Goal: Task Accomplishment & Management: Manage account settings

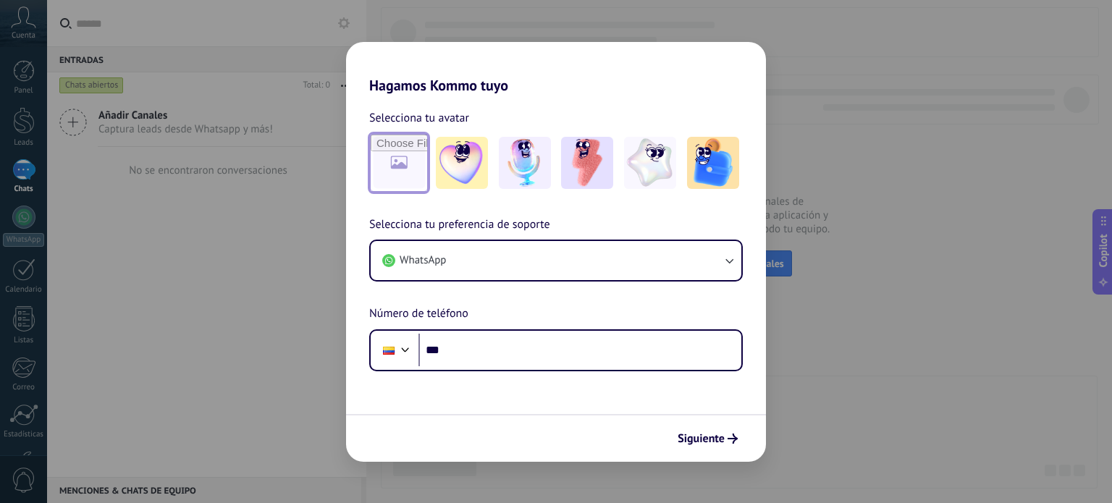
click at [426, 181] on input "file" at bounding box center [399, 163] width 56 height 56
type input "**********"
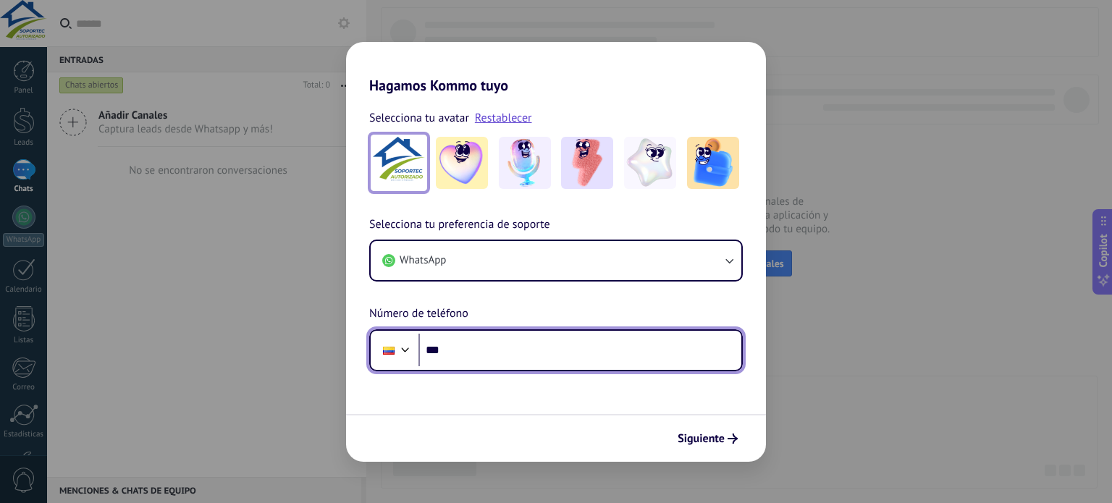
click at [521, 359] on input "***" at bounding box center [580, 350] width 323 height 33
type input "**********"
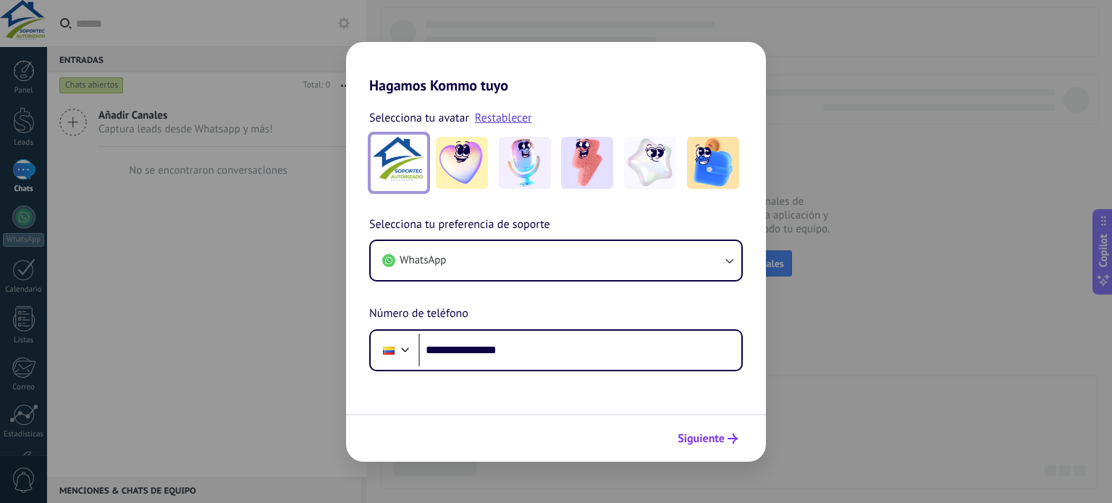
click at [731, 437] on icon "submit" at bounding box center [733, 439] width 10 height 10
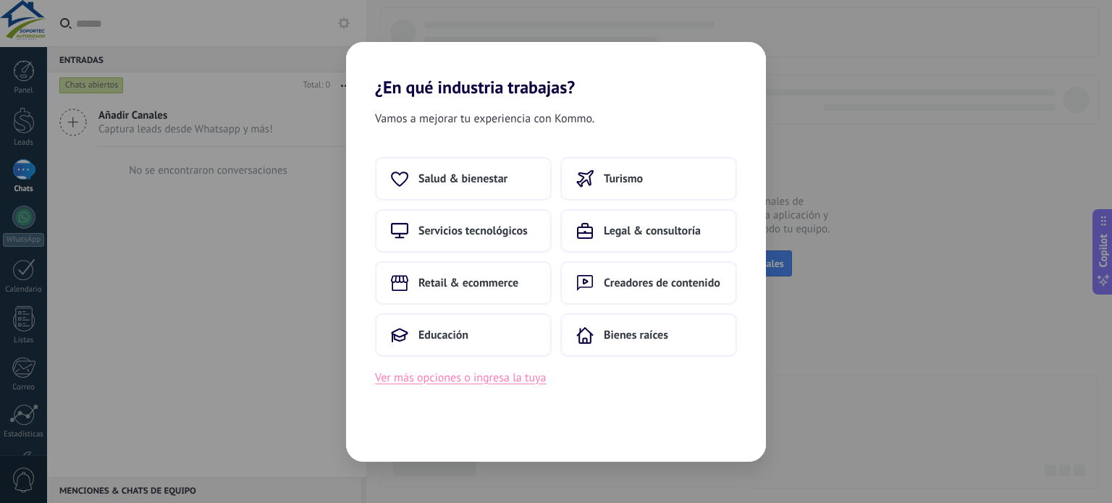
click at [495, 377] on button "Ver más opciones o ingresa la tuya" at bounding box center [460, 378] width 171 height 19
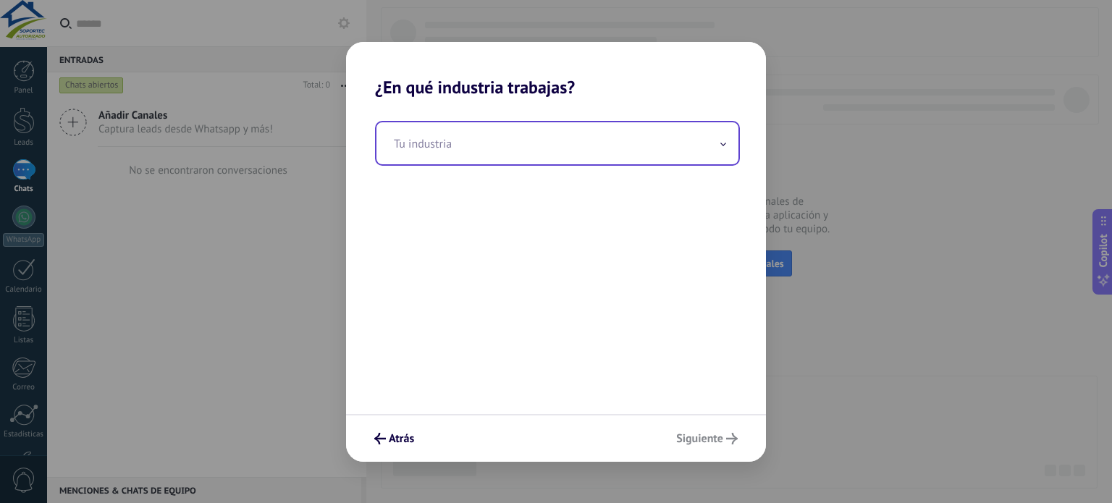
click at [729, 143] on input "text" at bounding box center [558, 143] width 362 height 42
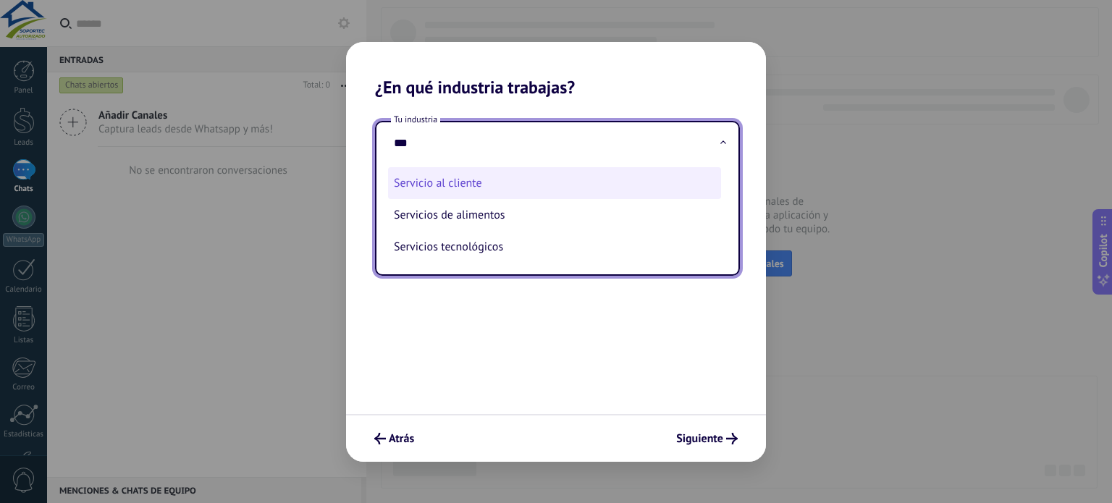
click at [652, 169] on li "Servicio al cliente" at bounding box center [554, 183] width 333 height 32
type input "**********"
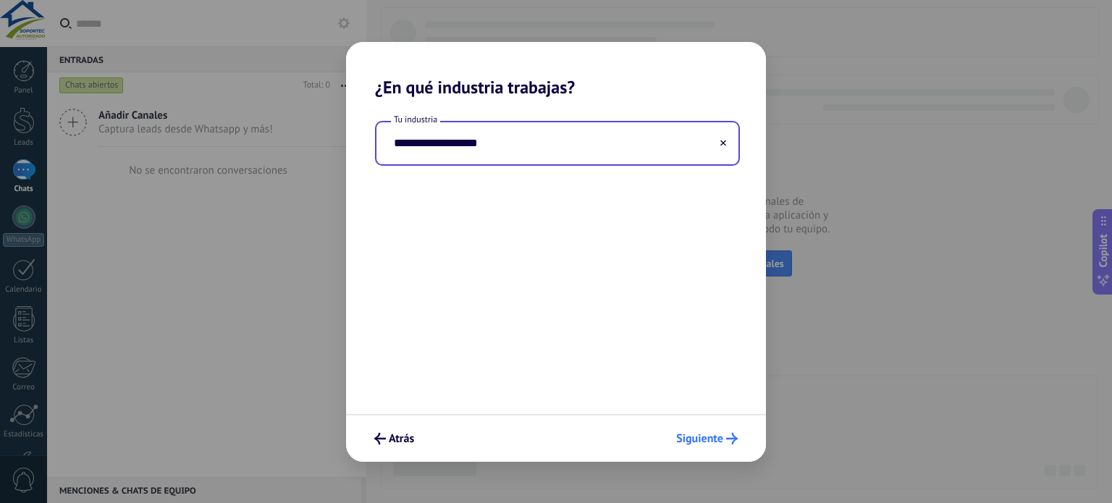
click at [713, 438] on span "Siguiente" at bounding box center [699, 439] width 47 height 10
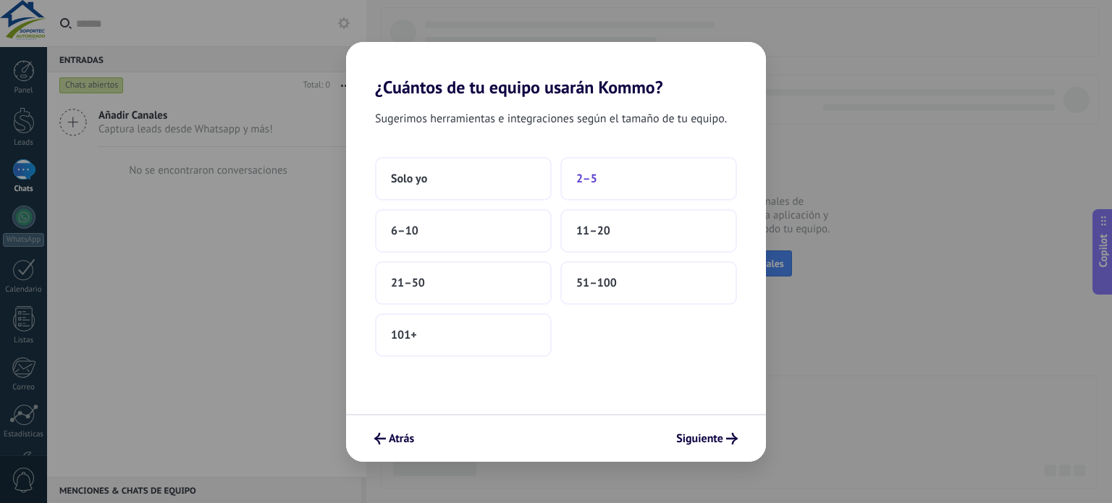
click at [598, 164] on button "2–5" at bounding box center [649, 178] width 177 height 43
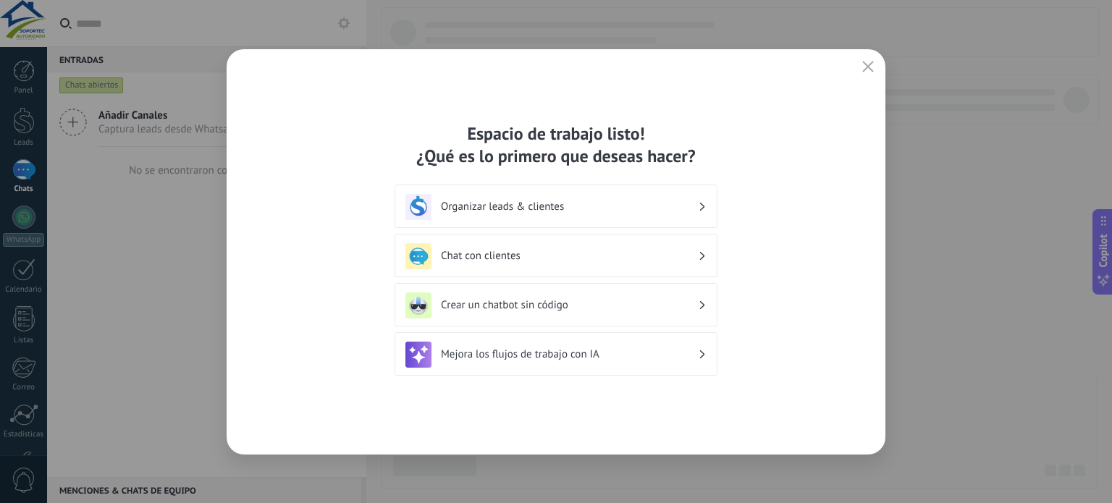
drag, startPoint x: 915, startPoint y: 51, endPoint x: 899, endPoint y: 41, distance: 19.9
click at [915, 51] on div "Espacio de trabajo listo! ¿Qué es lo primero que deseas hacer? Organizar leads …" at bounding box center [556, 251] width 1112 height 503
click at [810, 25] on div "Espacio de trabajo listo! ¿Qué es lo primero que deseas hacer? Organizar leads …" at bounding box center [556, 251] width 1112 height 503
click at [865, 75] on button "button" at bounding box center [868, 67] width 19 height 20
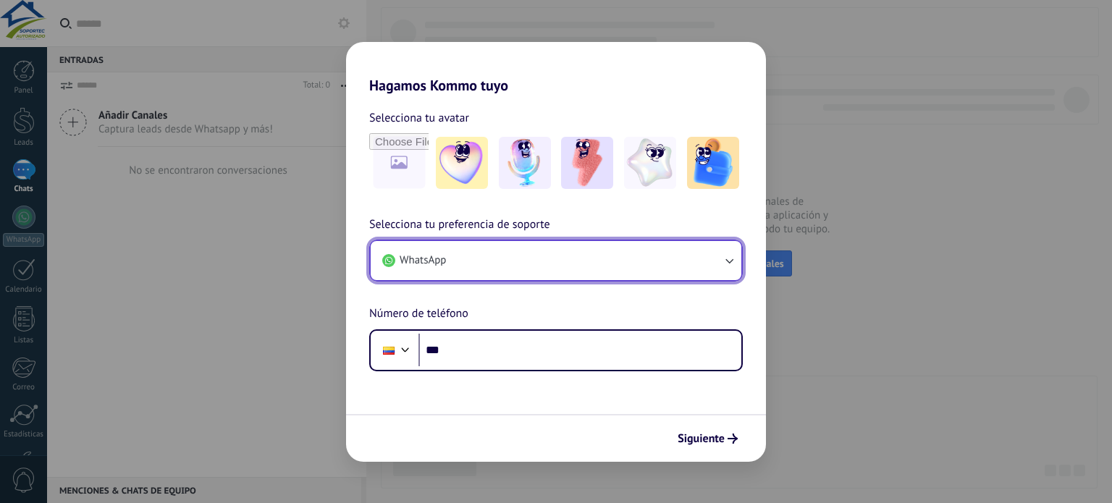
click at [574, 260] on button "WhatsApp" at bounding box center [556, 260] width 371 height 39
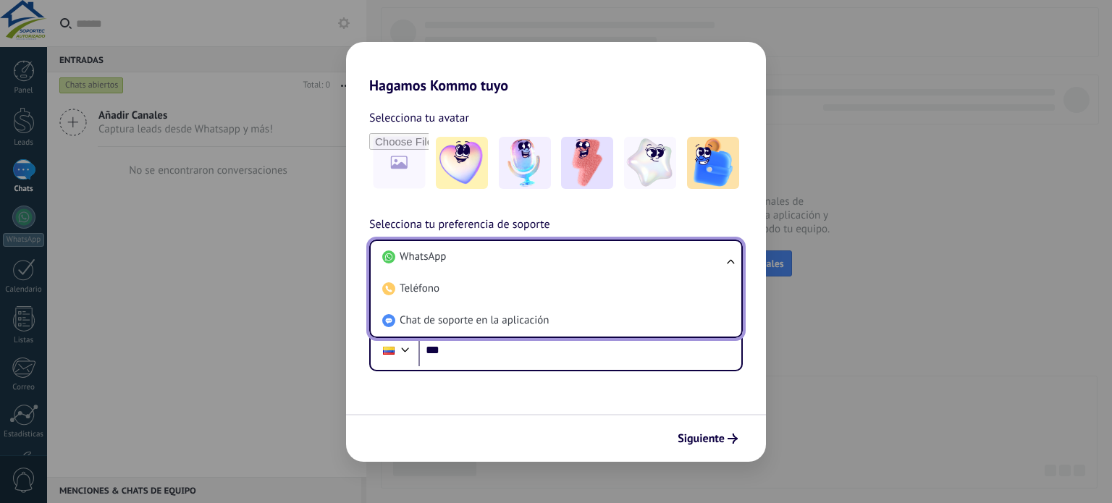
click at [574, 260] on li "WhatsApp" at bounding box center [553, 257] width 353 height 32
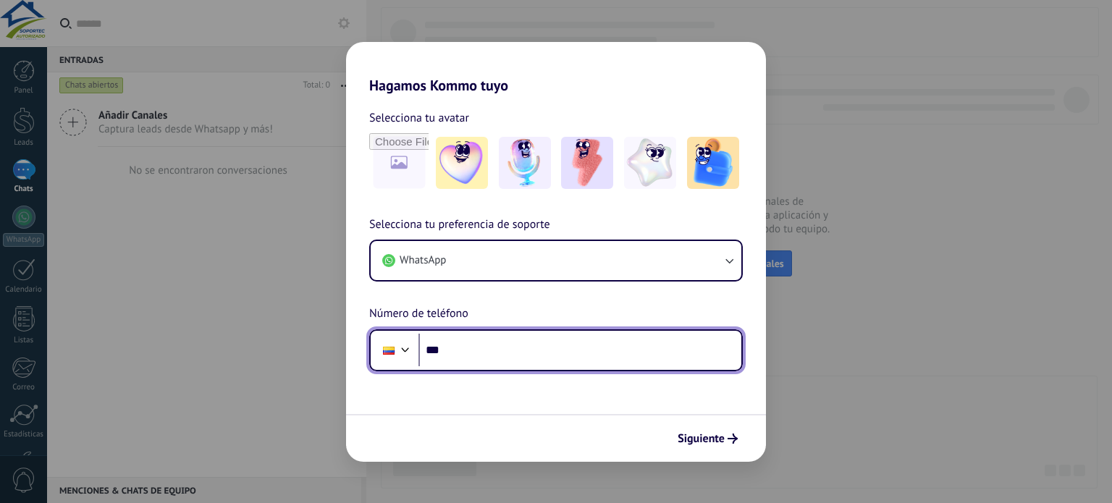
click at [488, 352] on input "***" at bounding box center [580, 350] width 323 height 33
type input "**********"
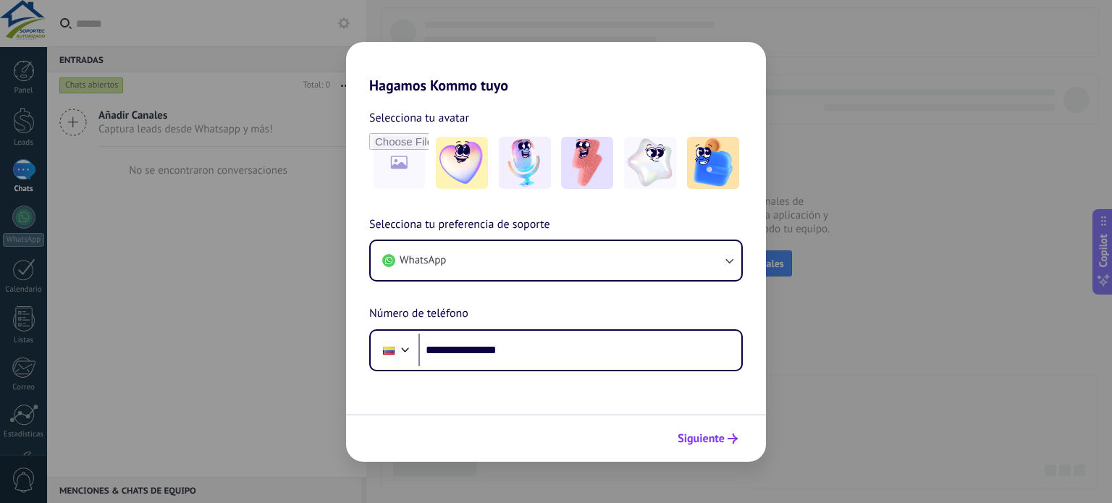
click at [721, 429] on button "Siguiente" at bounding box center [707, 439] width 73 height 25
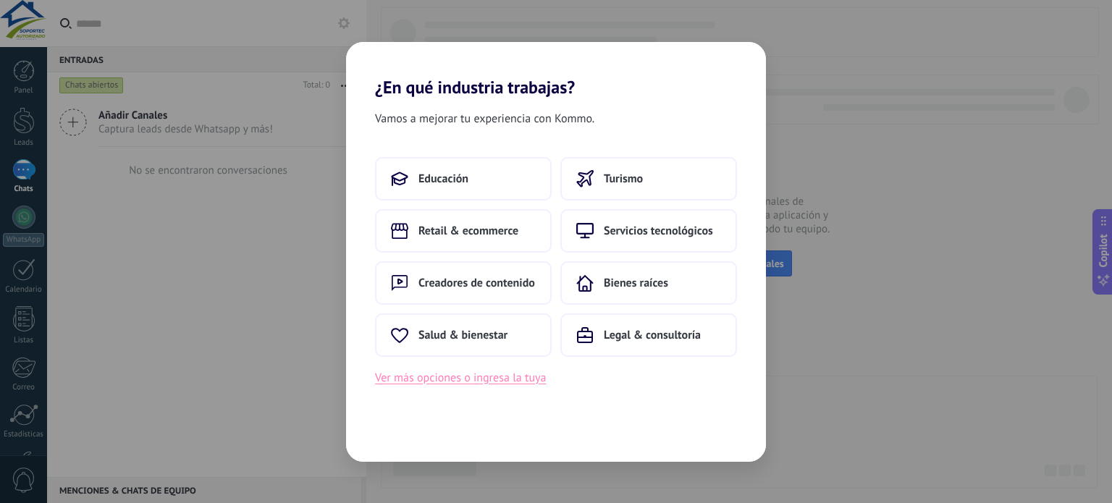
click at [432, 385] on button "Ver más opciones o ingresa la tuya" at bounding box center [460, 378] width 171 height 19
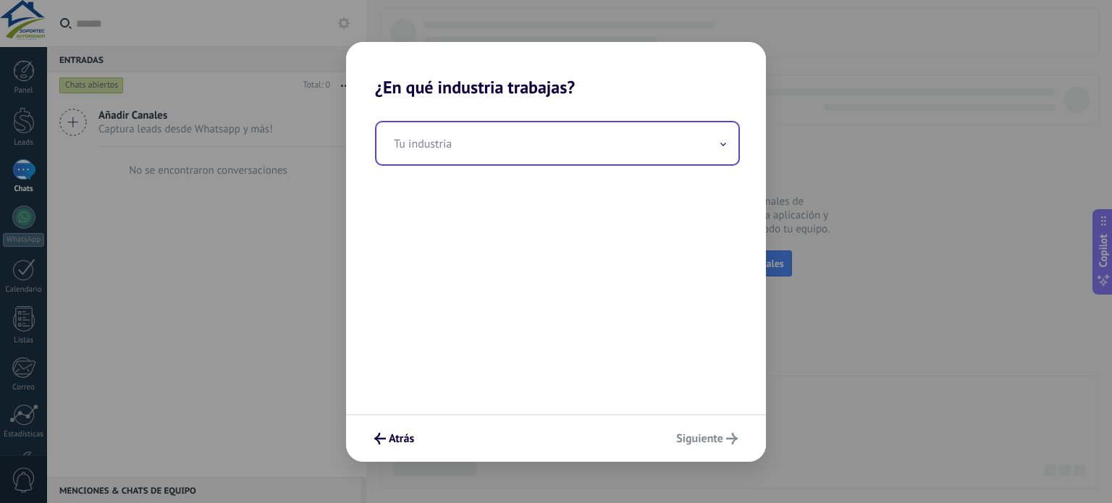
click at [490, 132] on input "text" at bounding box center [558, 143] width 362 height 42
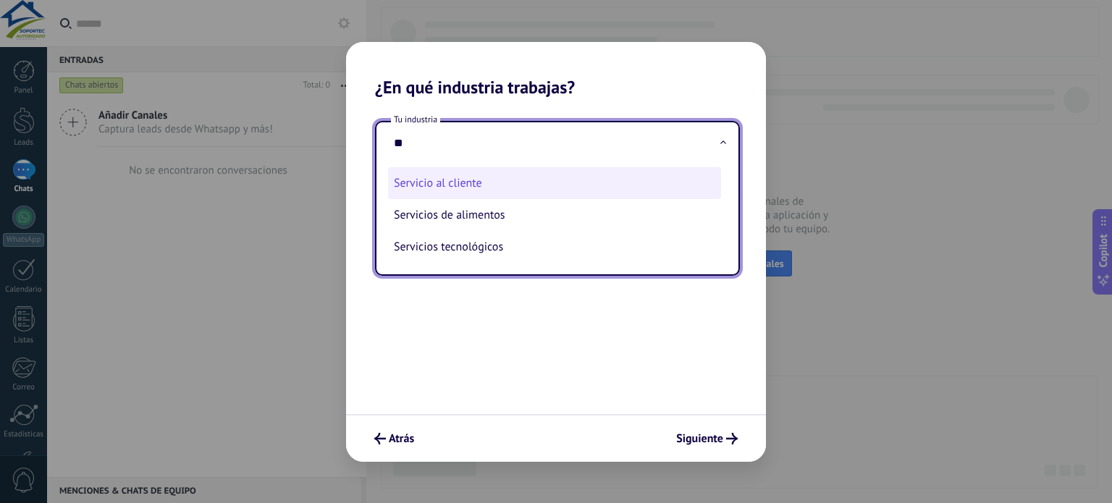
type input "*"
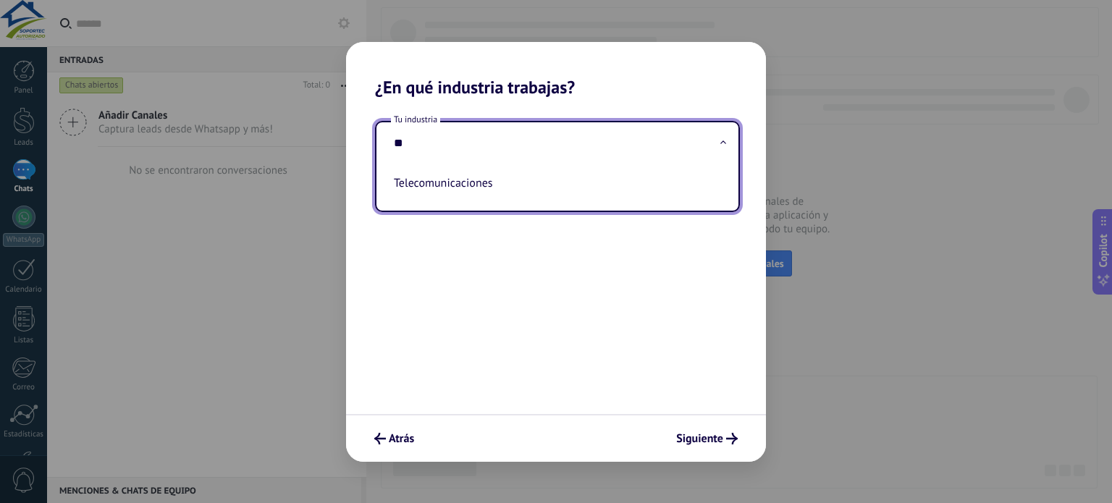
type input "*"
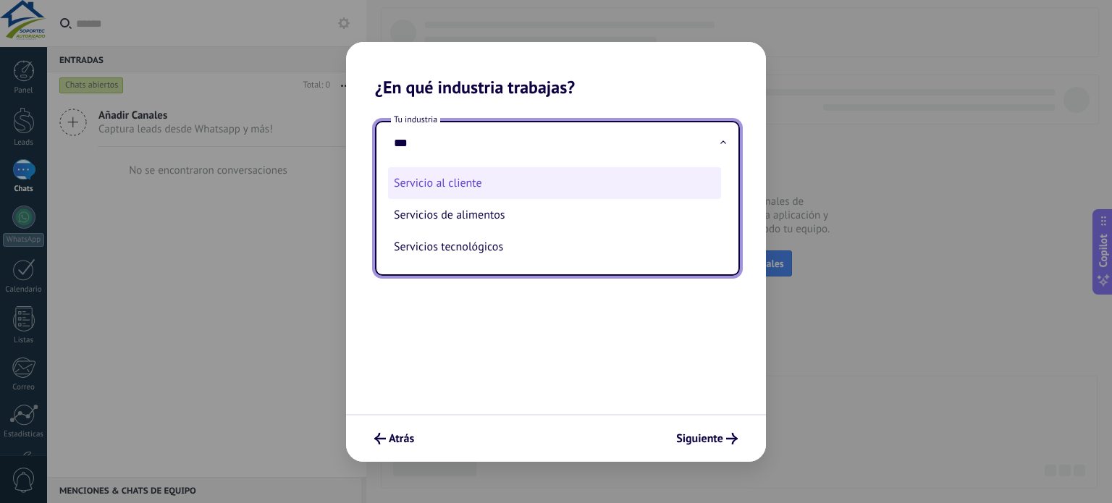
click at [487, 180] on li "Servicio al cliente" at bounding box center [554, 183] width 333 height 32
type input "**********"
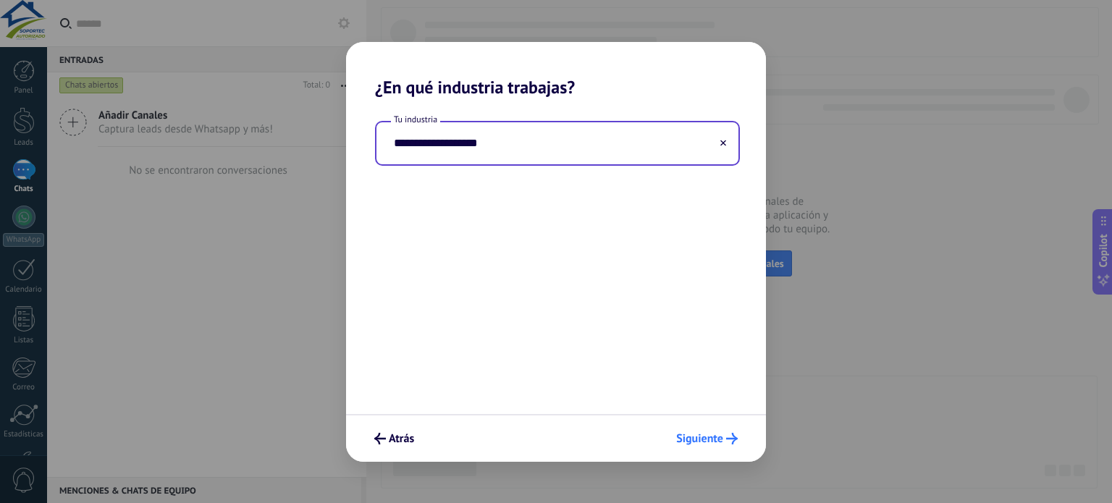
click at [722, 440] on span "Siguiente" at bounding box center [699, 439] width 47 height 10
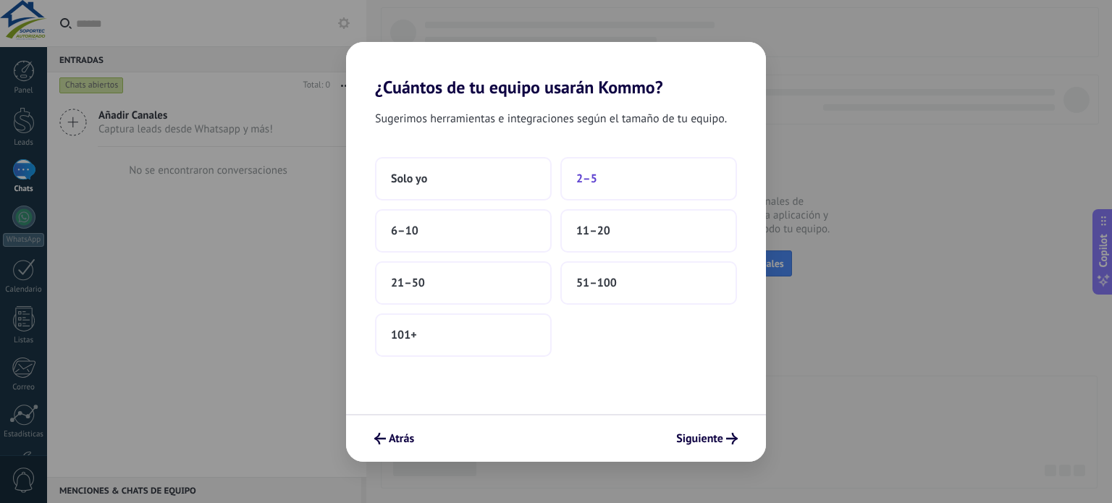
click at [640, 175] on button "2–5" at bounding box center [649, 178] width 177 height 43
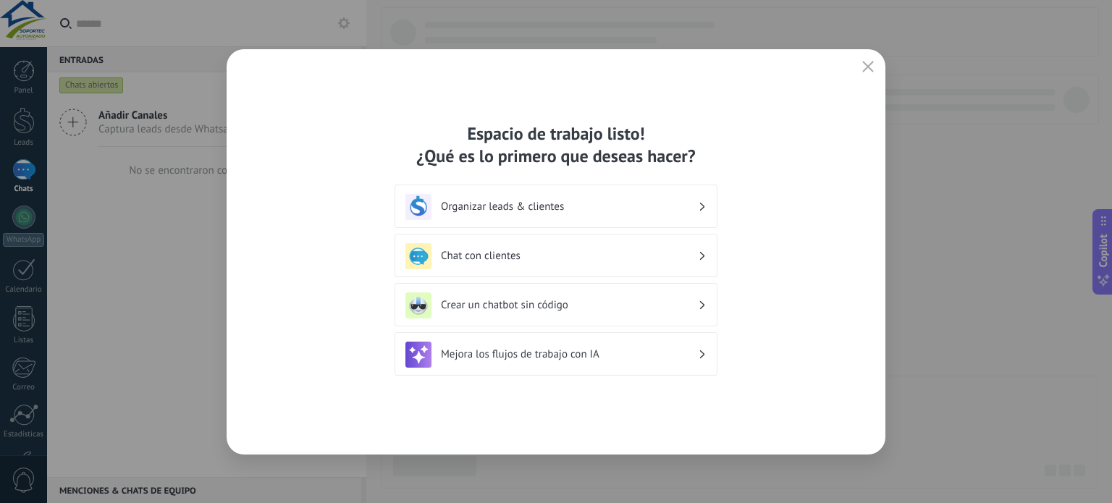
click at [666, 211] on h3 "Organizar leads & clientes" at bounding box center [569, 207] width 257 height 14
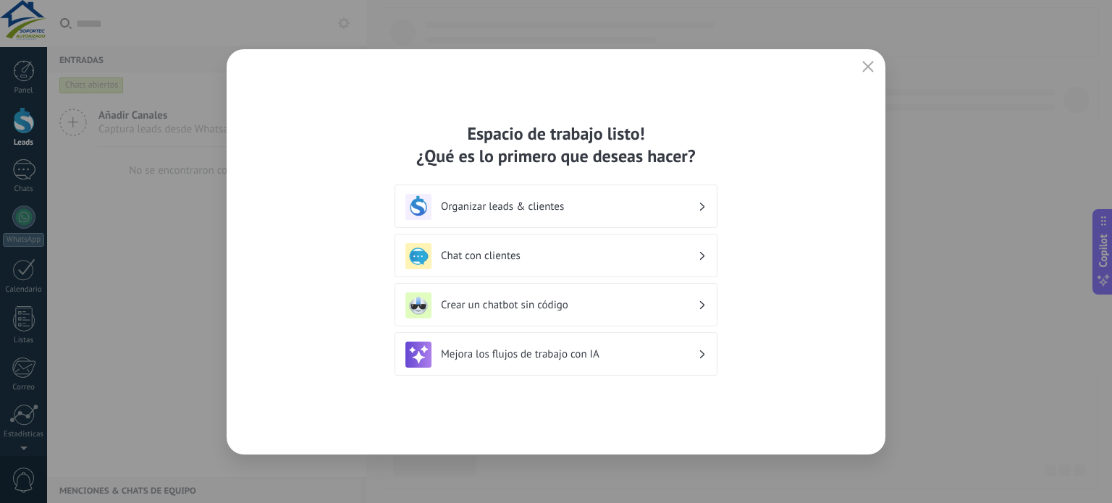
click at [695, 196] on div "Organizar leads & clientes" at bounding box center [556, 207] width 301 height 26
click at [503, 208] on h3 "Organizar leads & clientes" at bounding box center [569, 207] width 257 height 14
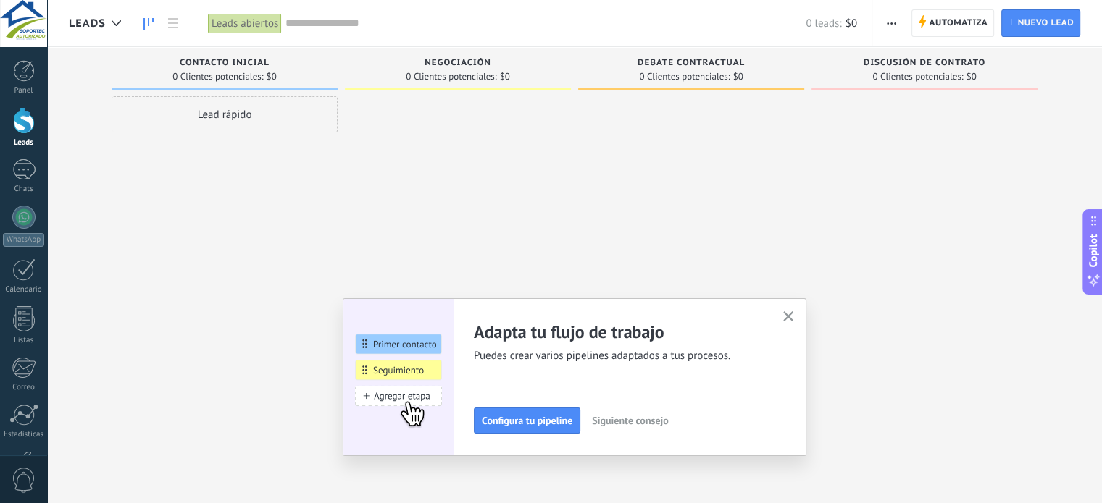
click at [46, 420] on span "Siguiente consejo" at bounding box center [8, 421] width 76 height 10
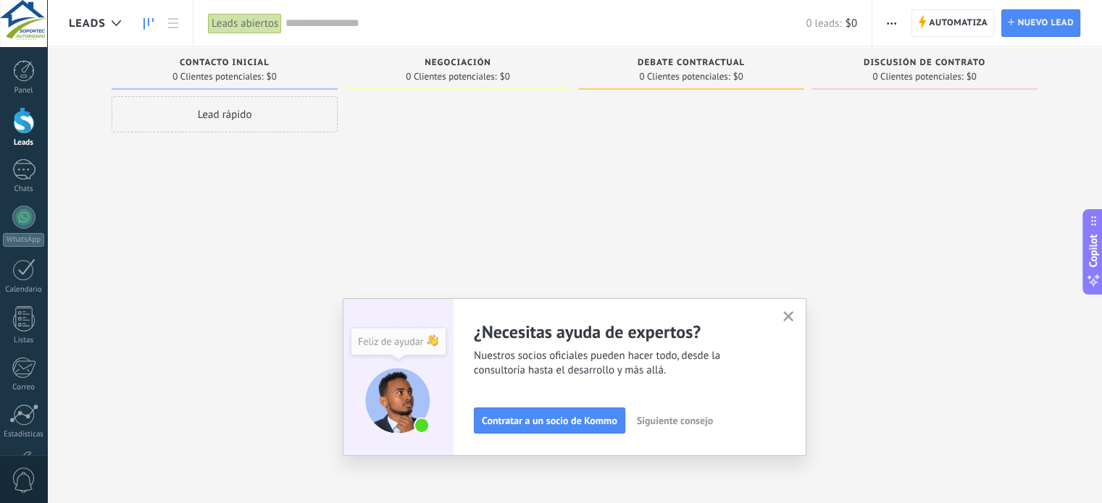
click at [668, 419] on span "Siguiente consejo" at bounding box center [675, 421] width 76 height 10
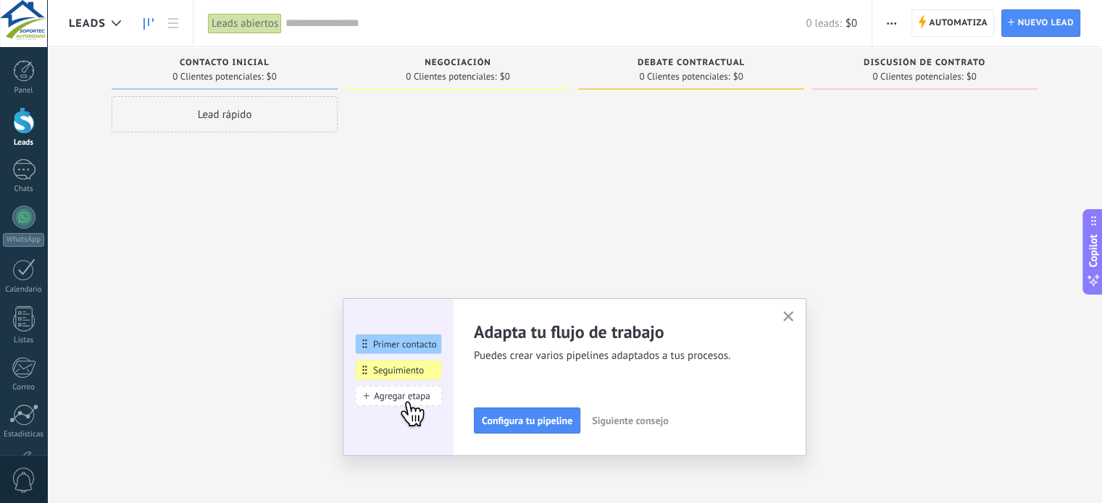
click at [662, 422] on span "Siguiente consejo" at bounding box center [630, 421] width 76 height 10
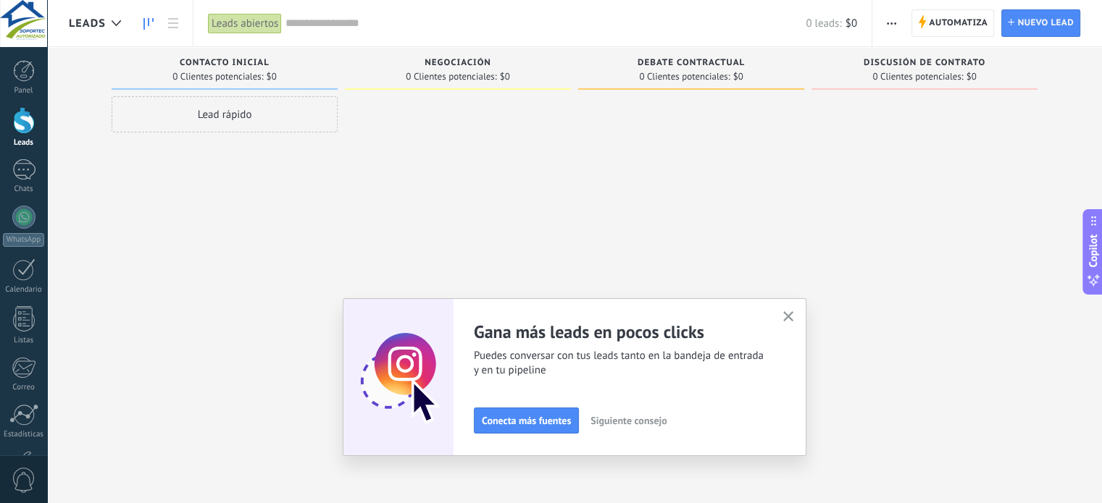
click at [788, 312] on icon "button" at bounding box center [788, 316] width 11 height 11
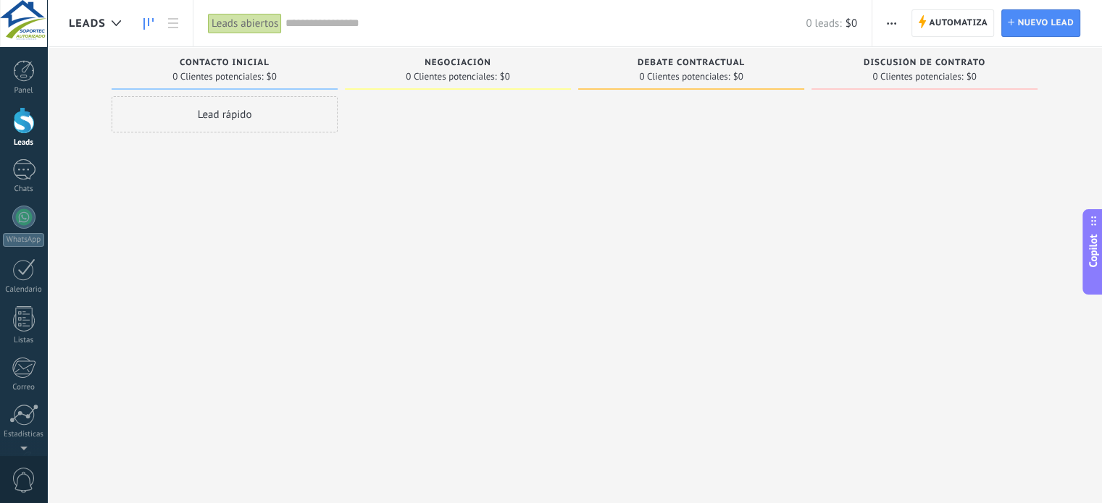
click at [577, 295] on div "Negociación 0 Clientes potenciales: $0" at bounding box center [461, 229] width 233 height 364
click at [30, 134] on link "Leads" at bounding box center [23, 127] width 47 height 41
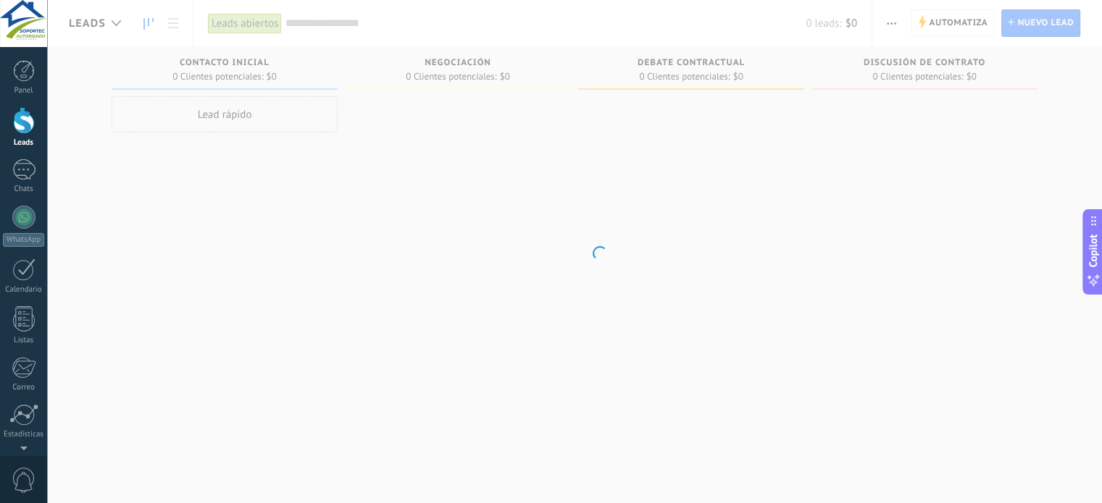
click at [18, 117] on div at bounding box center [24, 120] width 22 height 27
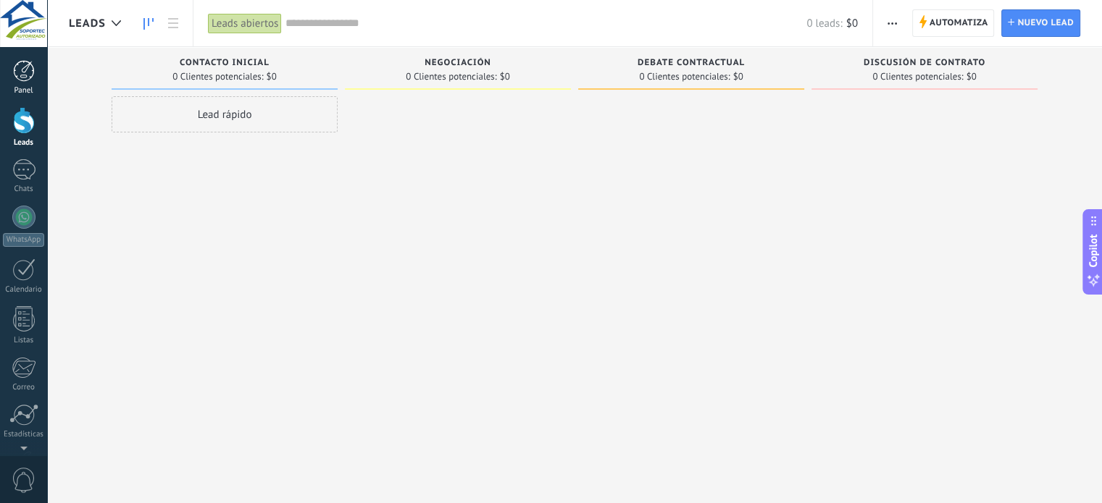
click at [24, 93] on div "Panel" at bounding box center [24, 90] width 42 height 9
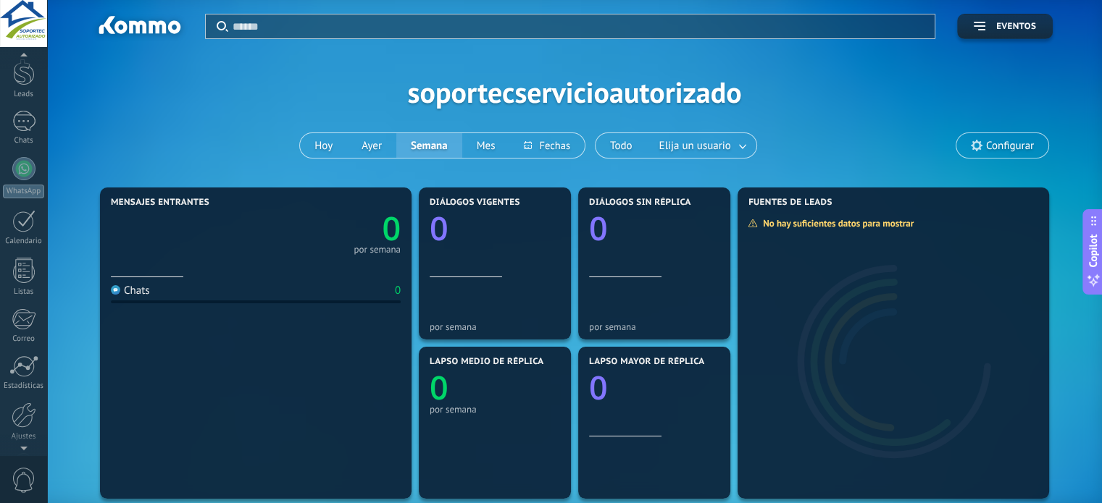
scroll to position [98, 0]
click at [21, 447] on div "© 2025 derechos reservados | Términos de uso Soporte técnico SoportecServicioAu…" at bounding box center [23, 251] width 47 height 503
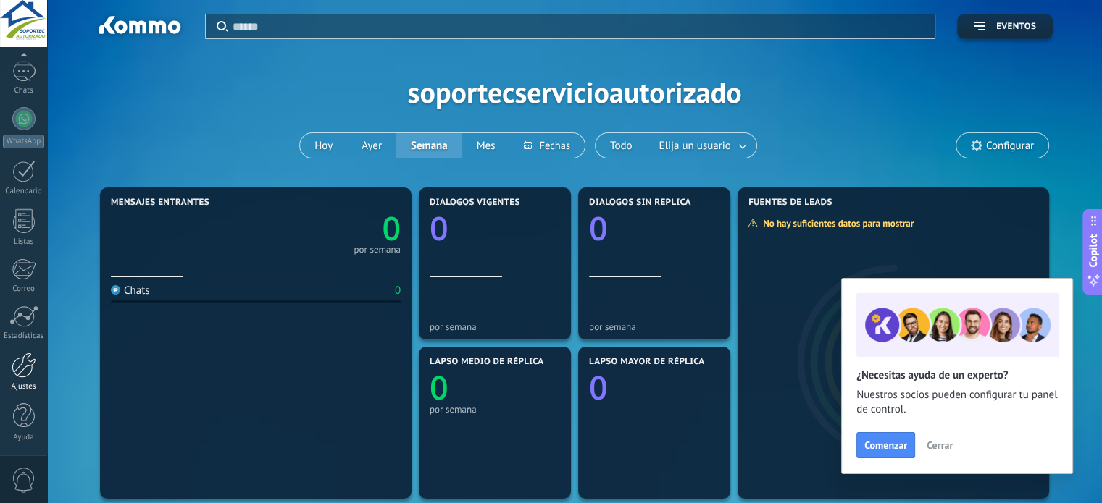
click at [21, 382] on div "Ajustes" at bounding box center [24, 386] width 42 height 9
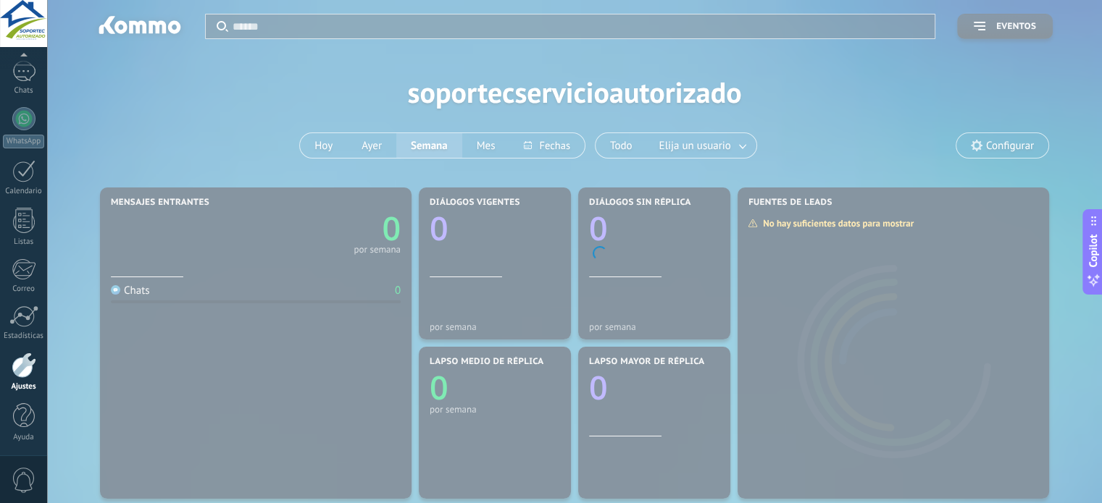
click at [28, 369] on div at bounding box center [24, 365] width 25 height 25
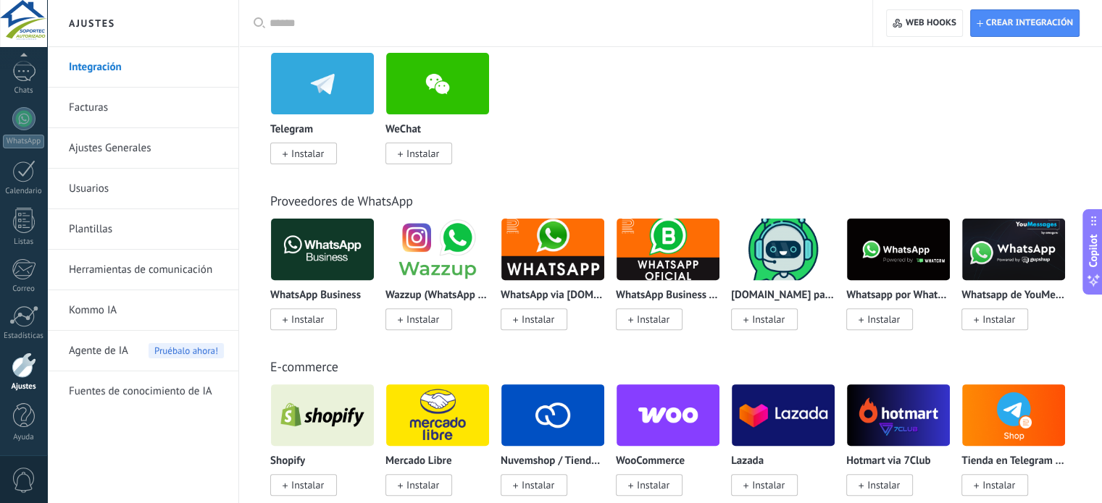
scroll to position [435, 0]
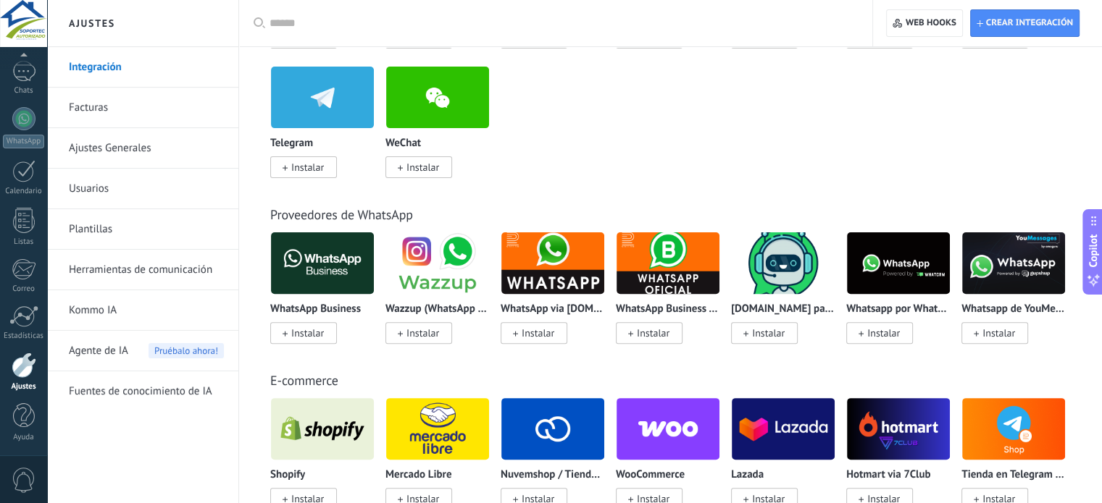
click at [317, 23] on input "text" at bounding box center [560, 23] width 582 height 15
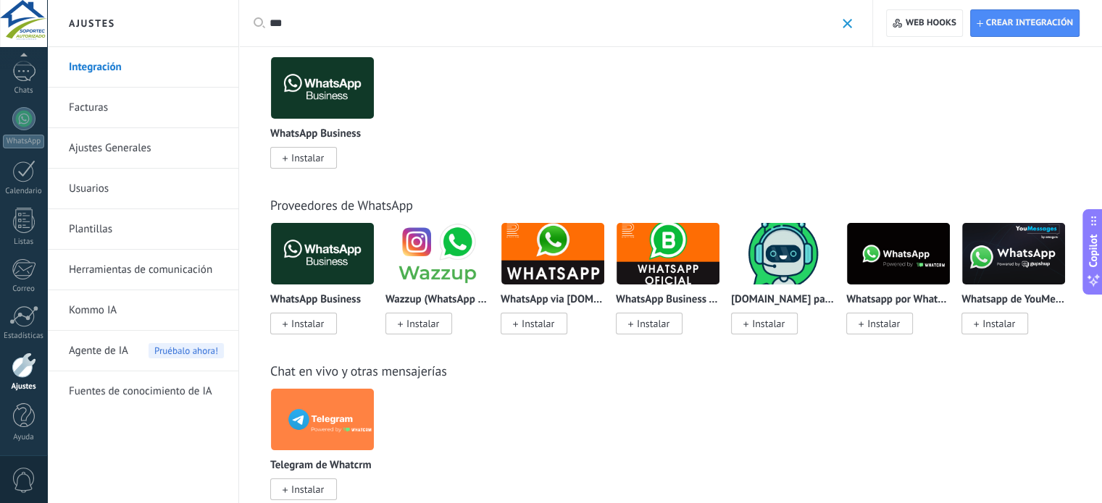
scroll to position [0, 0]
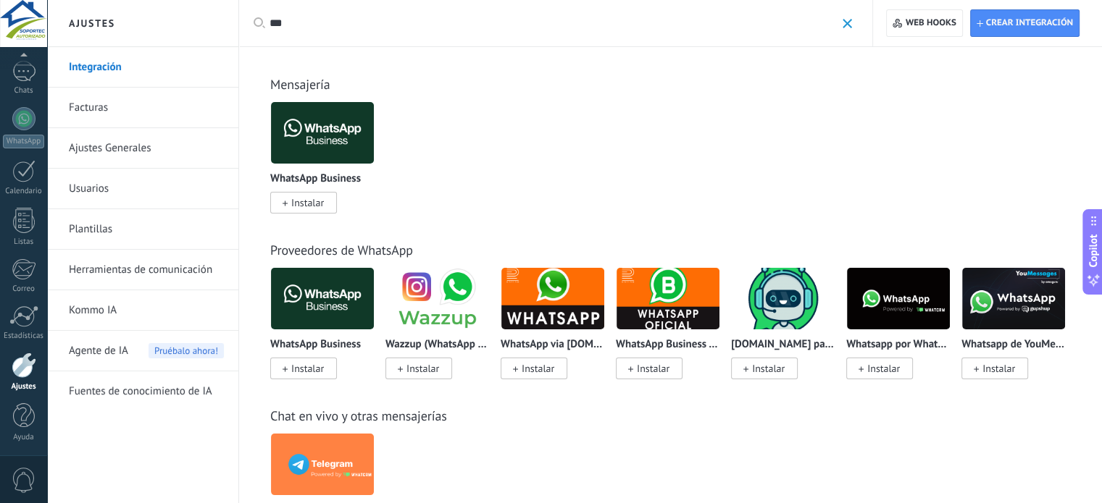
type input "***"
click at [326, 208] on span "Instalar" at bounding box center [303, 203] width 67 height 22
click at [295, 201] on span "Instalar" at bounding box center [307, 202] width 33 height 13
click at [311, 372] on span "Instalar" at bounding box center [307, 368] width 33 height 13
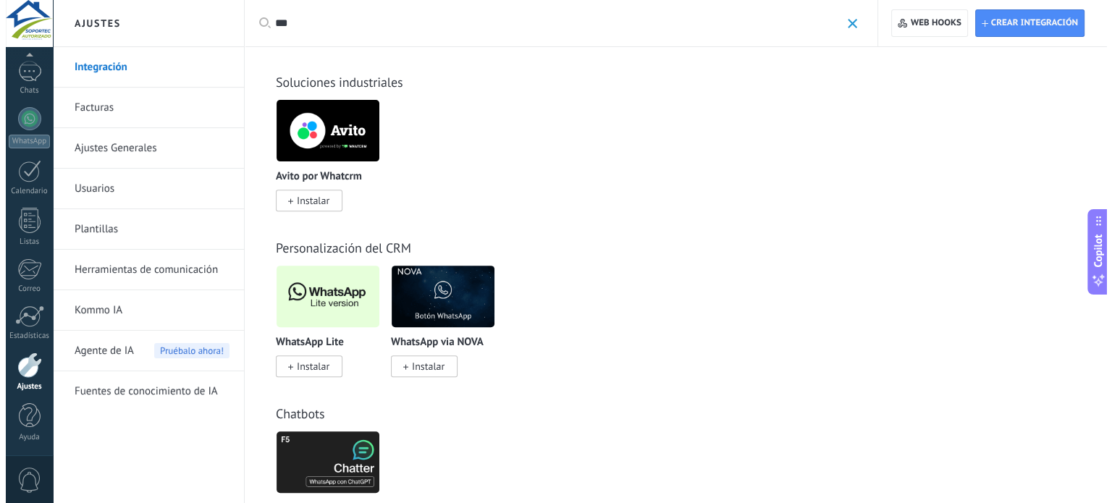
scroll to position [507, 0]
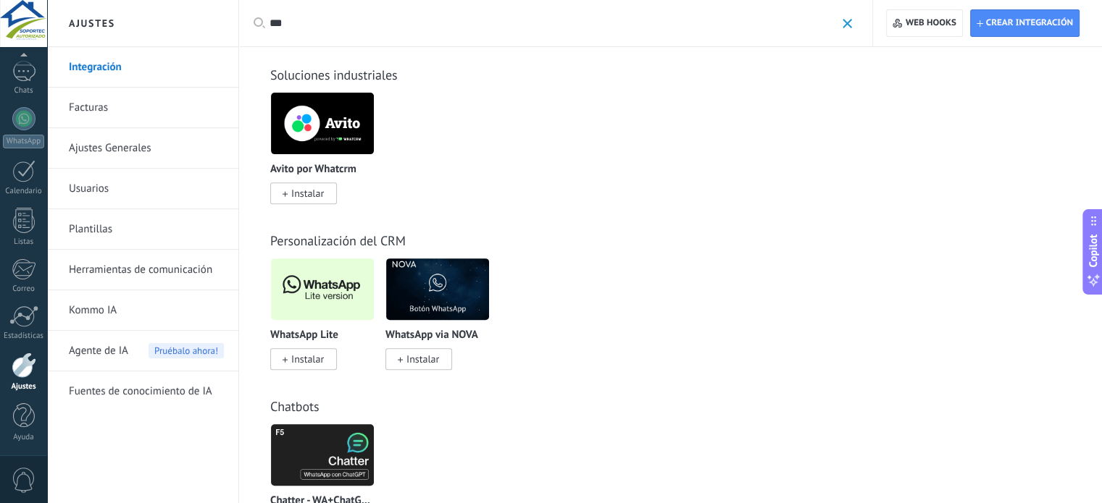
click at [308, 361] on span "Instalar" at bounding box center [307, 359] width 33 height 13
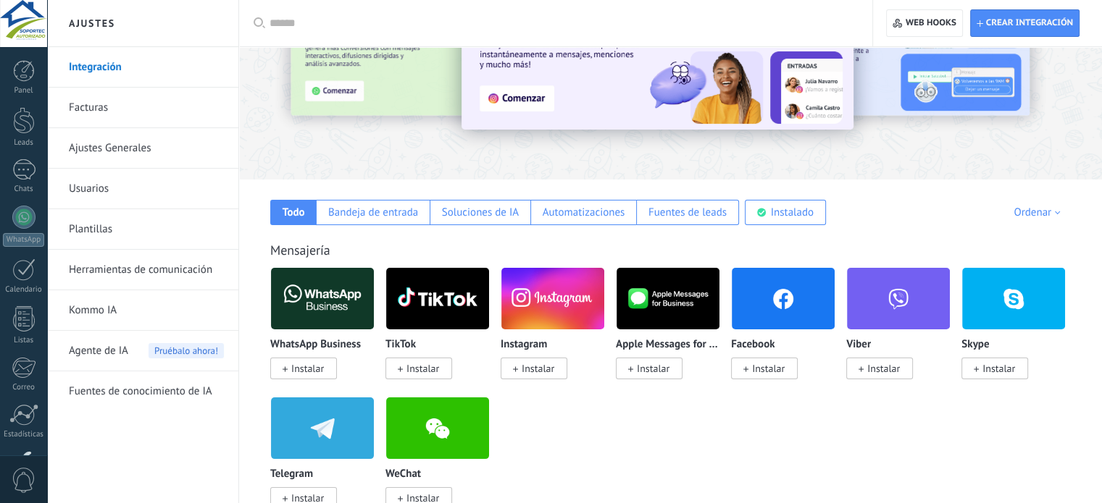
scroll to position [72, 0]
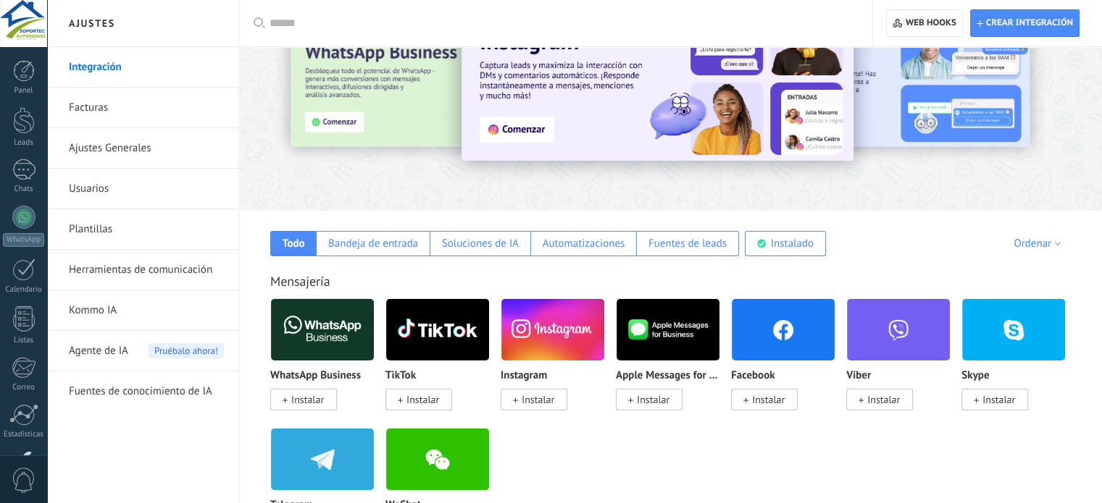
click at [306, 399] on span "Instalar" at bounding box center [307, 399] width 33 height 13
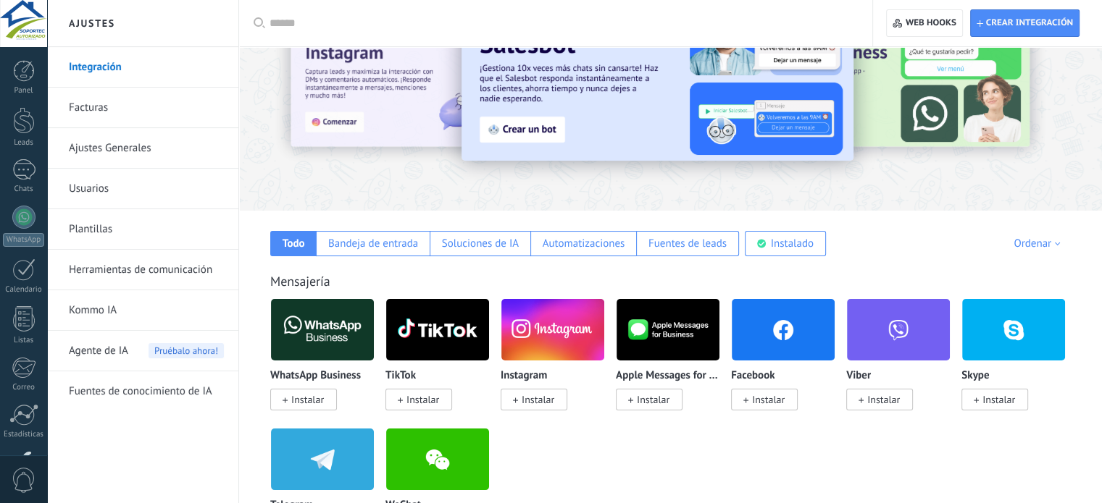
scroll to position [0, 0]
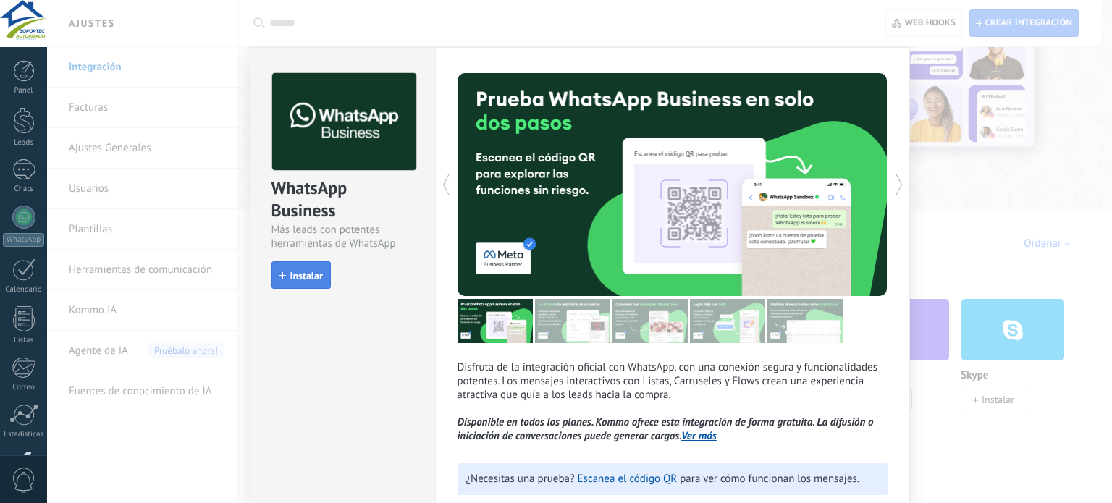
click at [280, 275] on icon "button" at bounding box center [283, 275] width 7 height 7
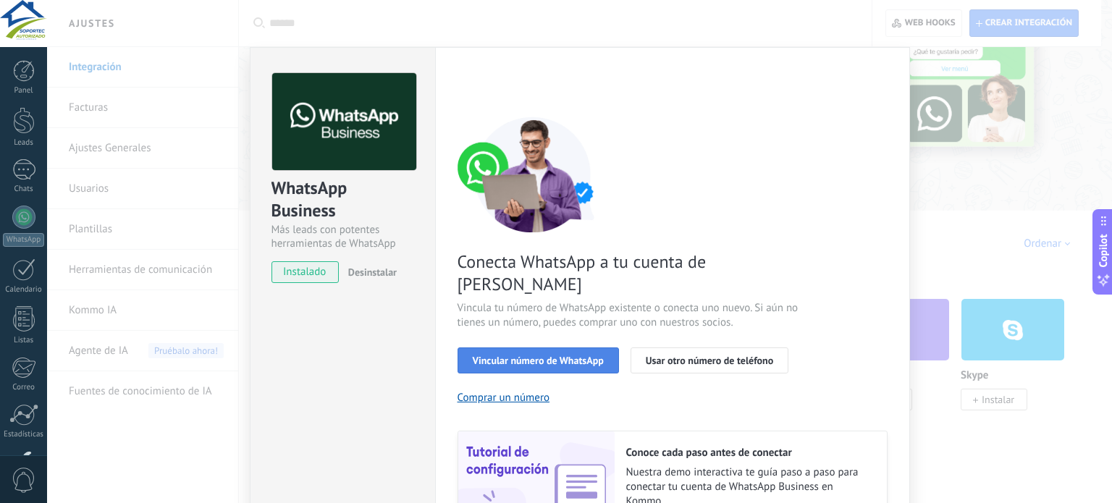
click at [524, 356] on span "Vincular número de WhatsApp" at bounding box center [538, 361] width 131 height 10
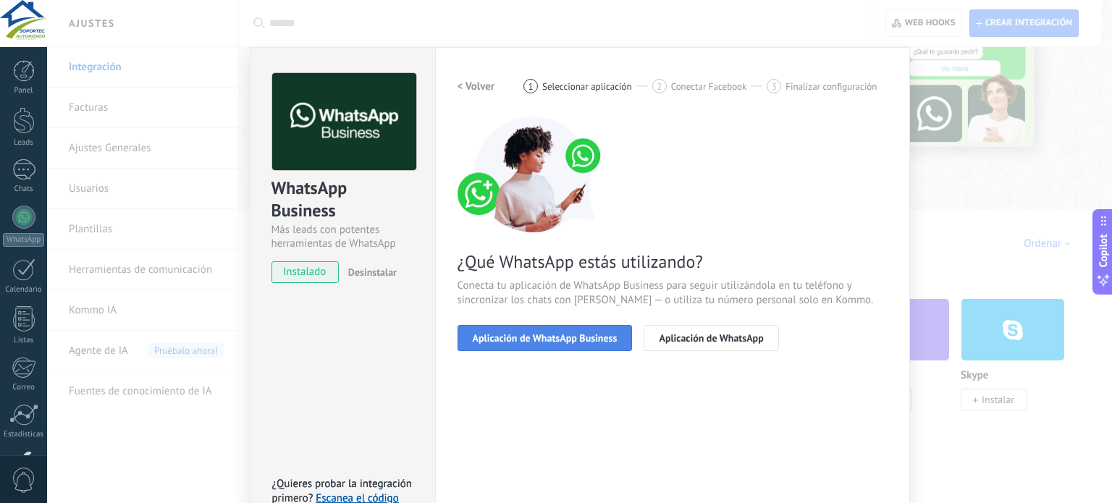
click at [530, 338] on span "Aplicación de WhatsApp Business" at bounding box center [545, 338] width 145 height 10
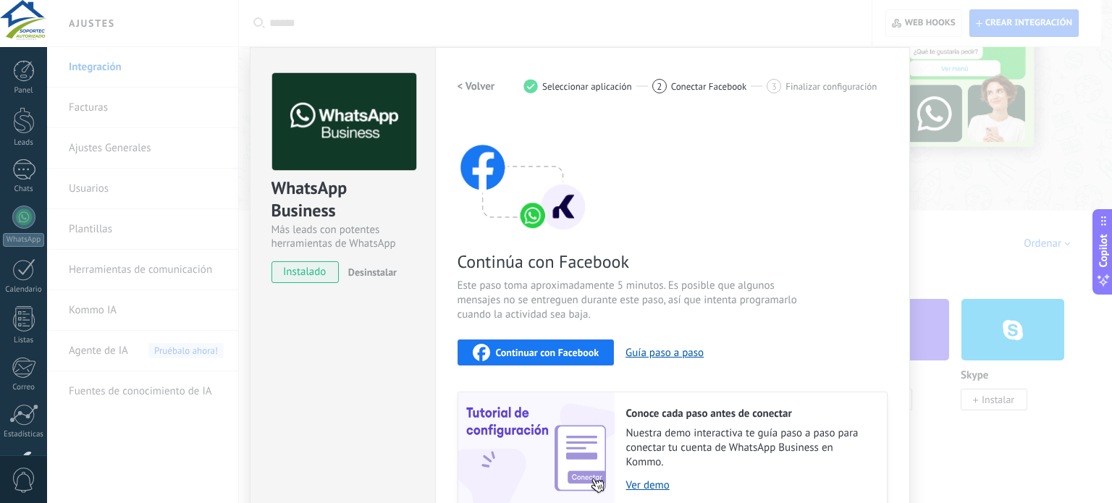
click at [547, 355] on span "Continuar con Facebook" at bounding box center [548, 353] width 104 height 10
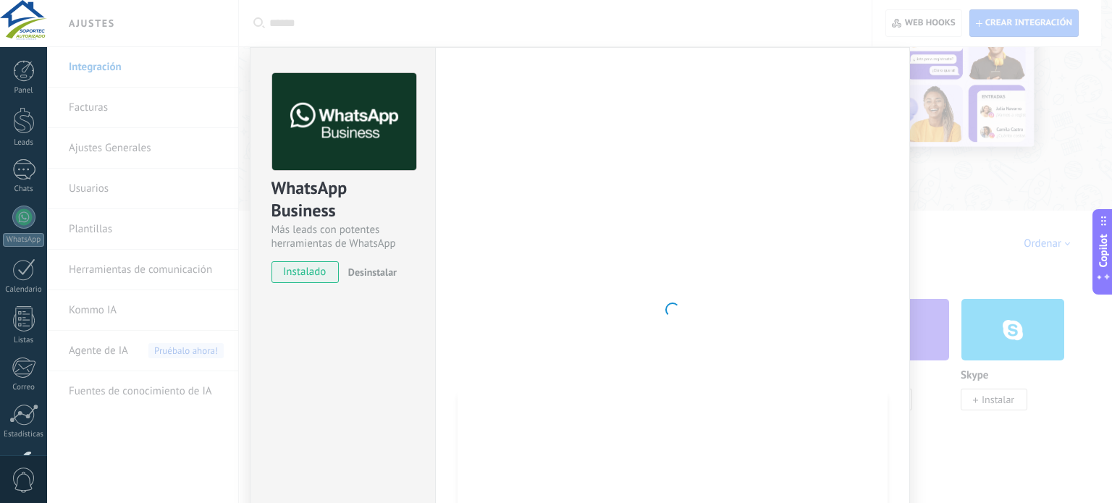
click at [991, 175] on div "WhatsApp Business Más leads con potentes herramientas de WhatsApp instalado Des…" at bounding box center [579, 251] width 1065 height 503
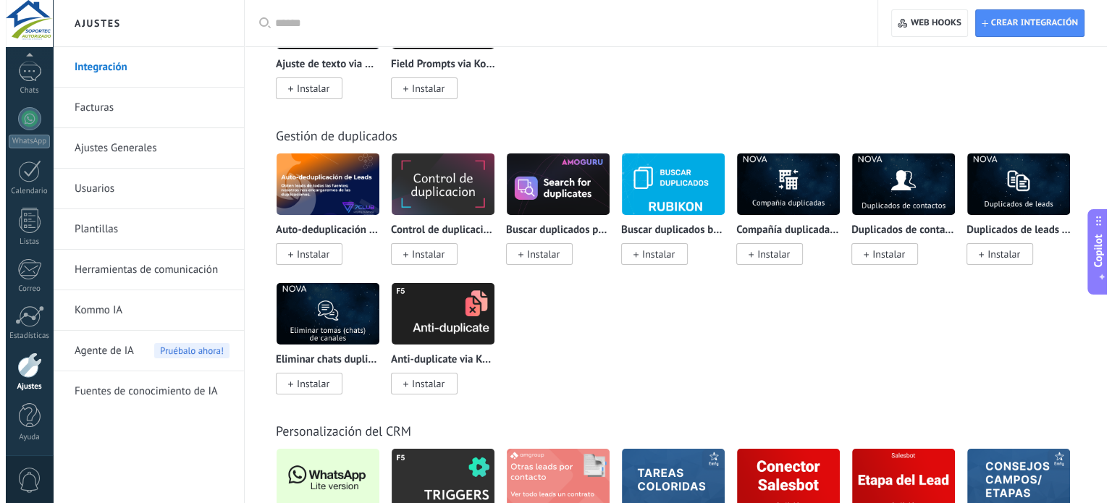
scroll to position [5070, 0]
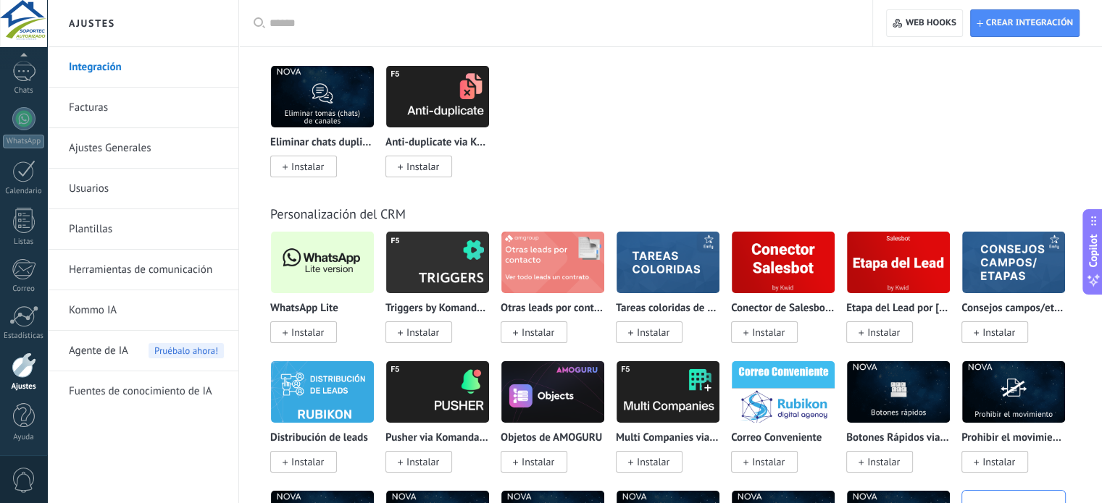
click at [322, 339] on span "Instalar" at bounding box center [307, 332] width 33 height 13
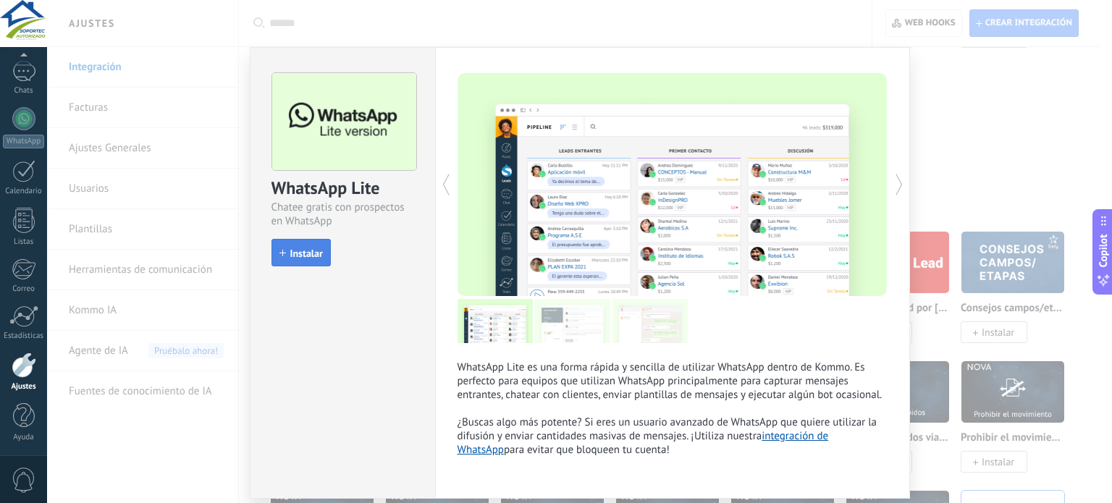
click at [290, 253] on span "Instalar" at bounding box center [306, 253] width 33 height 10
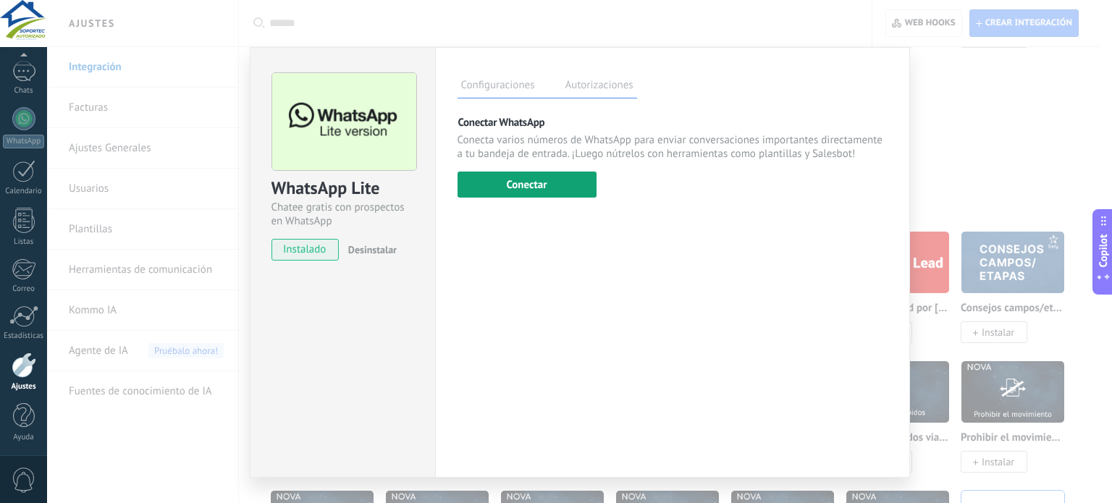
click at [572, 188] on button "Conectar" at bounding box center [527, 185] width 139 height 26
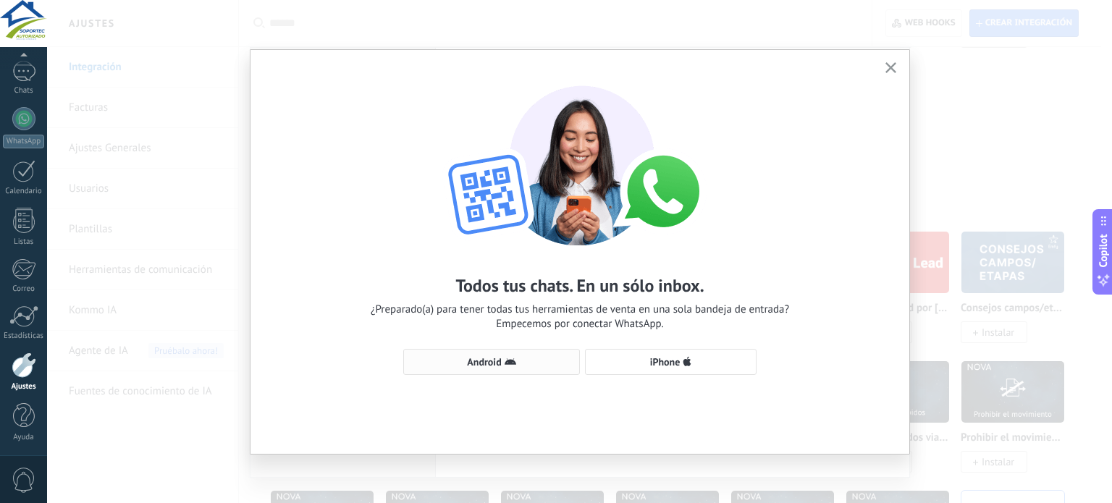
click at [506, 353] on button "Android" at bounding box center [491, 362] width 177 height 26
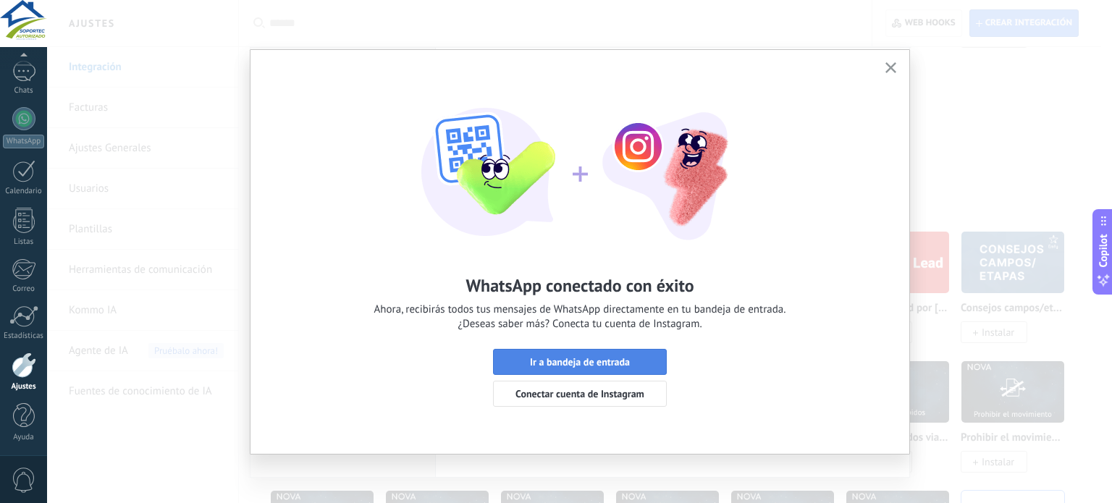
click at [602, 363] on span "Ir a bandeja de entrada" at bounding box center [580, 362] width 100 height 10
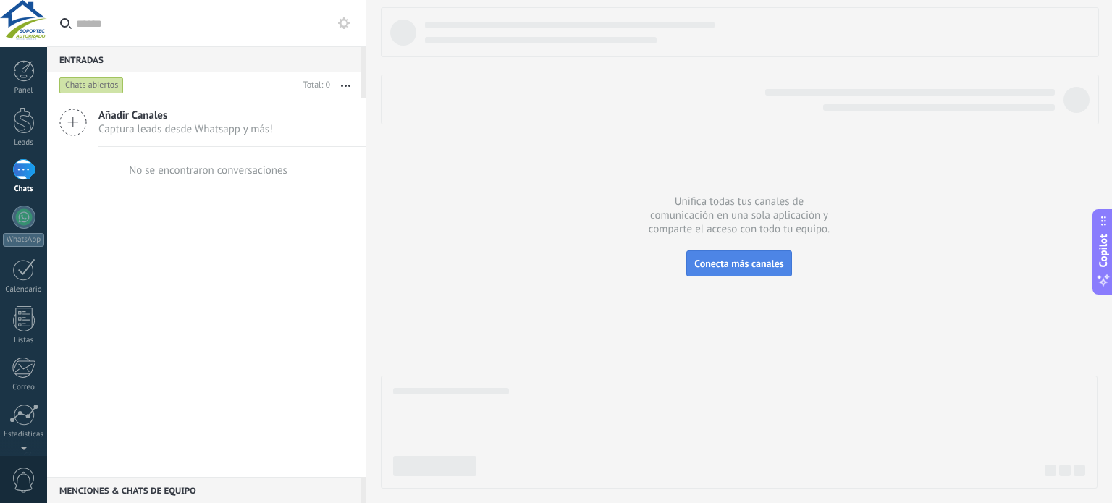
click at [733, 264] on span "Conecta más canales" at bounding box center [739, 263] width 89 height 13
click at [23, 228] on div at bounding box center [23, 217] width 23 height 23
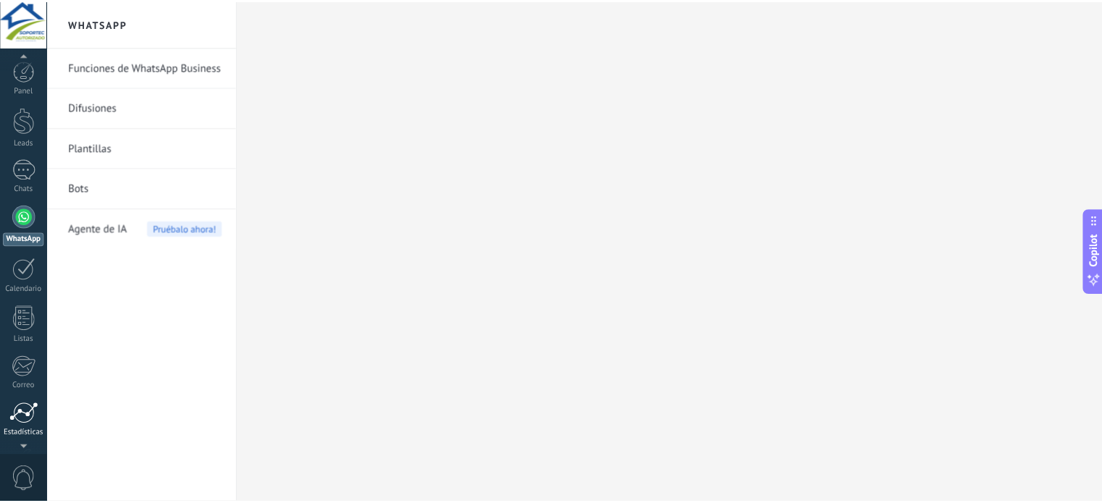
scroll to position [9, 0]
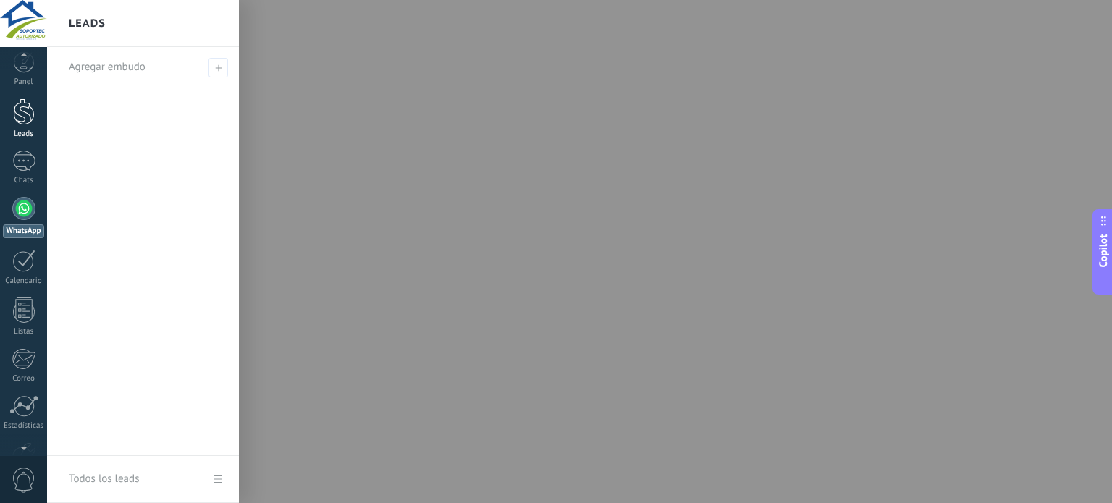
click at [20, 127] on link "Leads" at bounding box center [23, 118] width 47 height 41
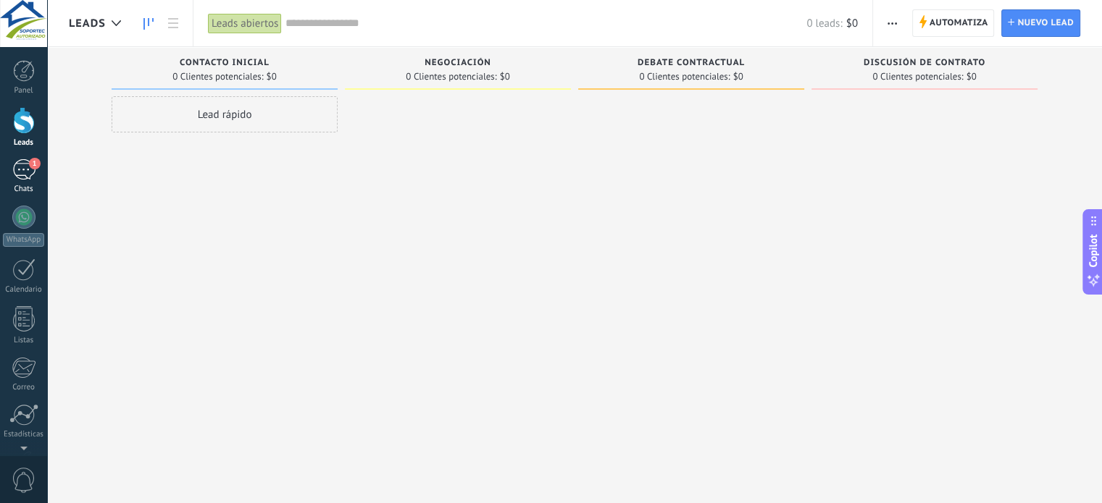
click at [22, 188] on div "Chats" at bounding box center [24, 189] width 42 height 9
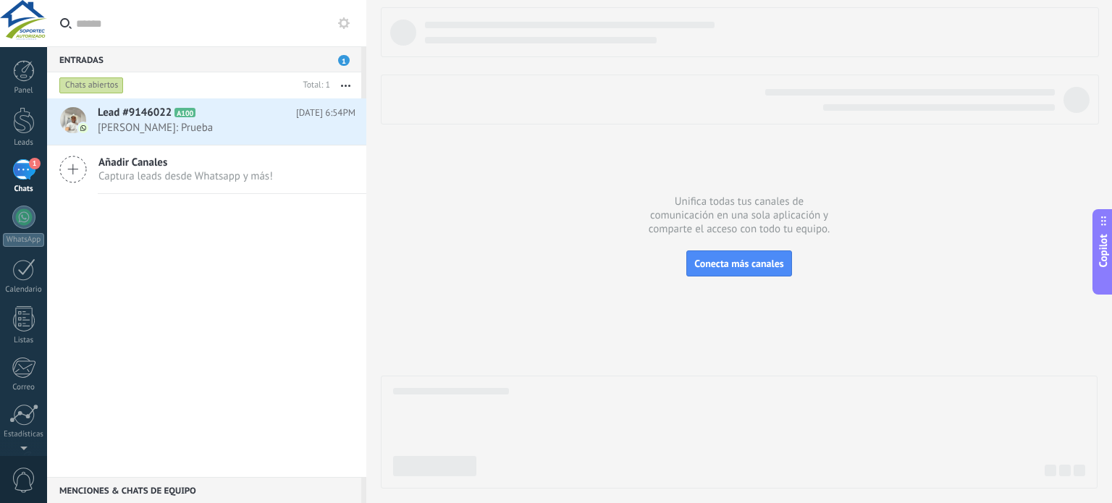
click at [346, 29] on button at bounding box center [343, 22] width 17 height 17
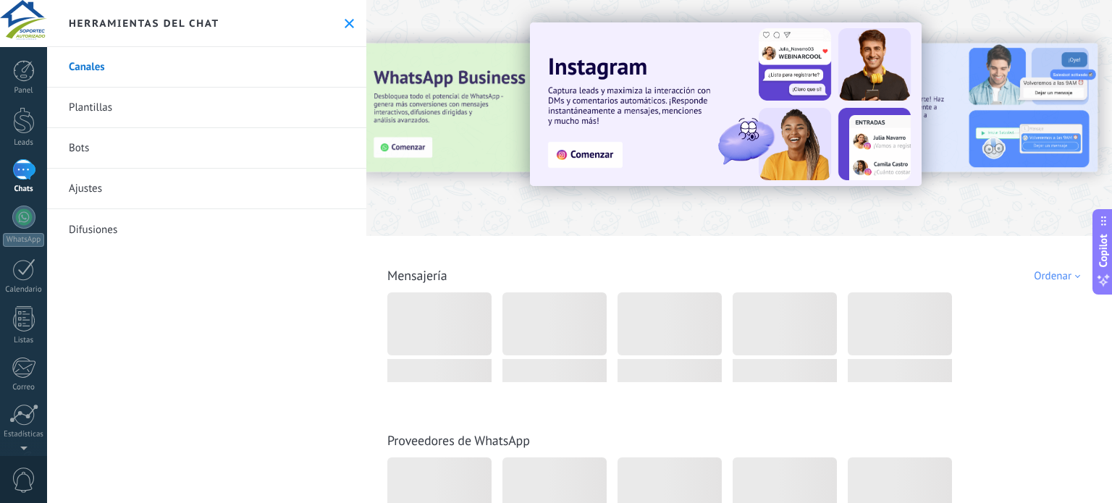
click at [345, 29] on div "Herramientas del chat" at bounding box center [206, 23] width 319 height 47
click at [20, 122] on div at bounding box center [24, 120] width 22 height 27
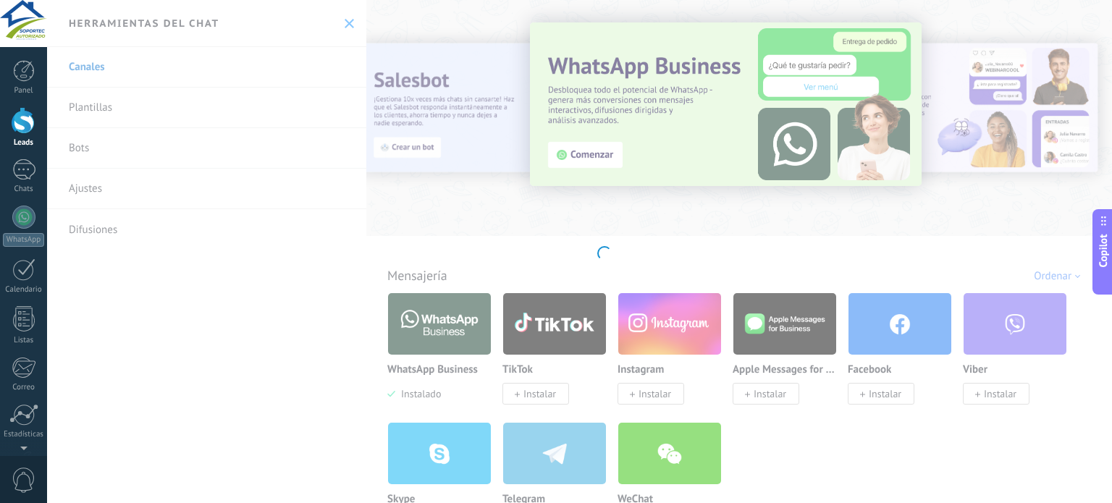
click at [25, 159] on div "Panel Leads 1 Chats WhatsApp Clientes" at bounding box center [23, 307] width 47 height 495
click at [31, 178] on div "1" at bounding box center [23, 169] width 23 height 21
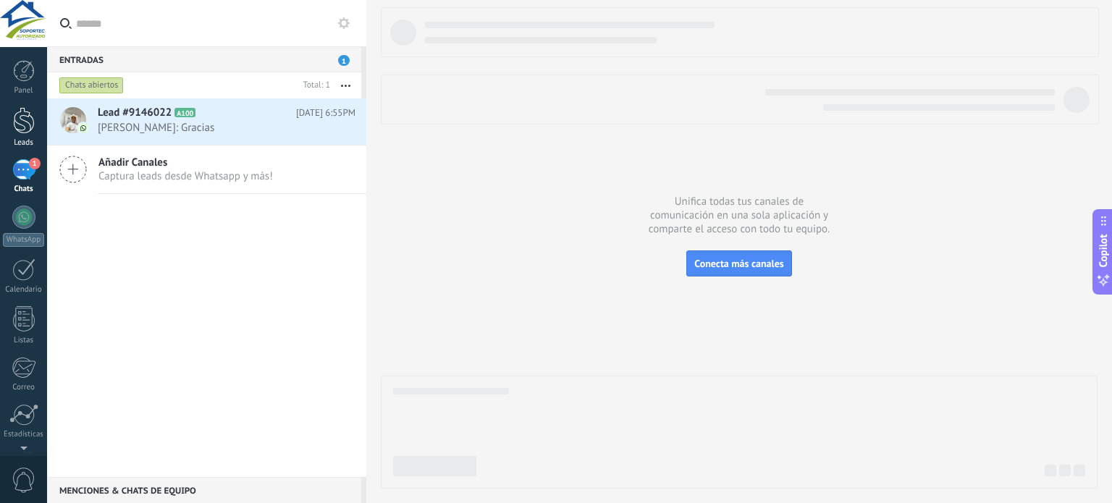
click at [23, 127] on div at bounding box center [24, 120] width 22 height 27
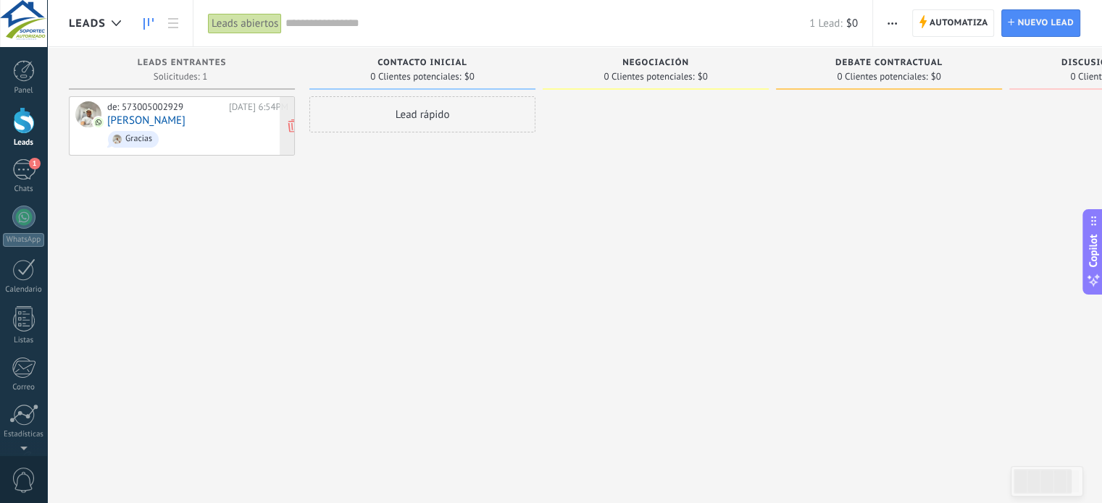
click at [167, 118] on div "de: 573005002929 Hoy 6:54PM Sebastián Gracias" at bounding box center [197, 125] width 181 height 49
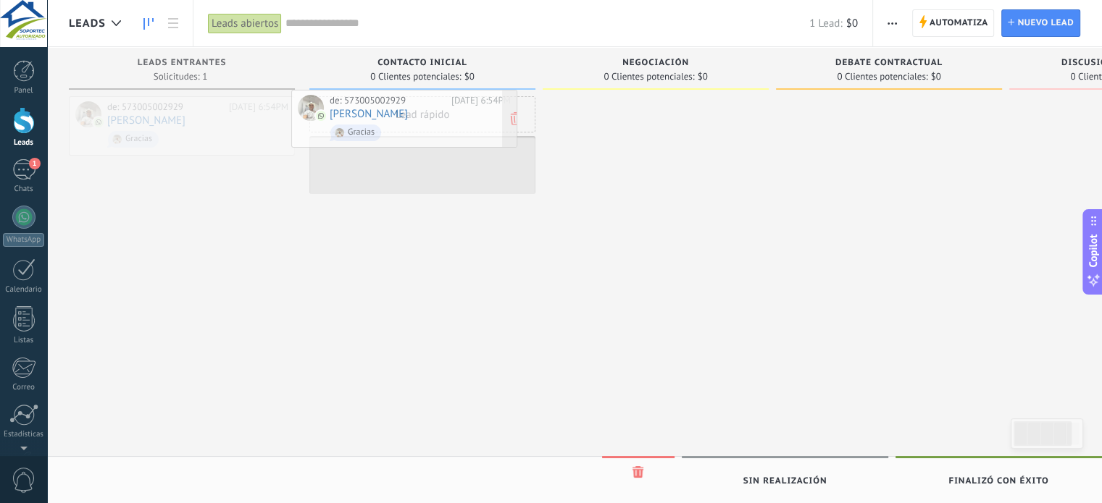
drag, startPoint x: 166, startPoint y: 118, endPoint x: 388, endPoint y: 112, distance: 222.4
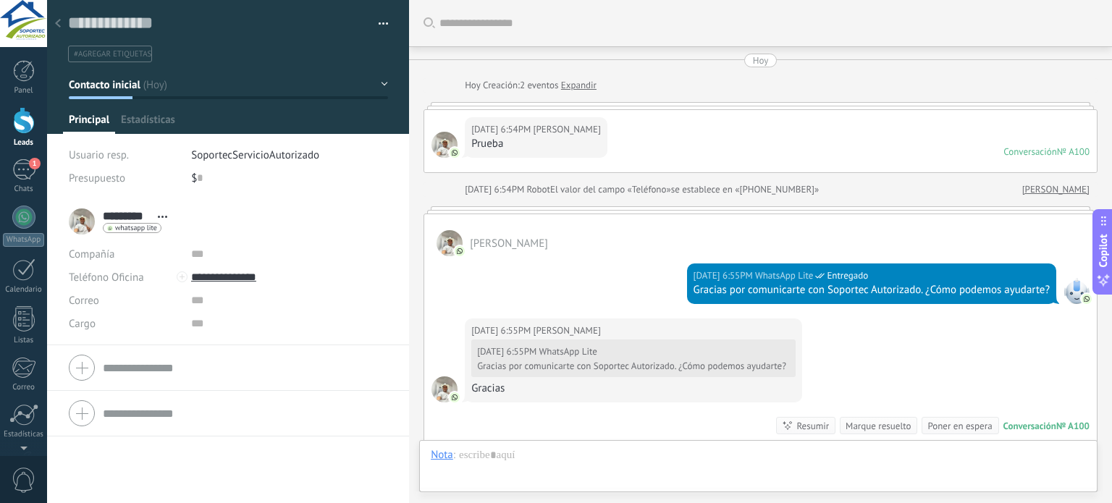
scroll to position [209, 0]
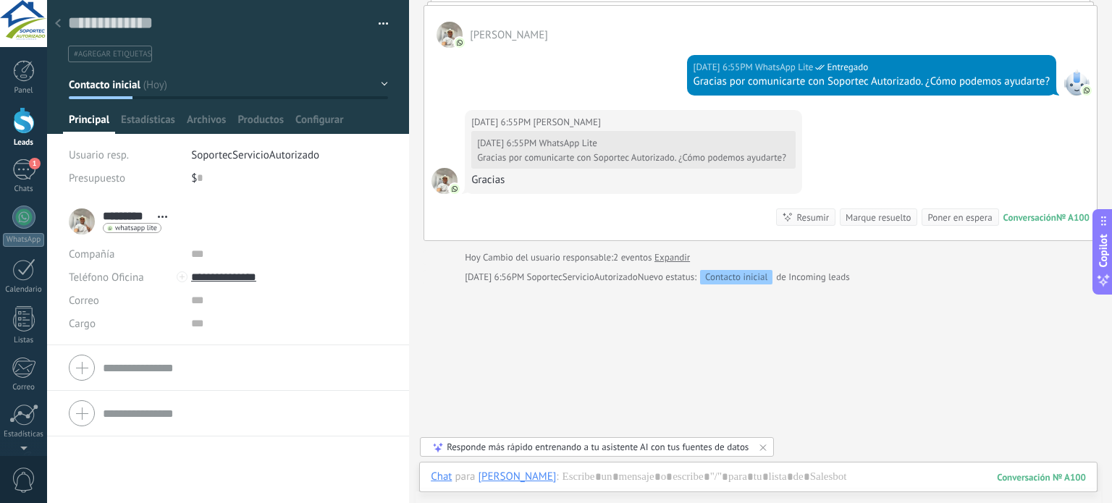
click at [1082, 86] on img at bounding box center [1087, 90] width 10 height 10
click at [965, 216] on div "Poner en espera" at bounding box center [960, 218] width 64 height 14
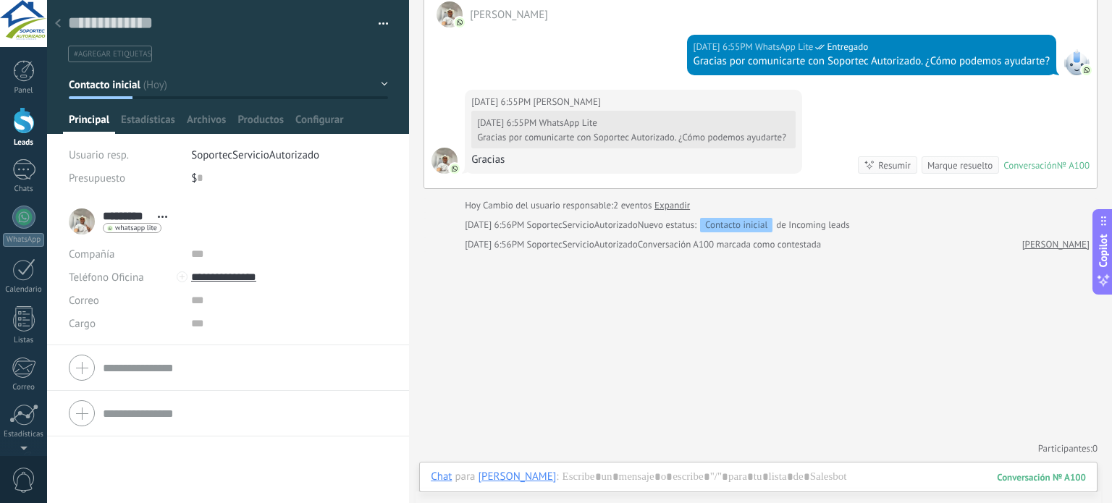
click at [956, 163] on div "Marque resuelto" at bounding box center [960, 166] width 65 height 14
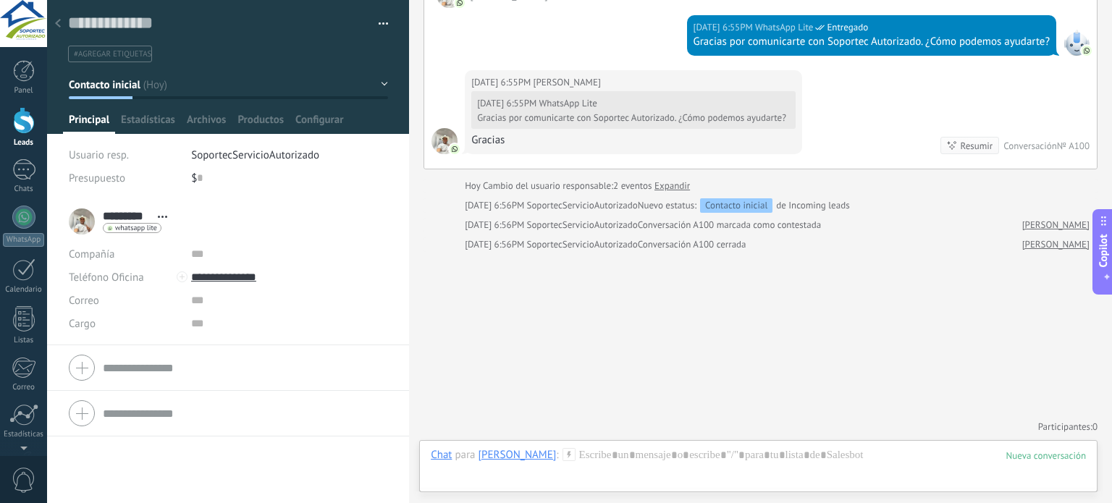
click at [672, 181] on link "Expandir" at bounding box center [672, 186] width 35 height 14
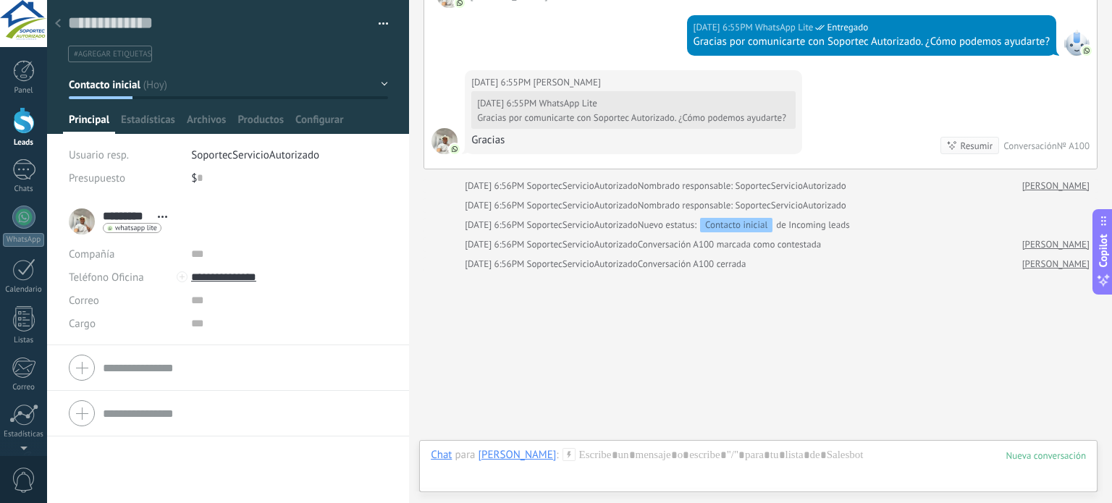
scroll to position [268, 0]
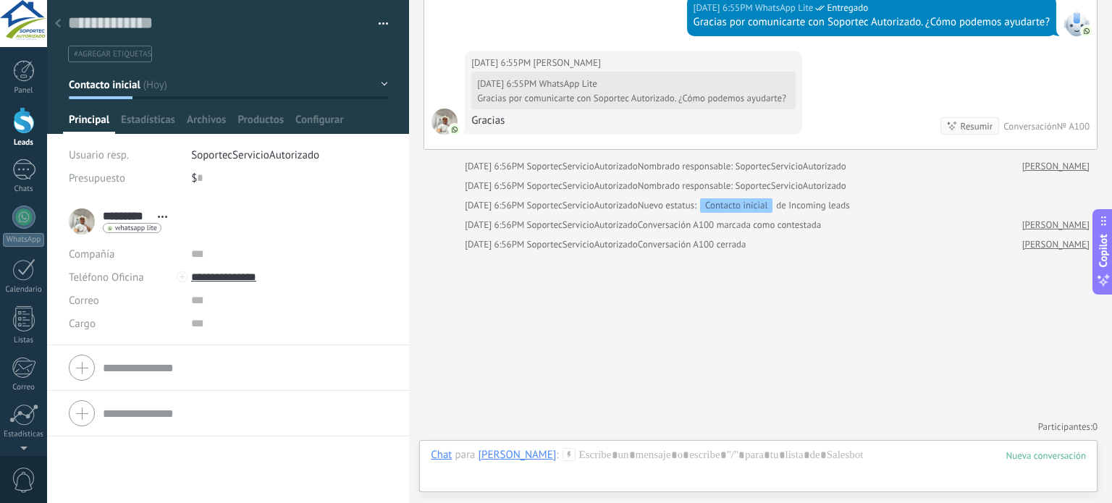
click at [965, 123] on div "Resumir" at bounding box center [977, 127] width 33 height 14
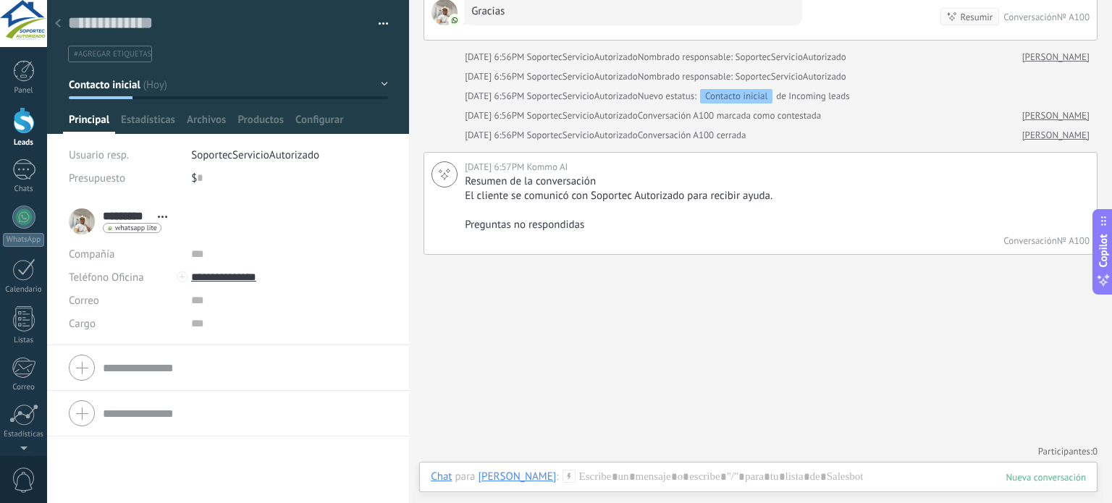
scroll to position [380, 0]
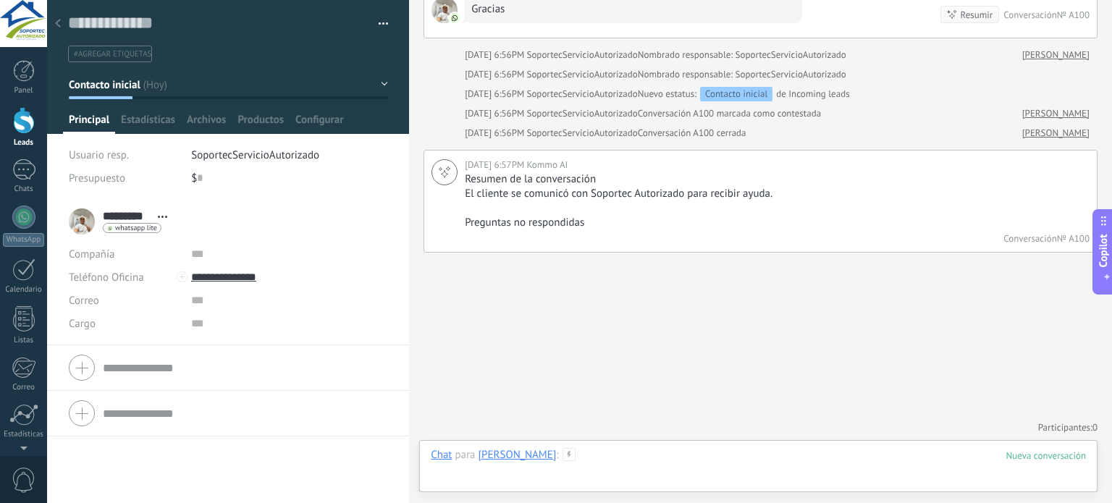
click at [550, 481] on div at bounding box center [758, 469] width 655 height 43
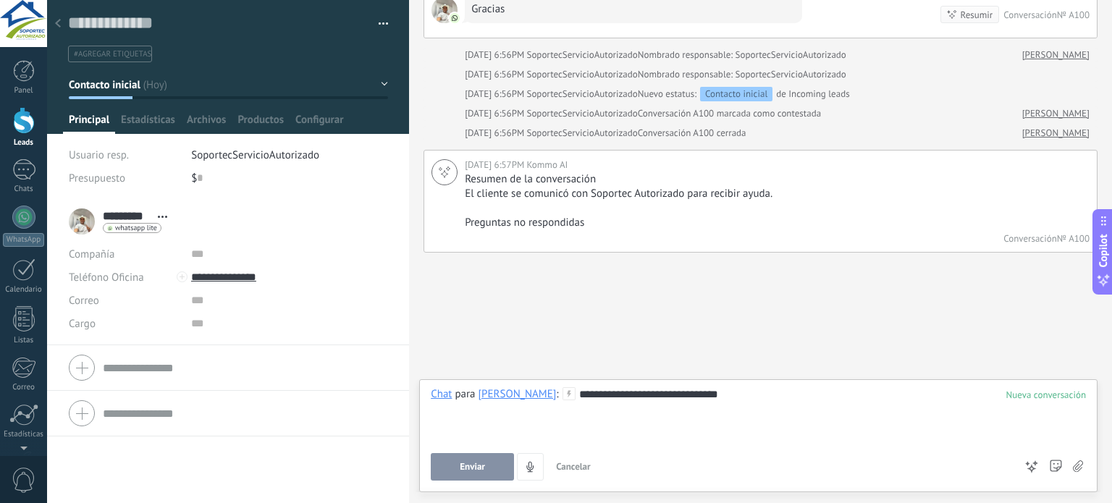
click at [475, 466] on span "Enviar" at bounding box center [472, 467] width 25 height 10
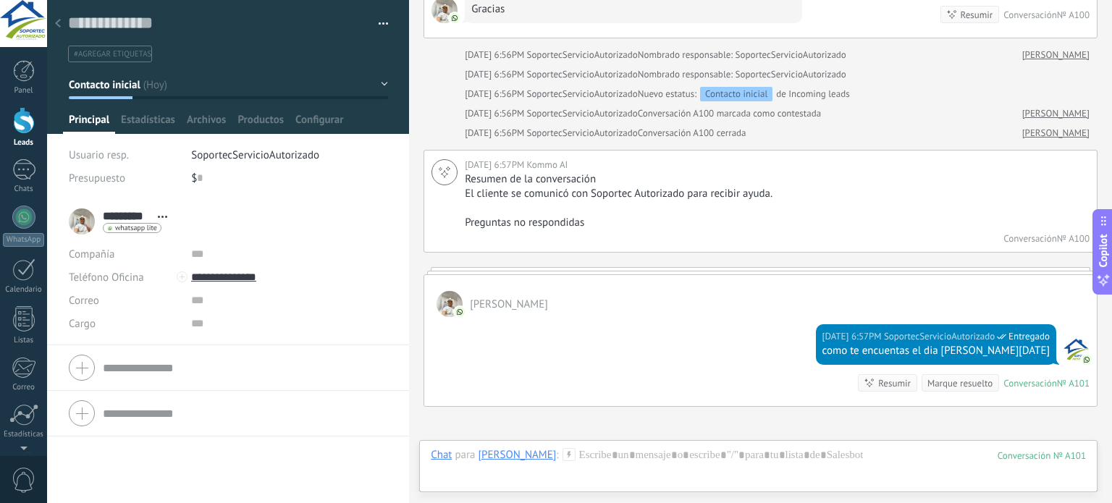
click at [947, 383] on div "Marque resuelto" at bounding box center [960, 384] width 65 height 14
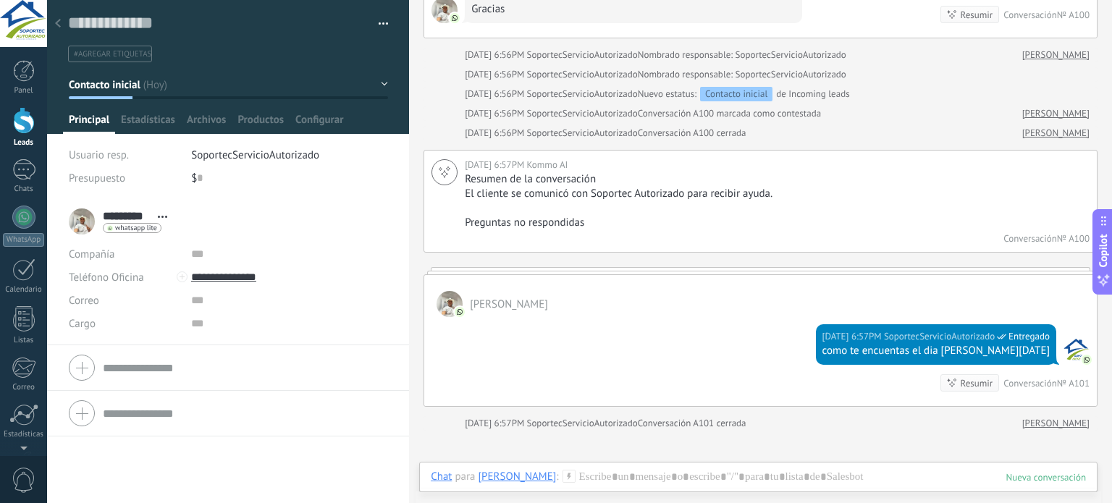
scroll to position [404, 0]
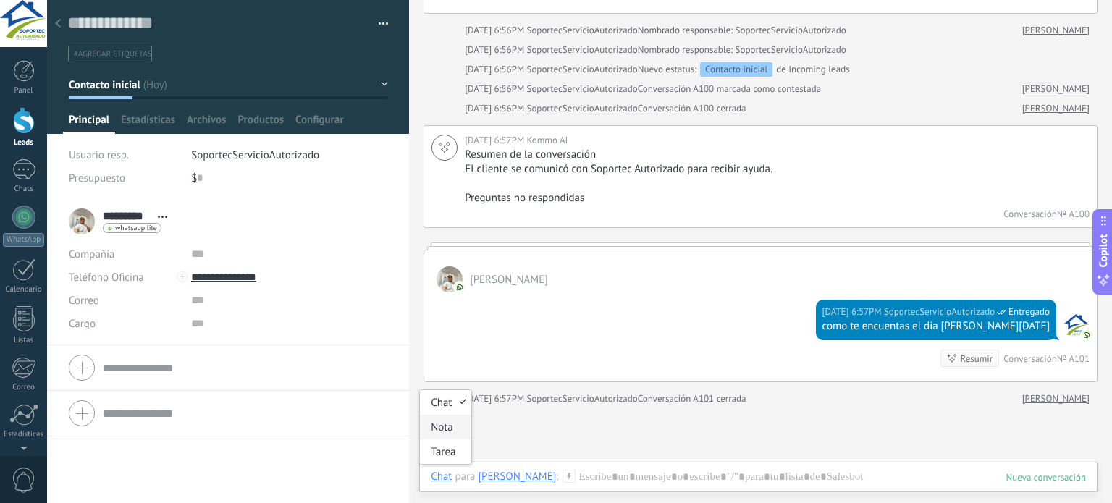
click at [446, 429] on div "Nota" at bounding box center [445, 427] width 51 height 25
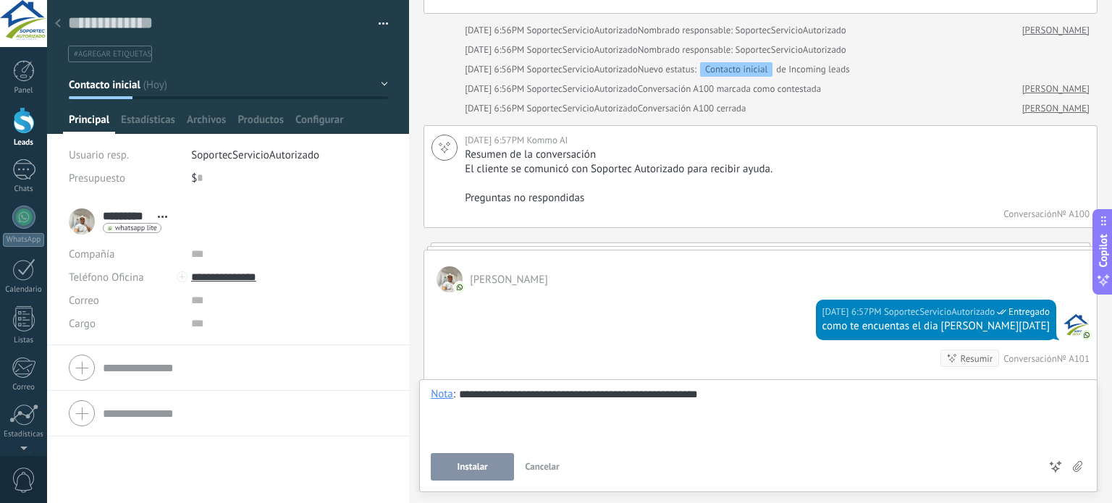
click at [499, 466] on button "Instalar" at bounding box center [472, 467] width 83 height 28
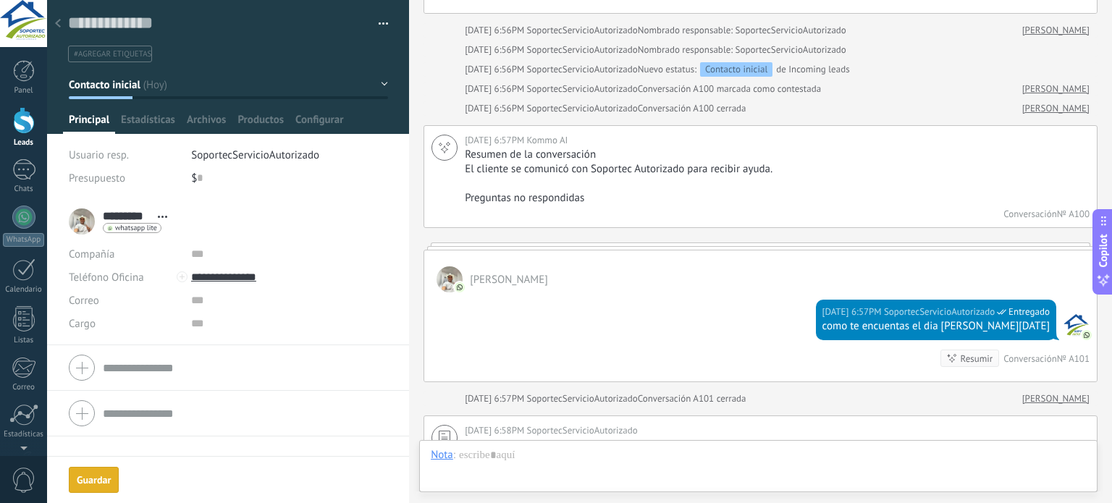
scroll to position [615, 0]
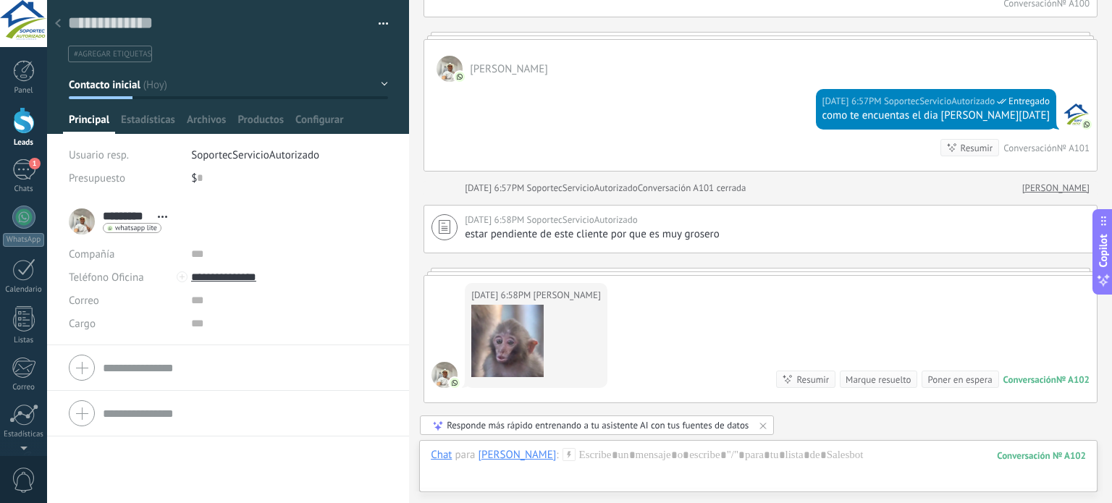
click at [951, 379] on div "Poner en espera" at bounding box center [960, 380] width 64 height 14
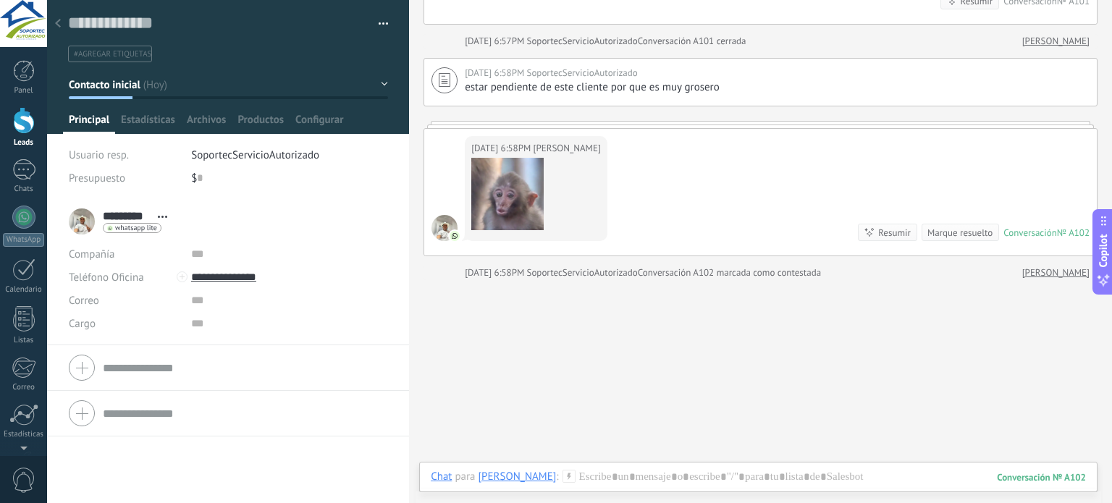
scroll to position [788, 0]
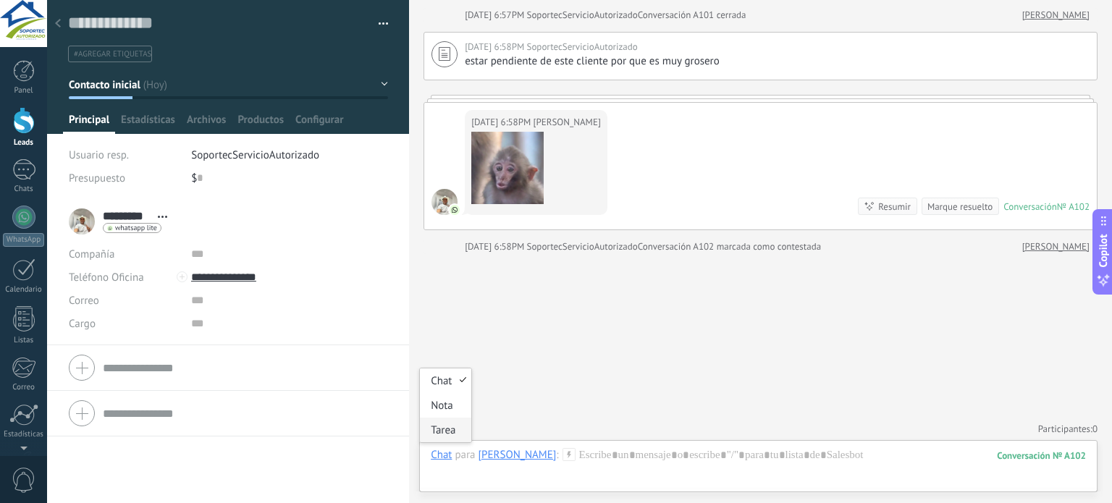
click at [444, 432] on div "Tarea" at bounding box center [445, 430] width 51 height 25
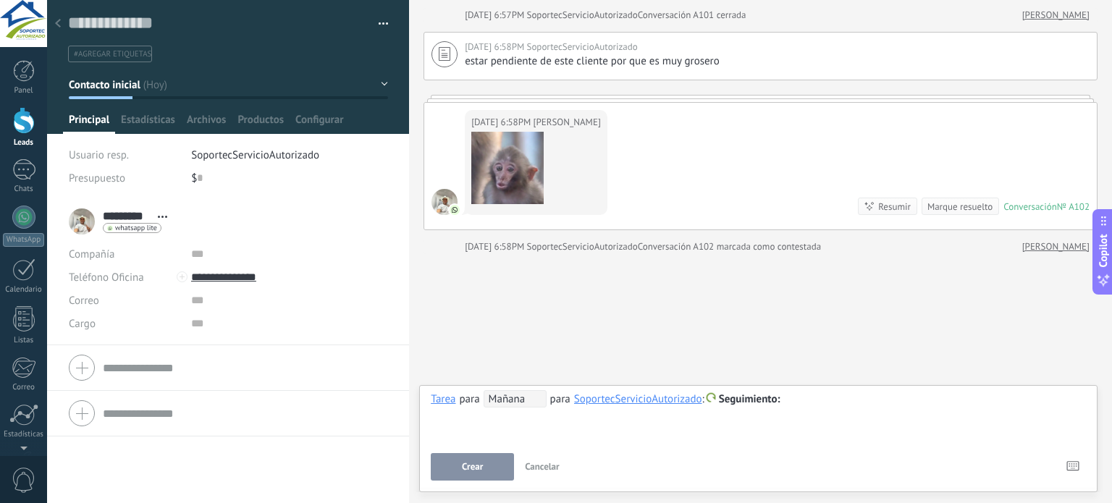
click at [531, 406] on span "Mañana" at bounding box center [515, 398] width 63 height 17
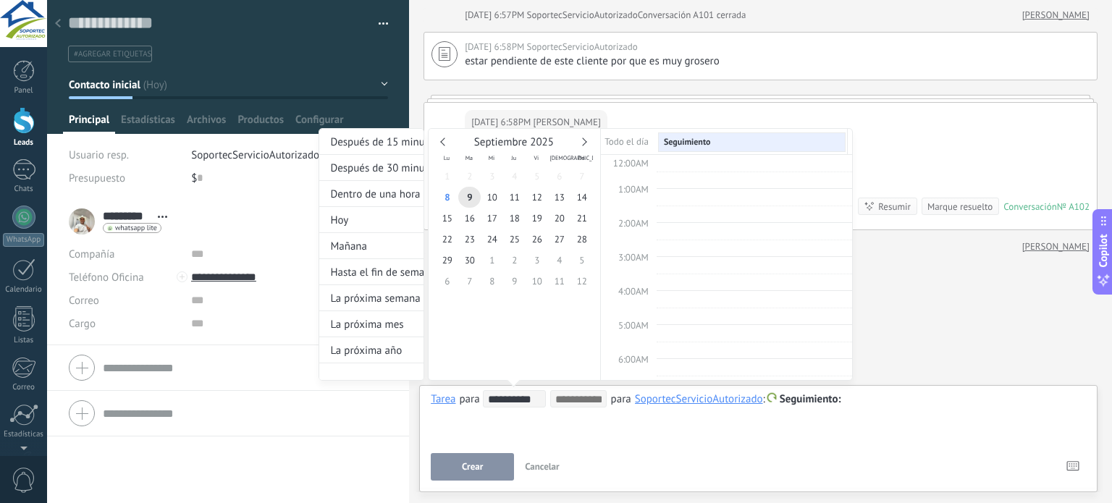
scroll to position [271, 0]
type input "**********"
click at [533, 196] on span "12" at bounding box center [537, 197] width 22 height 21
type input "**********"
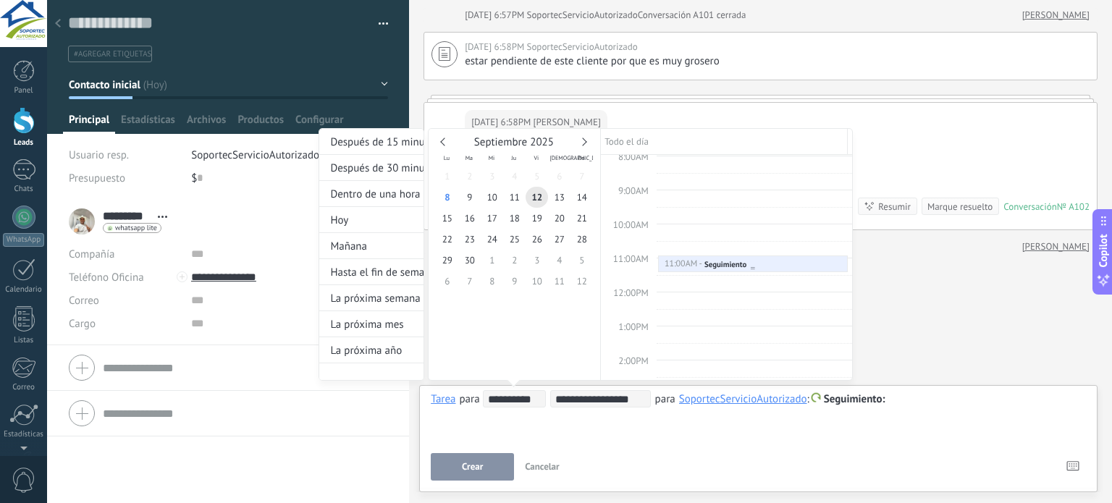
click at [754, 262] on div "11:00AM - 11:30AM Seguimiento" at bounding box center [753, 265] width 178 height 12
click at [739, 262] on div "Seguimiento" at bounding box center [726, 264] width 42 height 10
click at [726, 257] on div at bounding box center [753, 263] width 188 height 15
click at [823, 394] on div "**********" at bounding box center [586, 268] width 535 height 280
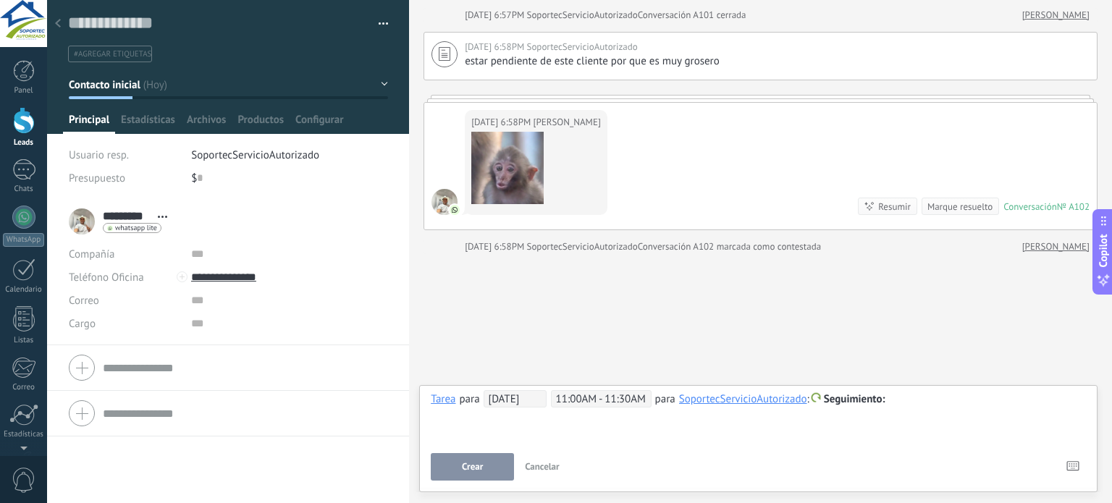
click at [841, 402] on span "Seguimiento" at bounding box center [855, 400] width 62 height 14
click at [840, 429] on label "Reunión" at bounding box center [856, 428] width 130 height 28
click at [854, 425] on label "Reunión" at bounding box center [856, 428] width 130 height 28
click at [445, 405] on div "Tarea" at bounding box center [443, 399] width 25 height 13
drag, startPoint x: 452, startPoint y: 371, endPoint x: 455, endPoint y: 381, distance: 10.5
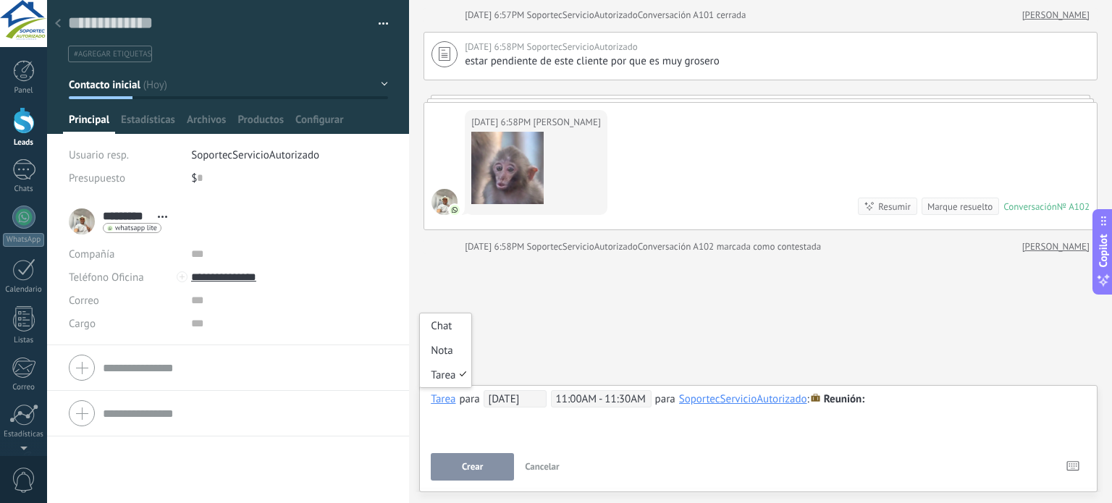
click at [453, 372] on div "Tarea" at bounding box center [445, 375] width 51 height 25
click at [464, 428] on div "**********" at bounding box center [758, 416] width 655 height 52
click at [520, 396] on span "Mañana" at bounding box center [515, 398] width 63 height 17
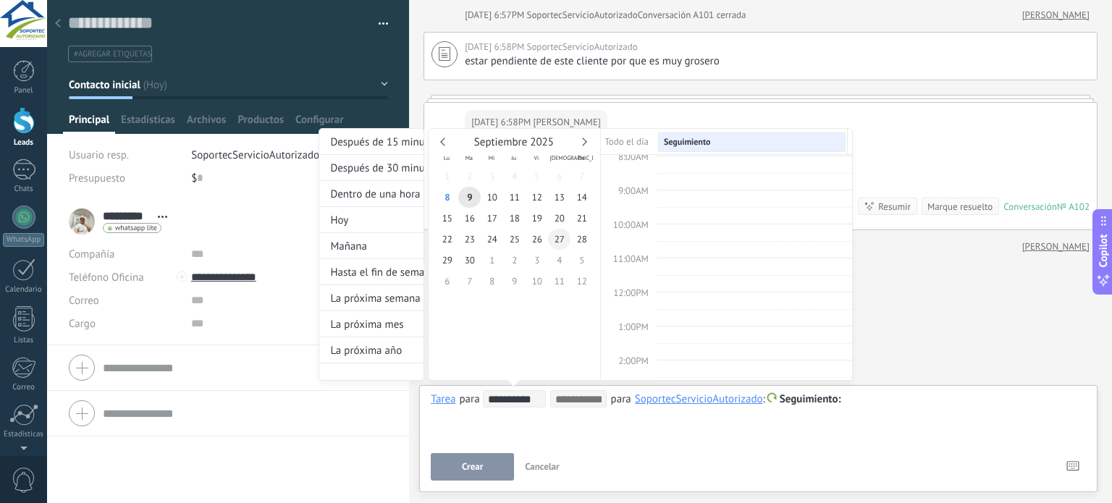
type input "**********"
click at [567, 238] on span "27" at bounding box center [559, 239] width 22 height 21
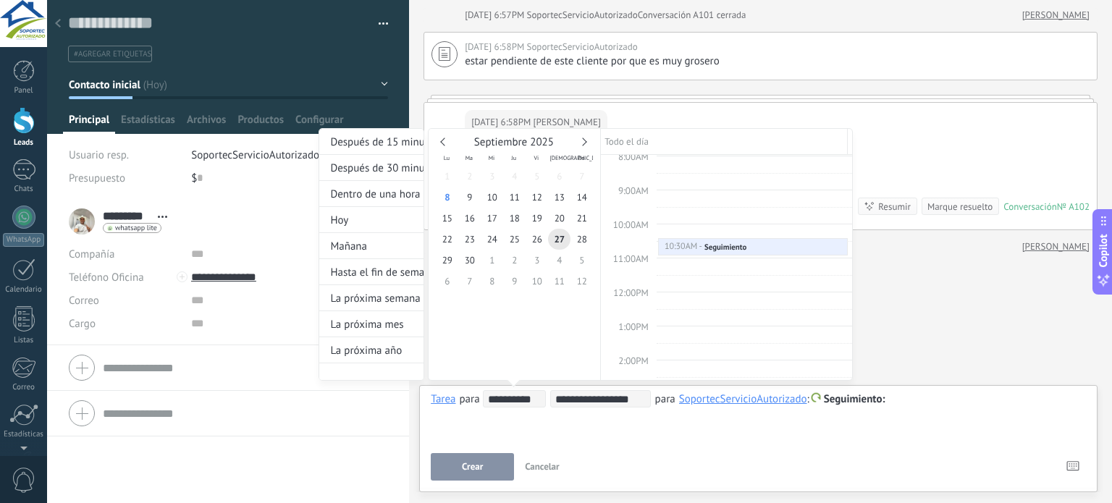
type input "**********"
click at [779, 260] on div "11:00AM - 11:30AM Seguimiento" at bounding box center [753, 265] width 178 height 12
click at [821, 397] on div "**********" at bounding box center [586, 268] width 535 height 280
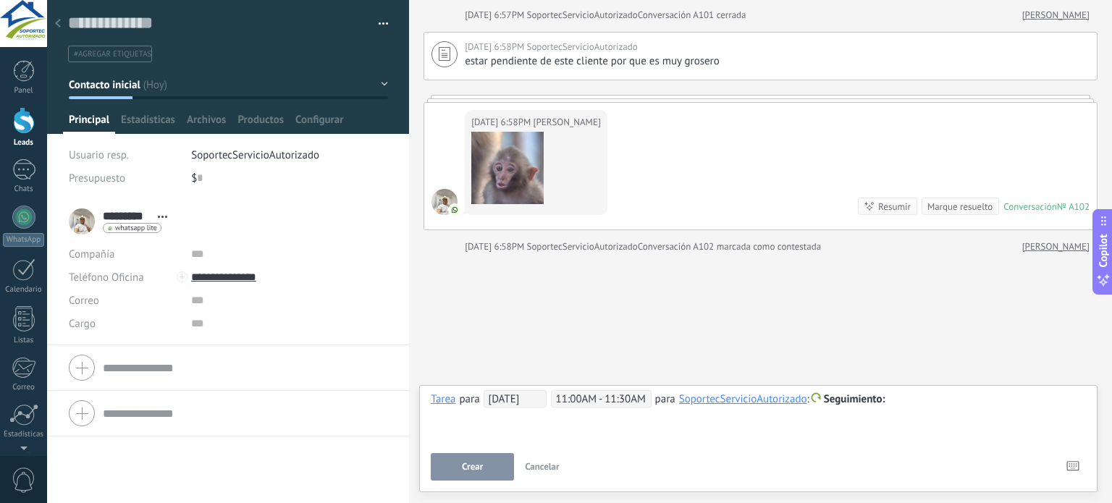
click at [821, 397] on span at bounding box center [815, 398] width 9 height 10
click at [832, 421] on label "Reunión" at bounding box center [856, 428] width 130 height 28
click at [479, 463] on span "Crear" at bounding box center [472, 467] width 21 height 10
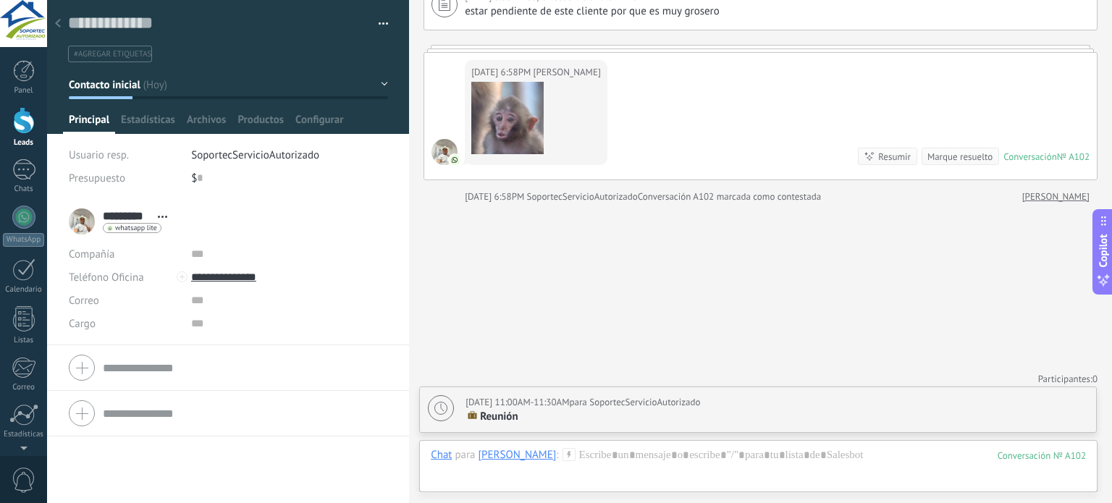
click at [583, 417] on p "Reunión" at bounding box center [777, 417] width 623 height 14
type textarea "**********"
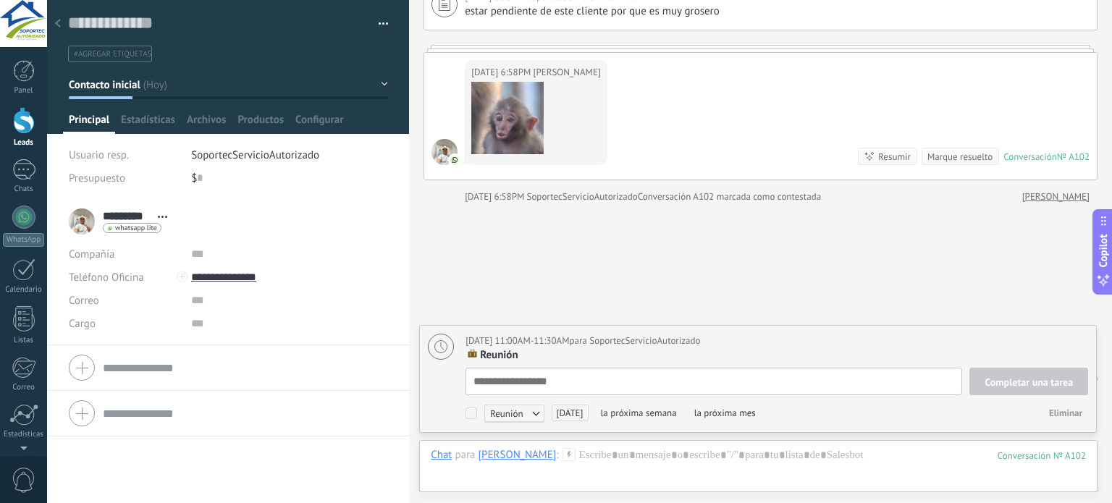
scroll to position [14, 0]
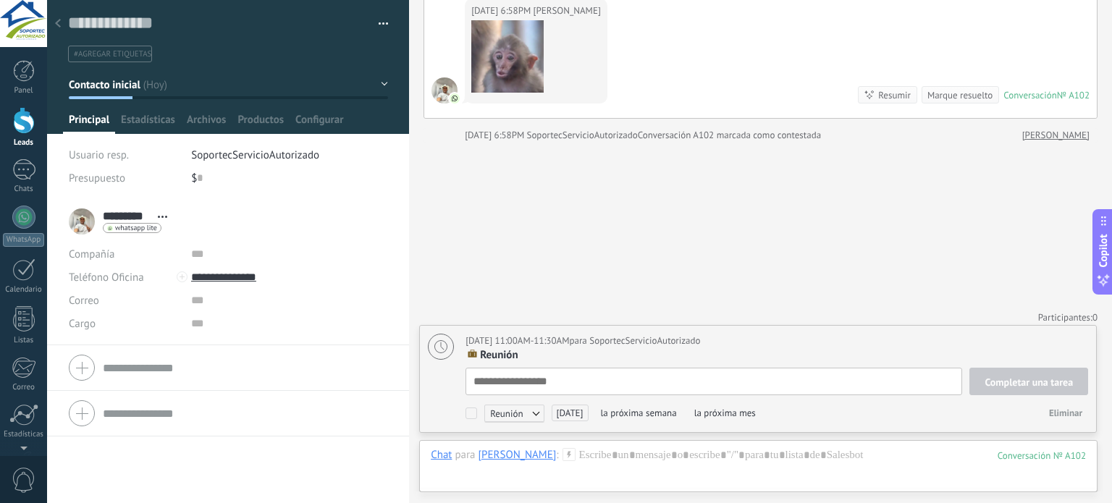
click at [550, 385] on textarea at bounding box center [714, 382] width 497 height 28
click at [588, 419] on span "[DATE]" at bounding box center [570, 413] width 37 height 17
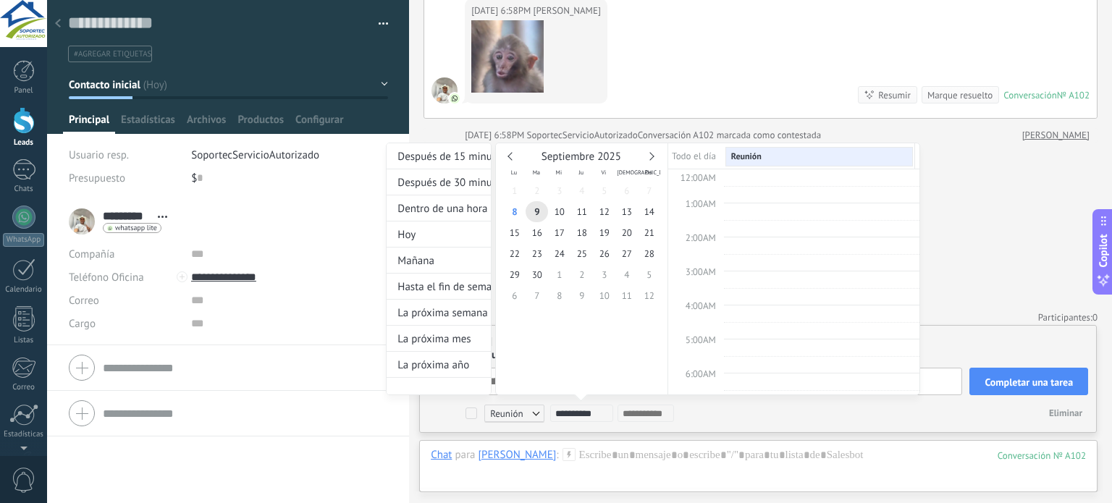
scroll to position [271, 0]
click at [575, 240] on div "1 2 3 4 5 6 7 8 9 10 11 12 13 14 15 16 17 18 19 20 21 22 23 24 25 26 27 28 29 3…" at bounding box center [581, 243] width 157 height 126
type input "**********"
click at [579, 238] on span "18" at bounding box center [582, 232] width 22 height 21
click at [973, 335] on div at bounding box center [556, 251] width 1112 height 503
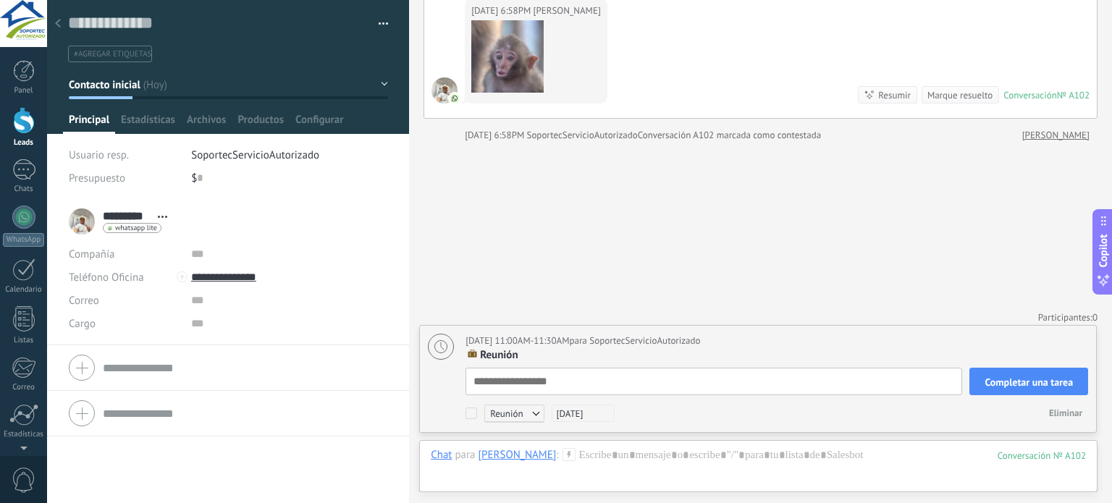
click at [1047, 385] on span "Completar una tarea" at bounding box center [1029, 382] width 88 height 10
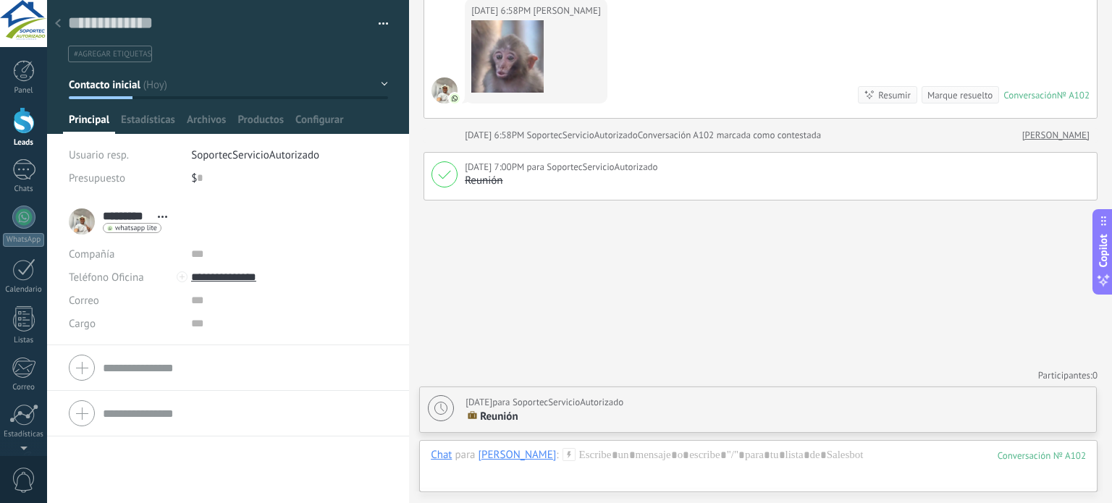
scroll to position [896, 0]
click at [910, 188] on div "Reunión" at bounding box center [777, 185] width 625 height 14
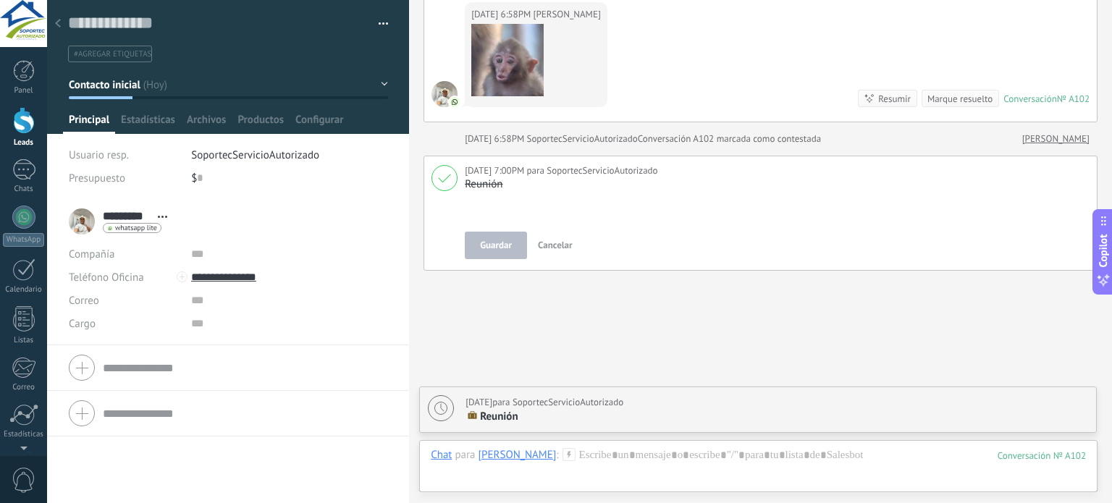
click at [582, 407] on div "18/09/2025 para SoportecServicioAutorizado" at bounding box center [545, 402] width 158 height 14
type textarea "**********"
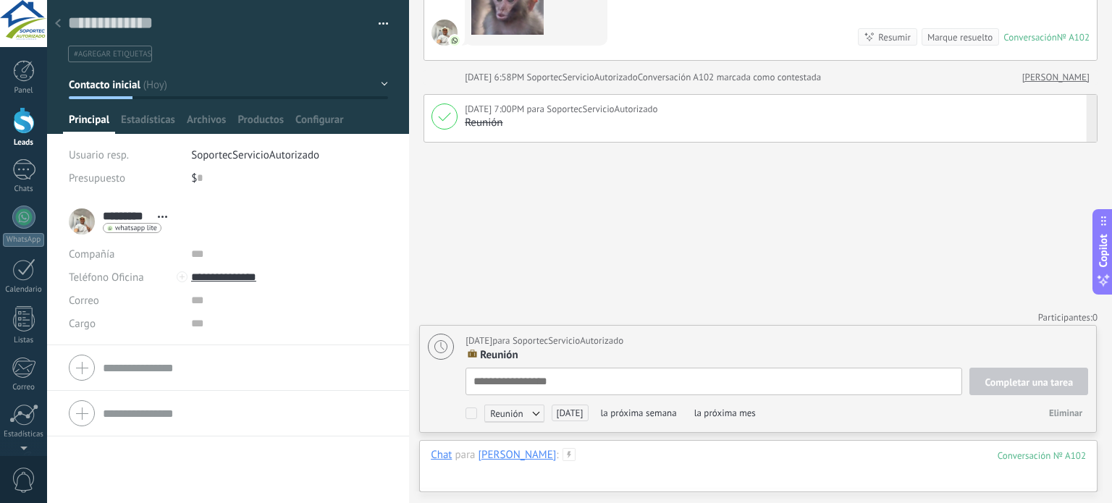
click at [582, 466] on div at bounding box center [758, 469] width 655 height 43
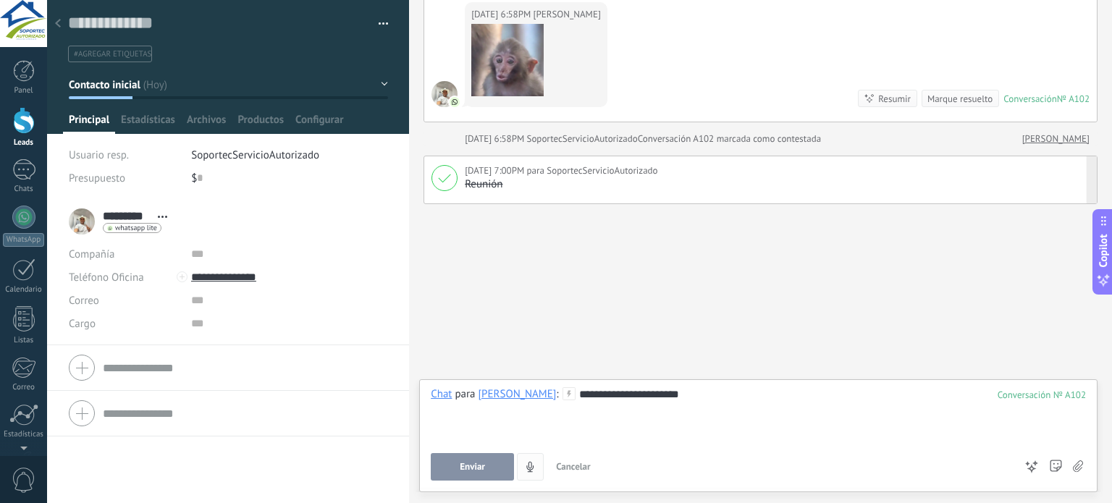
click at [485, 466] on span "Enviar" at bounding box center [472, 467] width 25 height 10
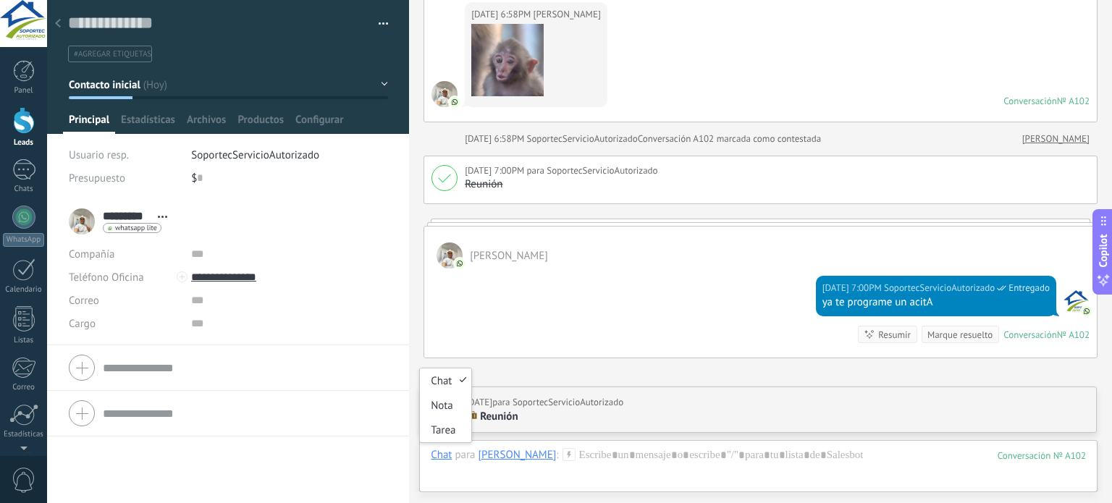
click at [443, 451] on div "Chat" at bounding box center [441, 454] width 21 height 13
click at [600, 460] on div at bounding box center [758, 469] width 655 height 43
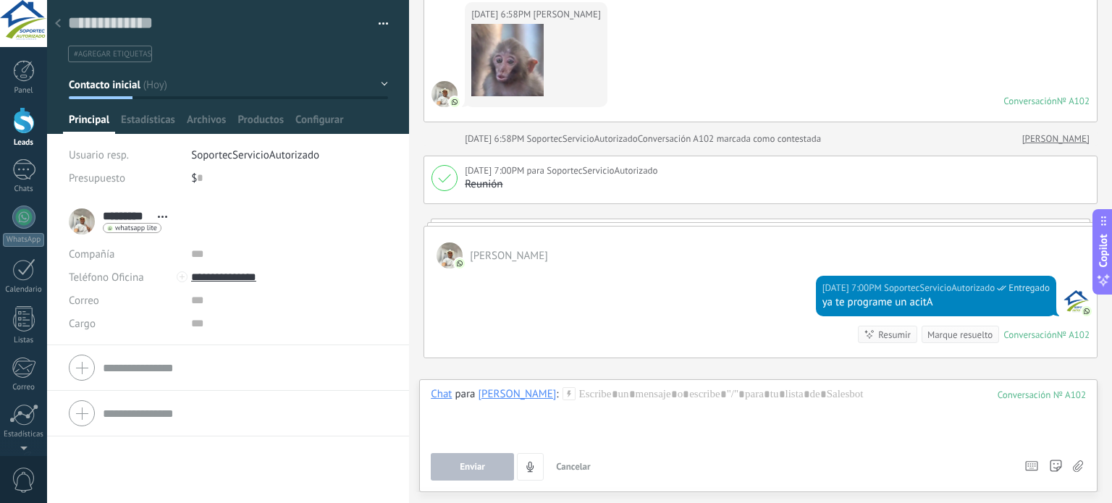
click at [144, 223] on div "whatsapp lite Enviar mensaje Separar el chat" at bounding box center [132, 228] width 59 height 10
click at [191, 276] on div "Separar el chat" at bounding box center [158, 273] width 109 height 25
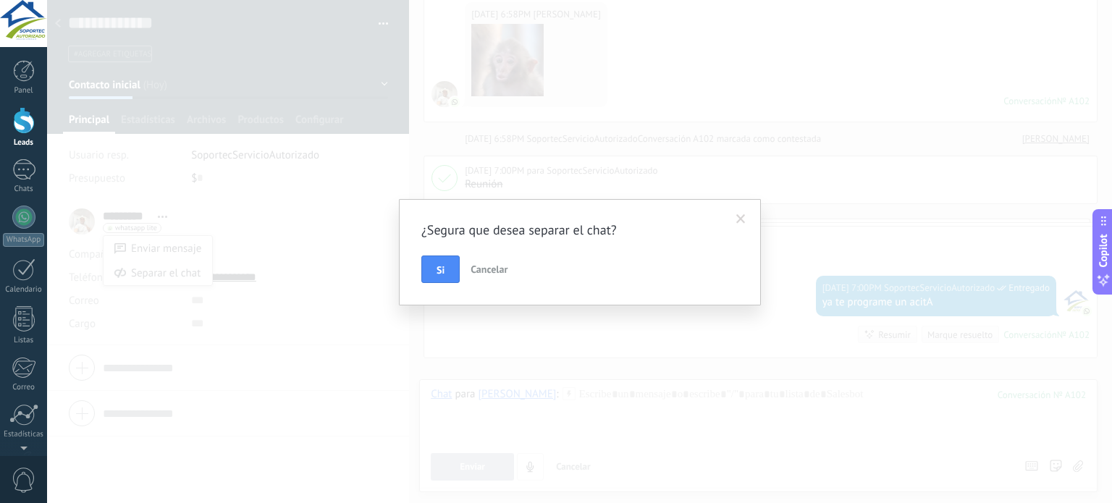
click at [488, 264] on span "Cancelar" at bounding box center [489, 269] width 37 height 13
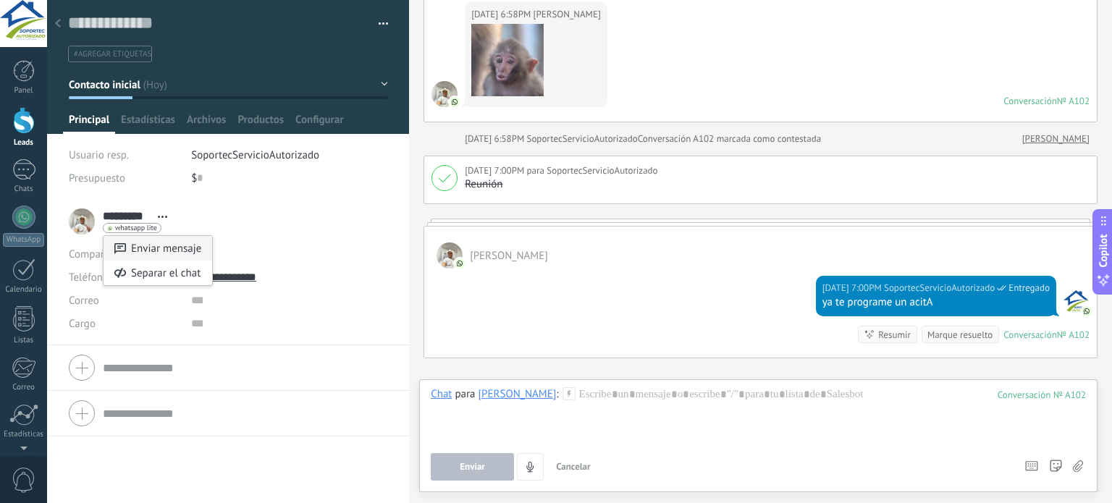
click at [167, 248] on div "Enviar mensaje" at bounding box center [158, 248] width 109 height 25
click at [217, 121] on span "Archivos" at bounding box center [206, 123] width 39 height 21
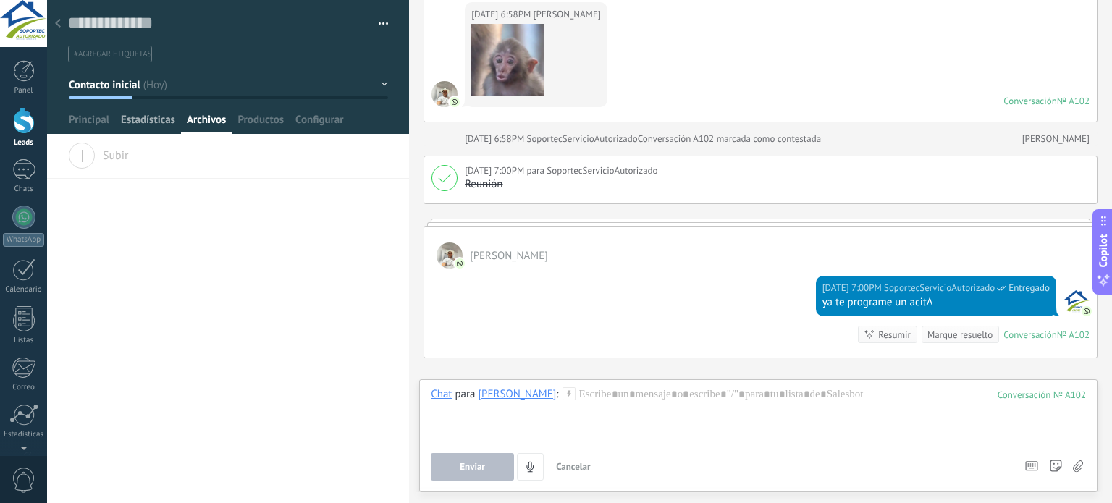
click at [180, 118] on div "Estadísticas" at bounding box center [148, 123] width 66 height 21
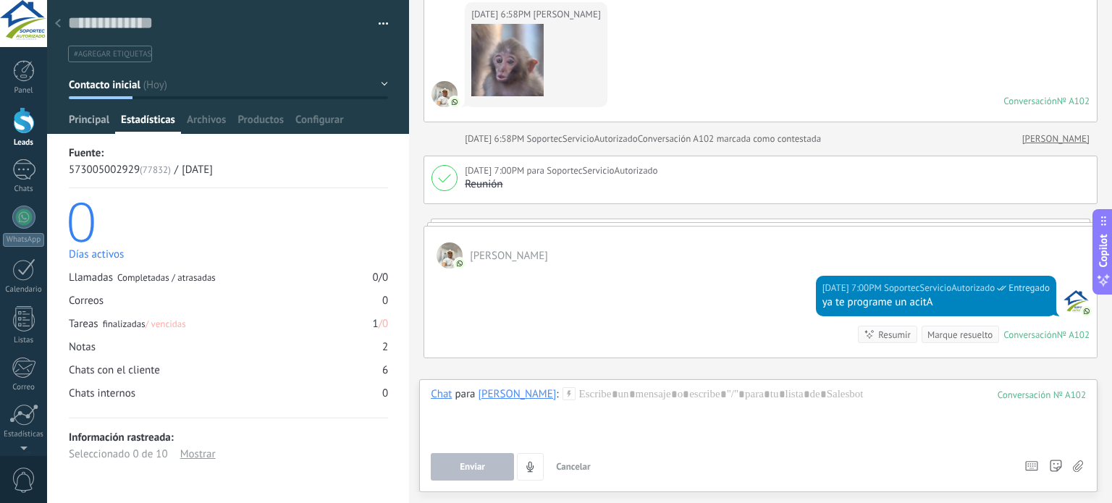
click at [101, 122] on span "Principal" at bounding box center [89, 123] width 41 height 21
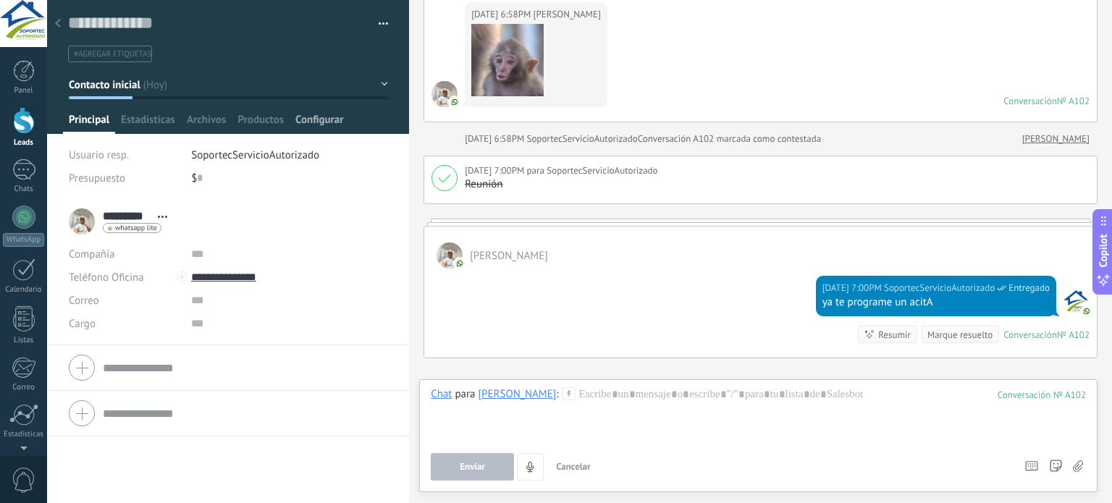
click at [314, 120] on span "Configurar" at bounding box center [319, 123] width 48 height 21
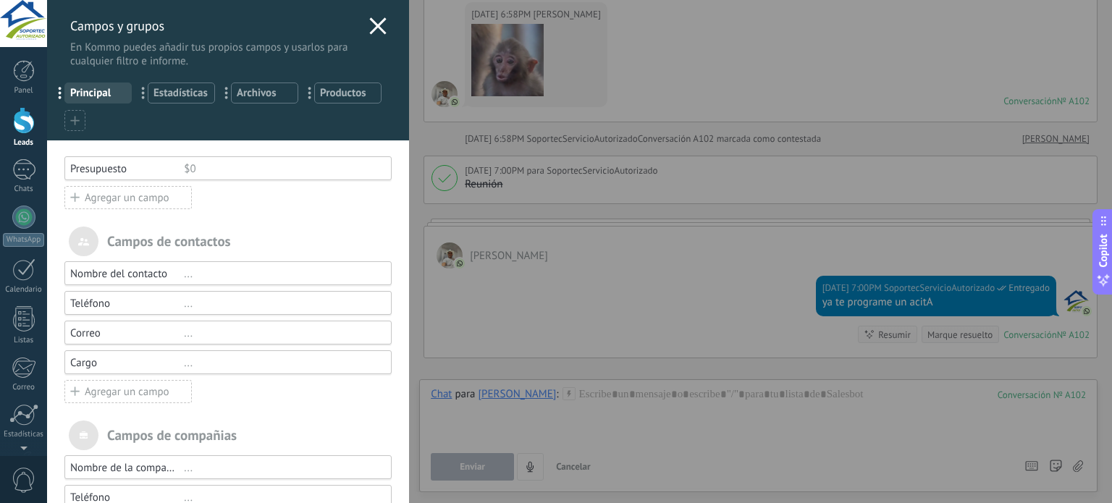
click at [369, 22] on icon at bounding box center [377, 25] width 17 height 17
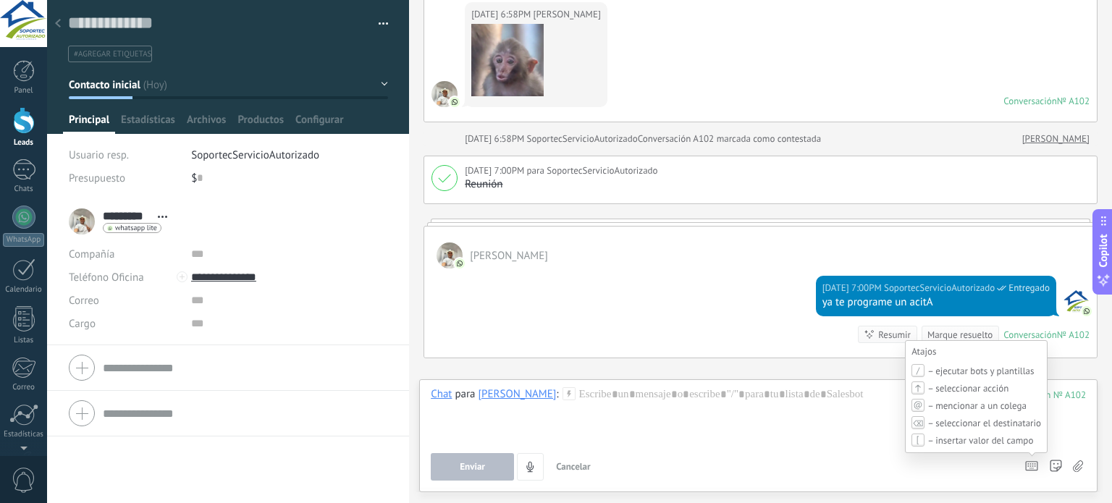
click at [1035, 466] on icon at bounding box center [1032, 466] width 13 height 10
click at [1034, 467] on icon at bounding box center [1032, 466] width 13 height 10
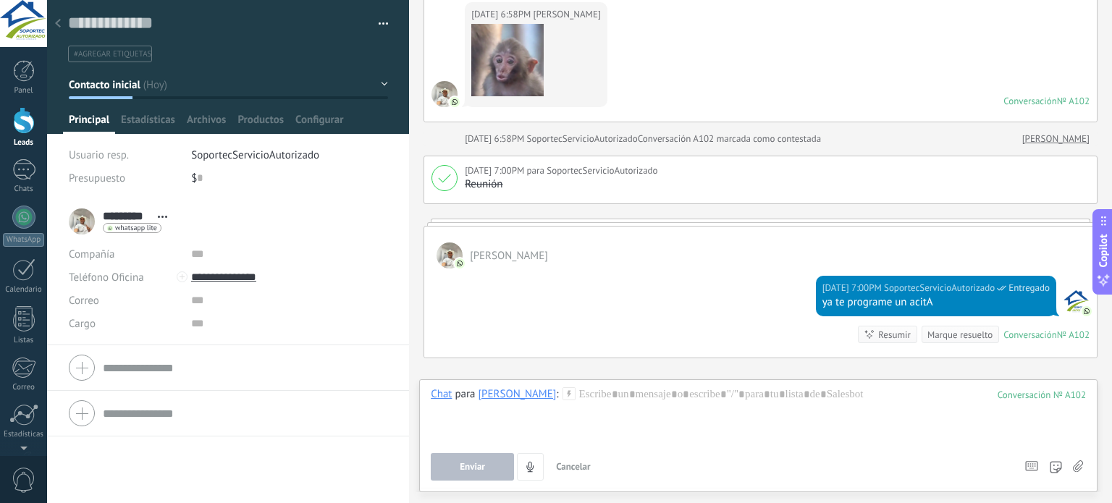
drag, startPoint x: 1034, startPoint y: 467, endPoint x: 1020, endPoint y: 429, distance: 39.9
click at [1020, 429] on div "Chat para Sebastián : 102 Enviar Cancelar Rastrear clics en links ? Reducir lin…" at bounding box center [758, 433] width 655 height 93
drag, startPoint x: 1036, startPoint y: 466, endPoint x: 1028, endPoint y: 460, distance: 9.3
click at [1036, 466] on icon at bounding box center [1032, 466] width 13 height 10
click at [592, 416] on div at bounding box center [758, 414] width 655 height 55
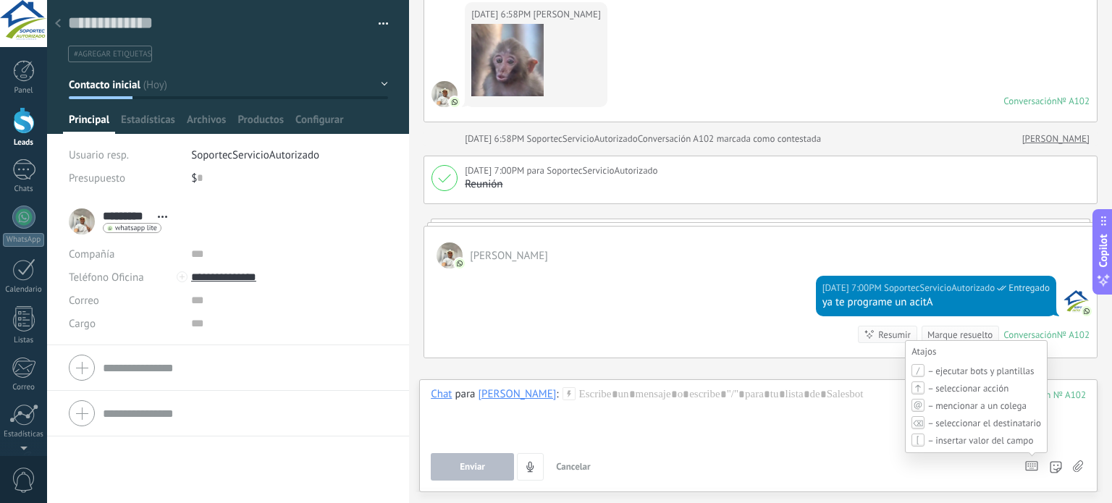
click at [1034, 468] on icon at bounding box center [1032, 466] width 13 height 10
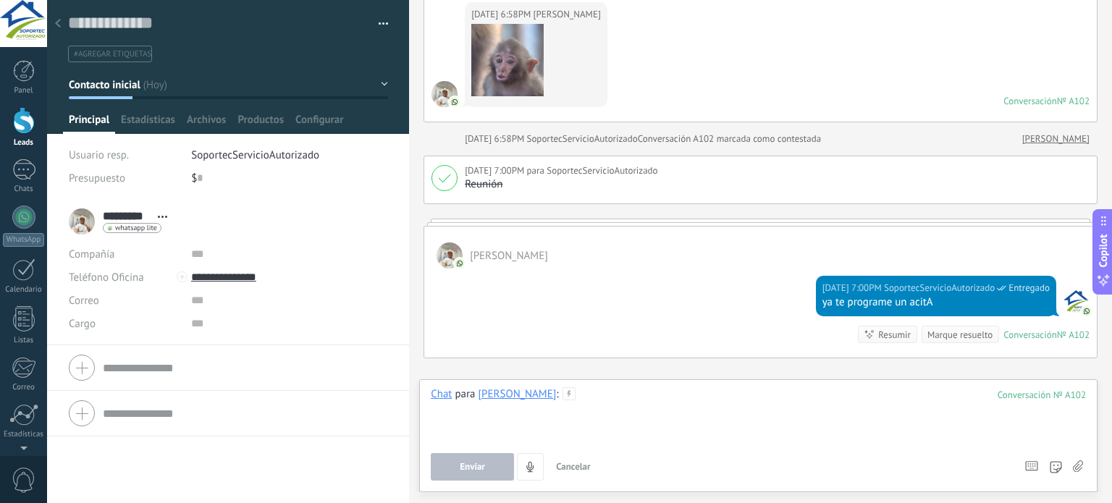
click at [743, 414] on div at bounding box center [758, 414] width 655 height 55
type input "*"
type input "*******"
click at [588, 389] on div at bounding box center [758, 414] width 655 height 55
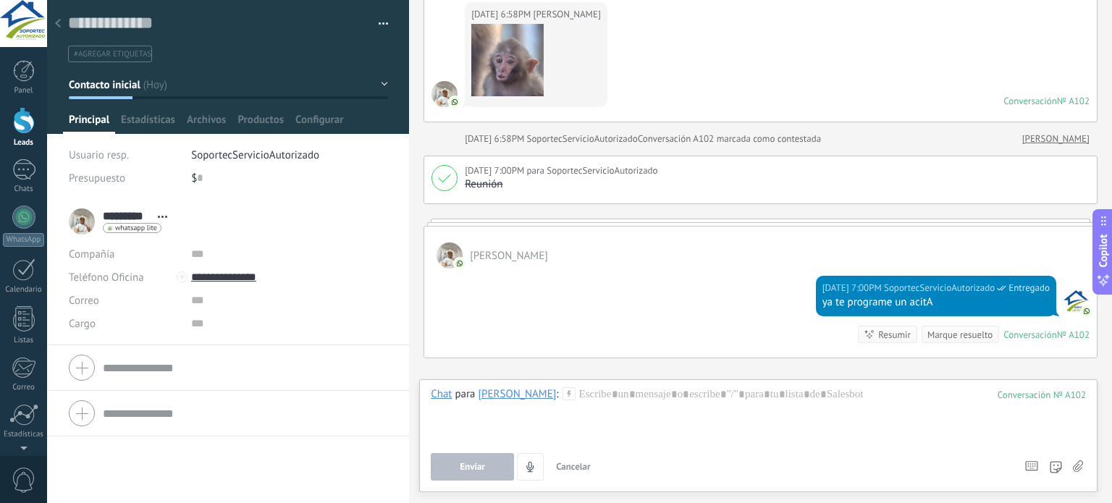
click at [563, 389] on icon at bounding box center [569, 393] width 13 height 13
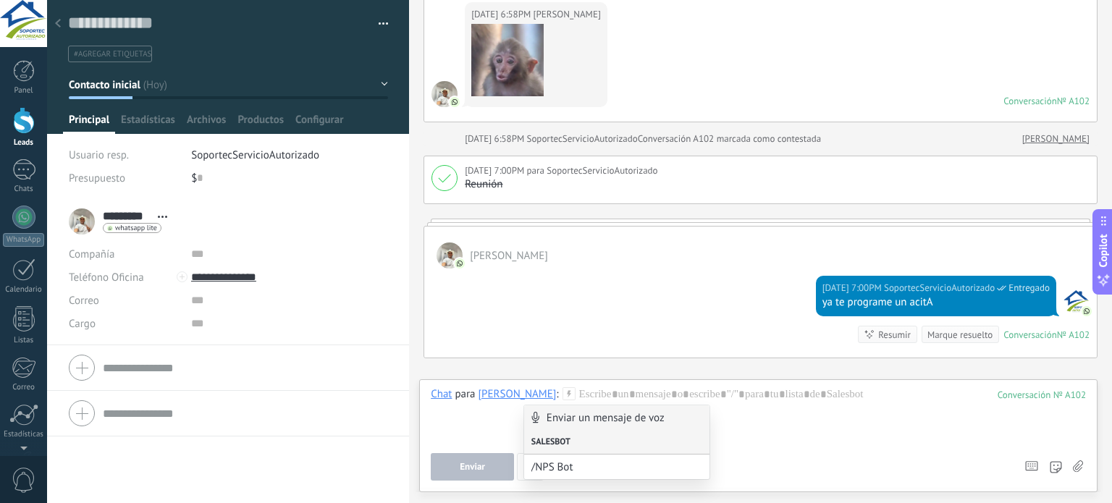
click at [582, 440] on div "Salesbot" at bounding box center [616, 442] width 185 height 25
click at [566, 445] on div "Salesbot" at bounding box center [616, 442] width 185 height 25
click at [682, 438] on div "Salesbot" at bounding box center [616, 442] width 185 height 25
click at [626, 469] on span "/NPS Bot" at bounding box center [611, 468] width 159 height 14
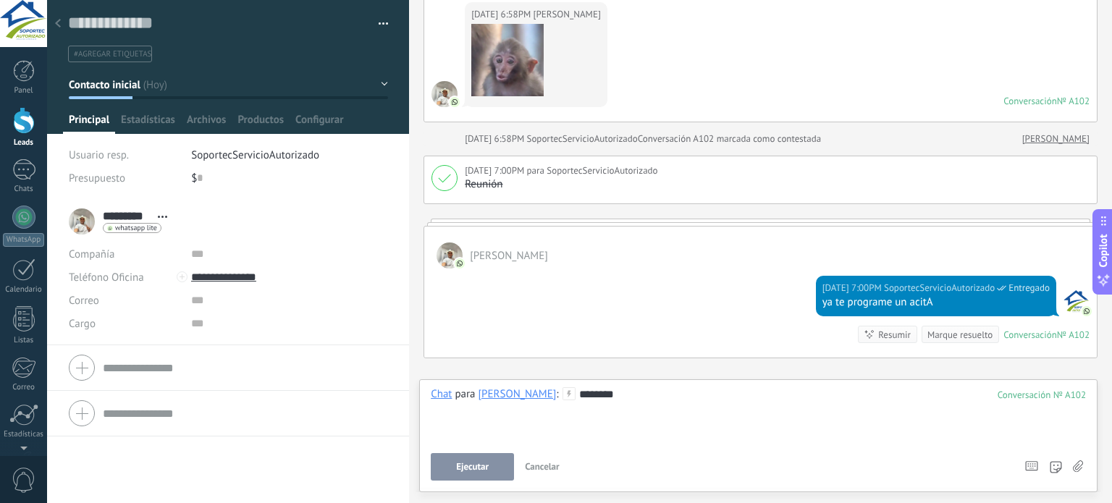
click at [490, 466] on button "Ejecutar" at bounding box center [472, 467] width 83 height 28
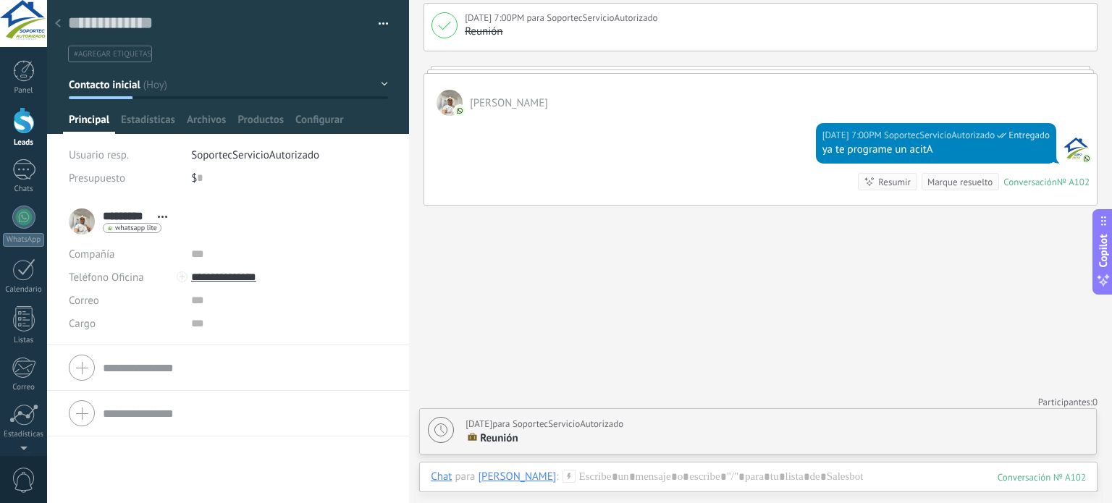
scroll to position [1049, 0]
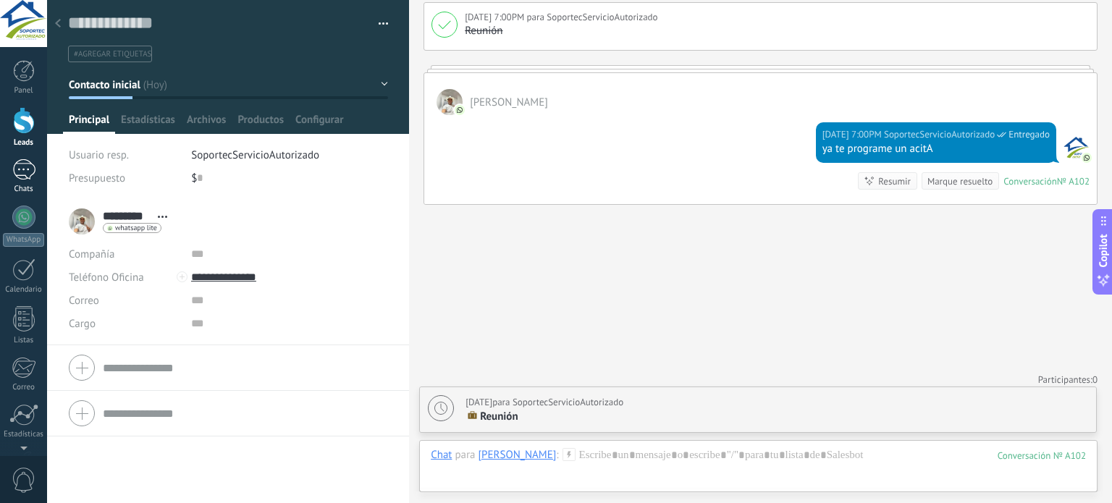
click at [20, 174] on div "1" at bounding box center [23, 169] width 23 height 21
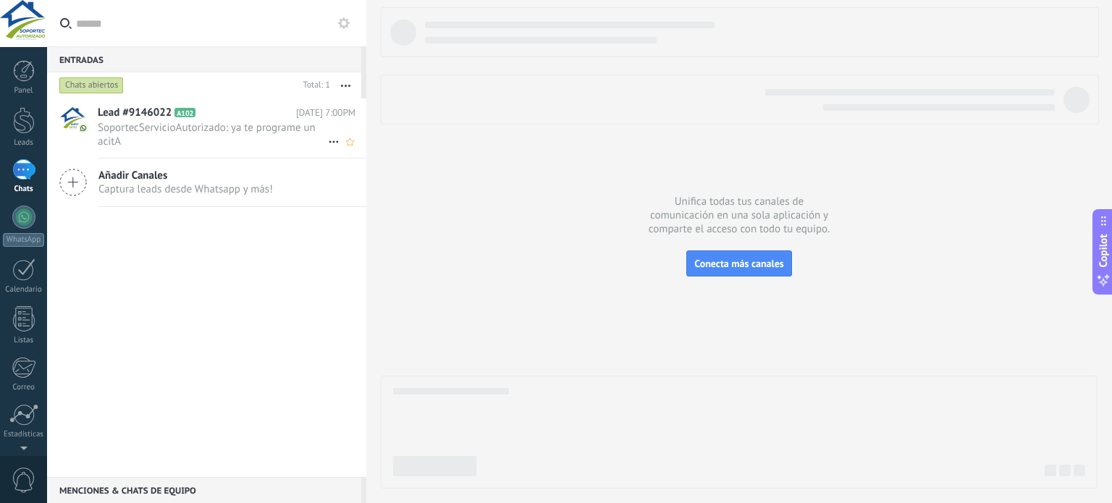
click at [187, 143] on span "SoportecServicioAutorizado: ya te programe un acitA" at bounding box center [213, 135] width 230 height 28
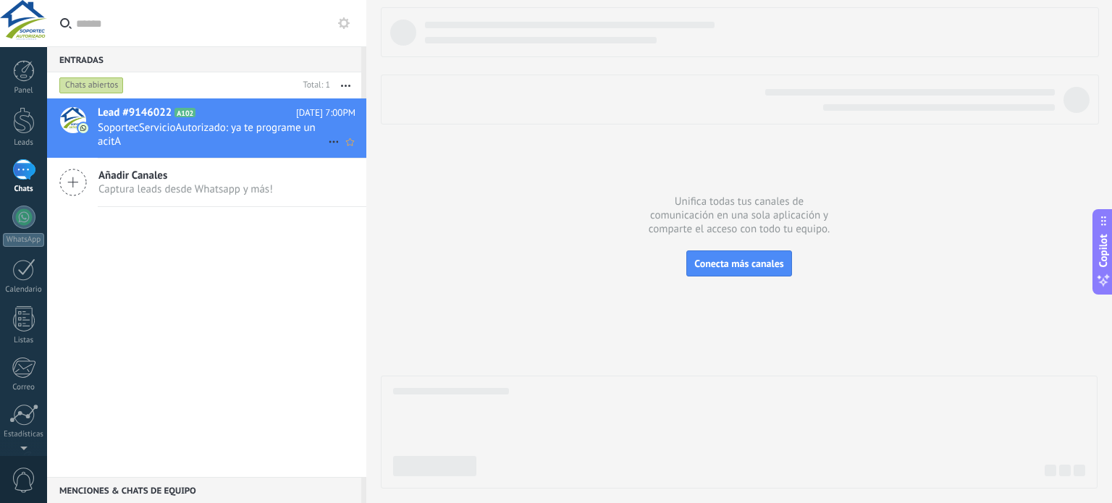
click at [187, 143] on span "SoportecServicioAutorizado: ya te programe un acitA" at bounding box center [213, 135] width 230 height 28
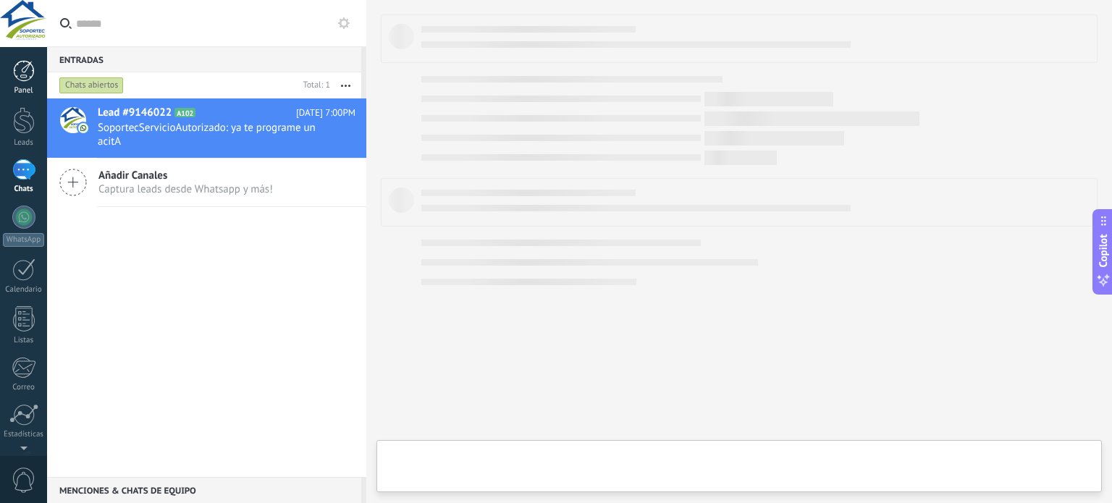
type textarea "**********"
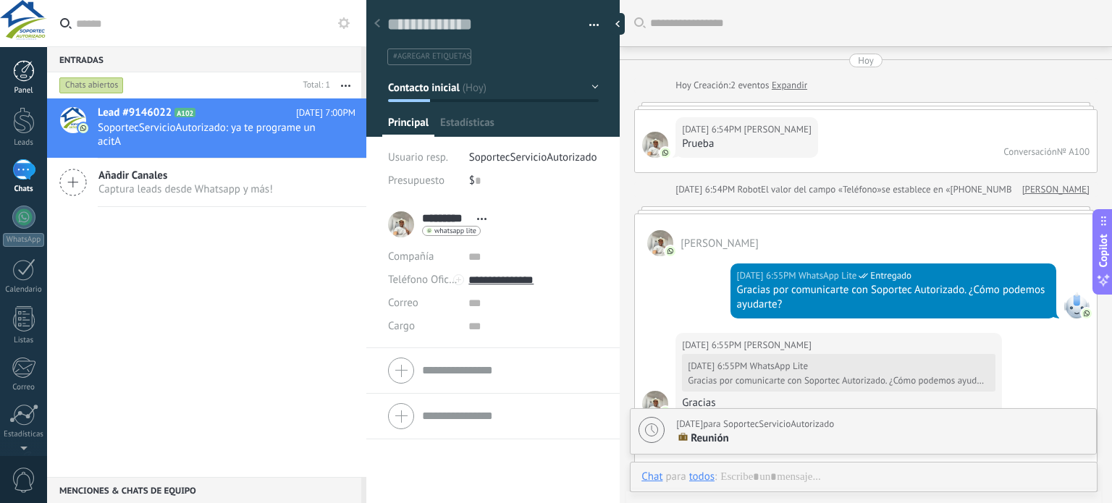
scroll to position [956, 0]
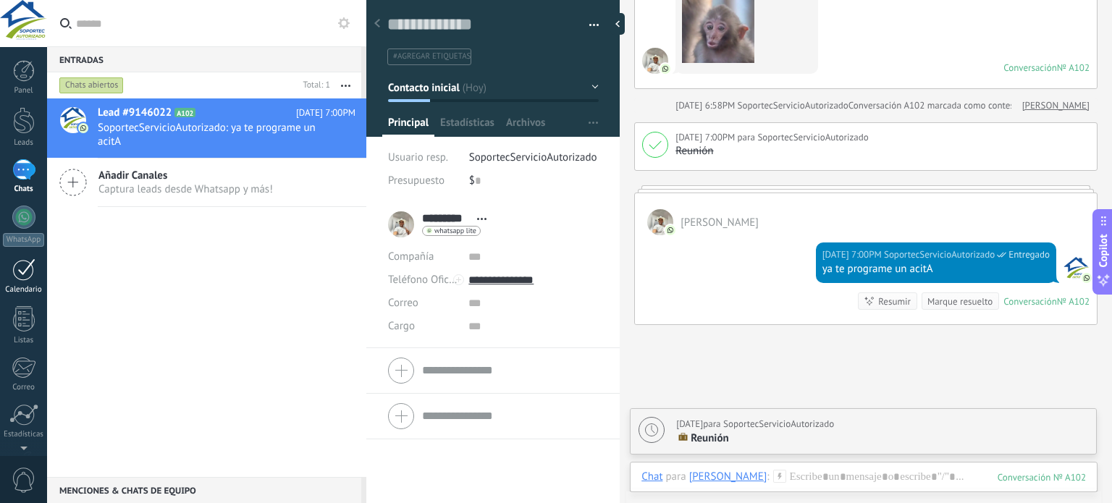
click at [33, 285] on div "Calendario" at bounding box center [24, 289] width 42 height 9
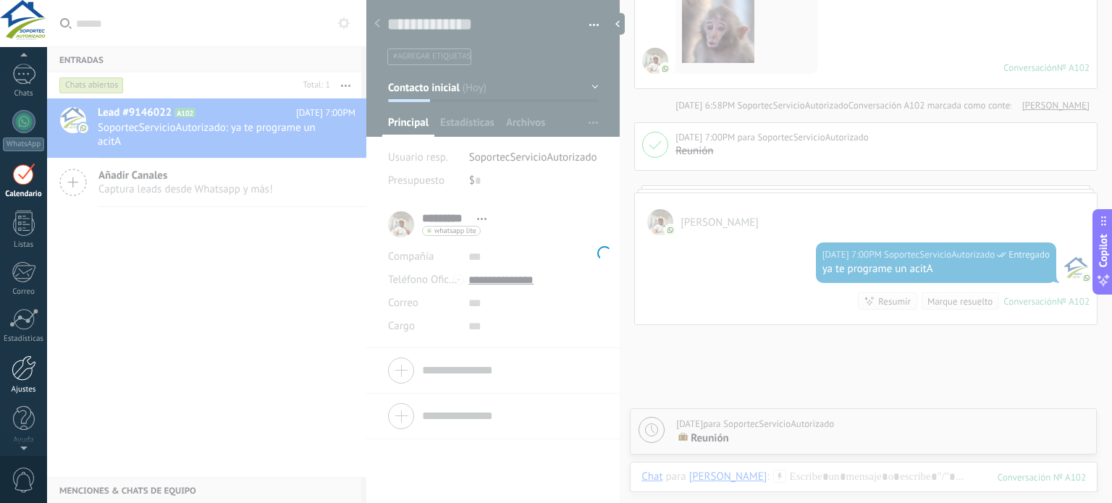
scroll to position [98, 0]
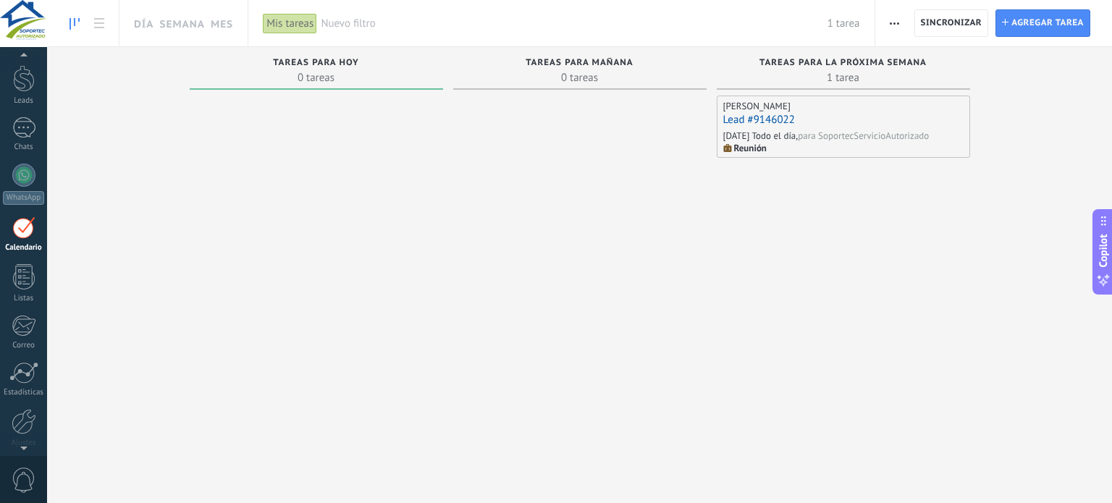
scroll to position [41, 0]
click at [83, 19] on link at bounding box center [74, 23] width 25 height 28
click at [96, 26] on icon at bounding box center [99, 23] width 10 height 10
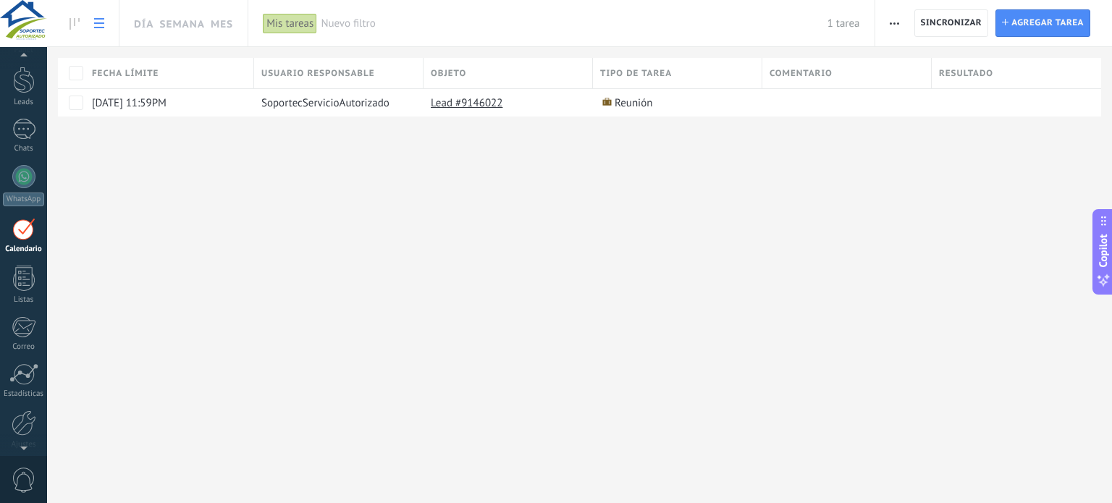
click at [80, 30] on link at bounding box center [74, 23] width 25 height 28
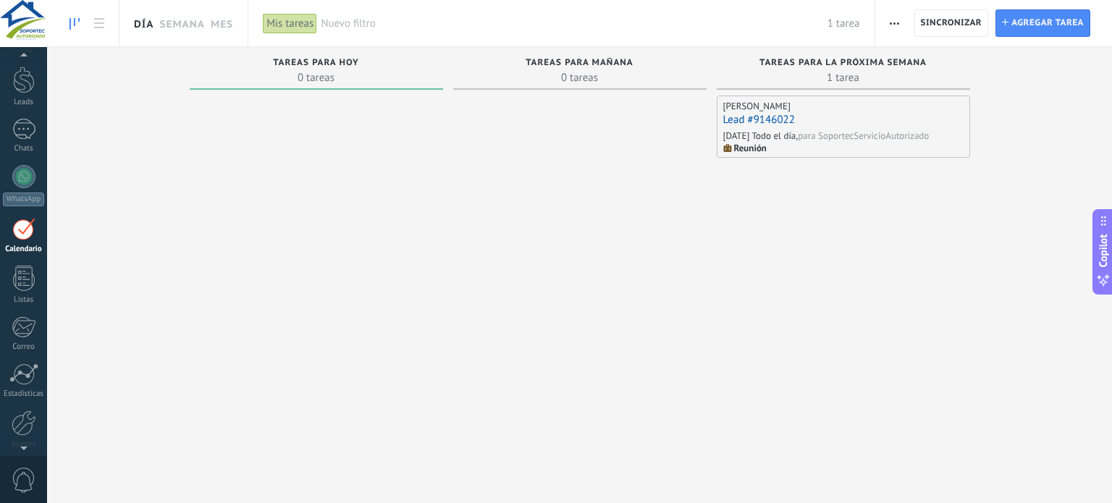
click at [142, 22] on link "Día" at bounding box center [144, 23] width 20 height 46
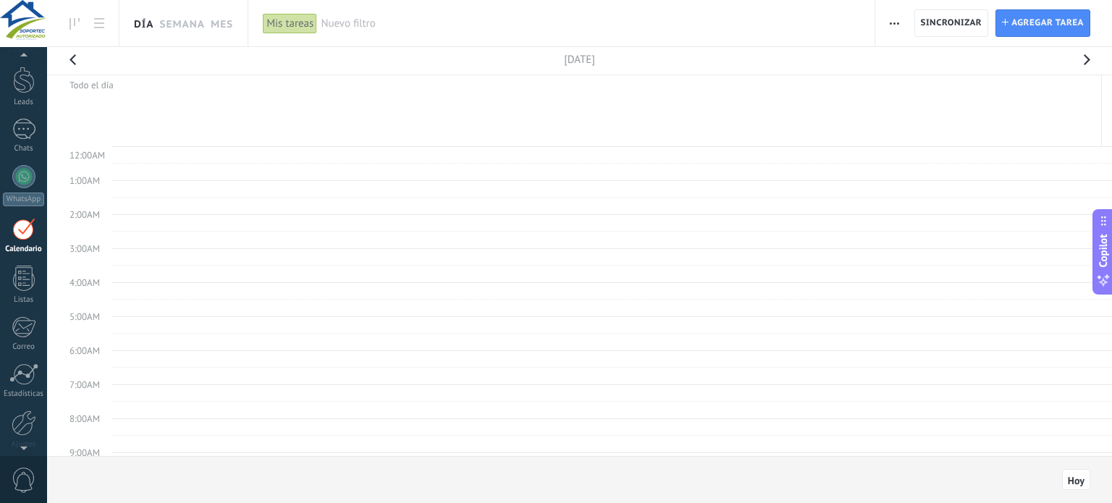
scroll to position [271, 0]
click at [180, 21] on link "Semana" at bounding box center [182, 23] width 46 height 46
click at [226, 22] on link "Mes" at bounding box center [222, 23] width 22 height 46
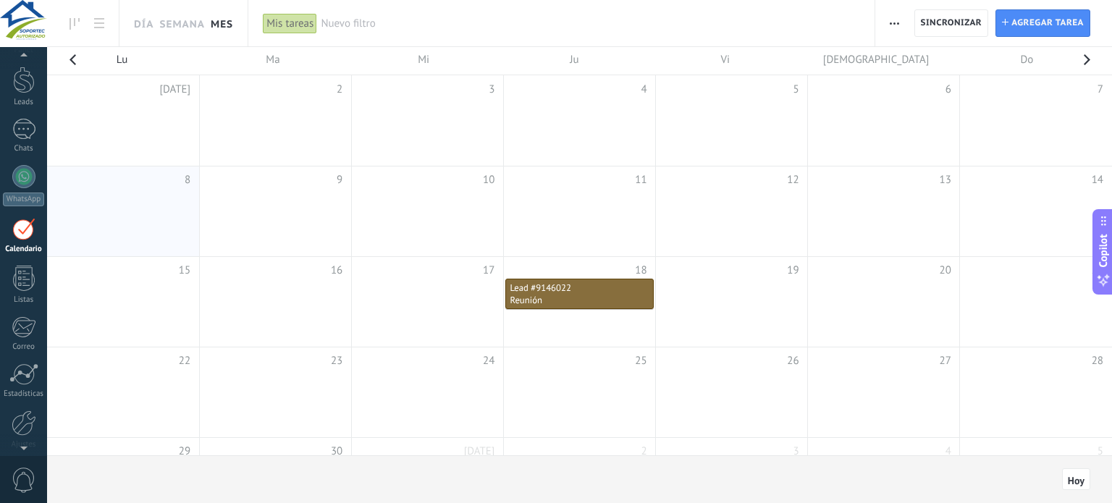
click at [884, 192] on td at bounding box center [884, 212] width 152 height 91
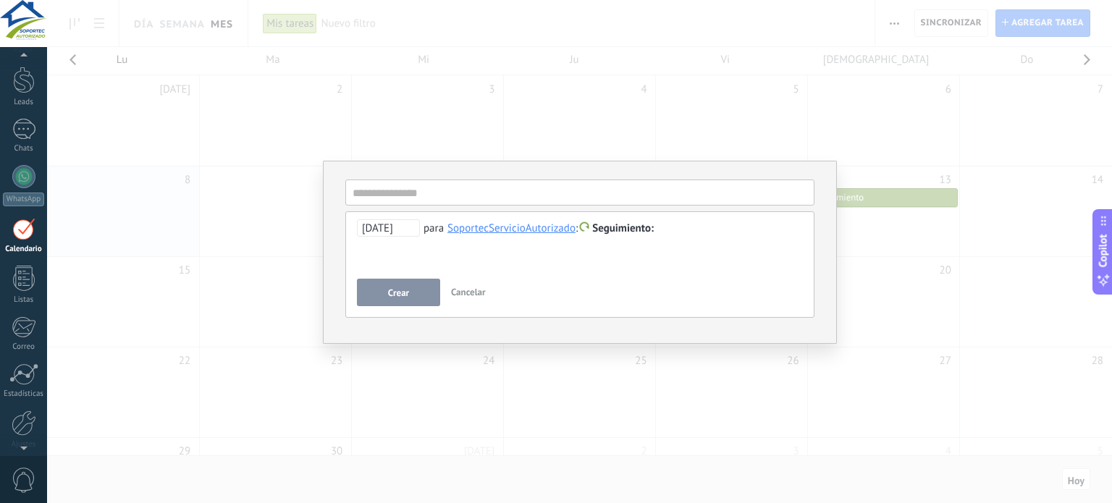
click at [904, 209] on div "**********" at bounding box center [579, 251] width 1065 height 503
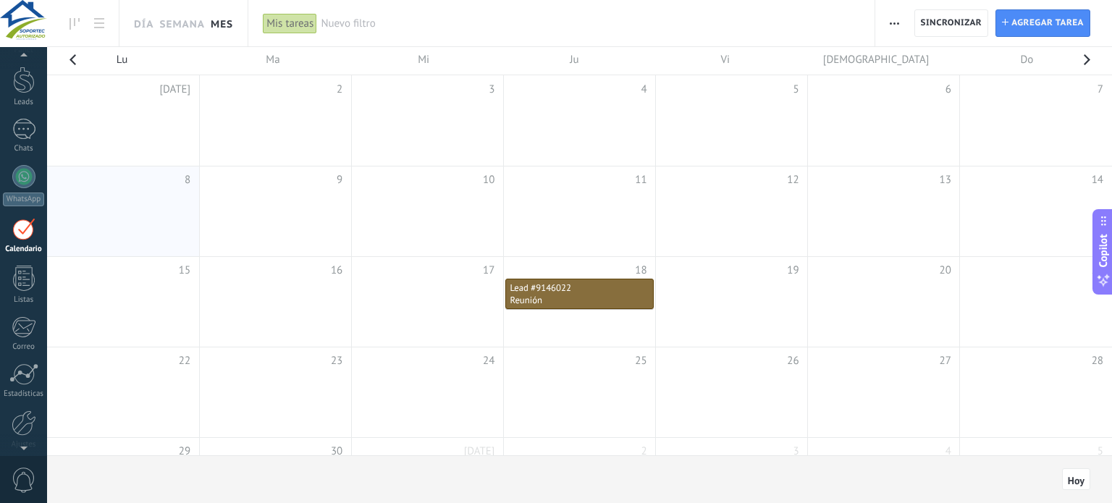
click at [871, 207] on td at bounding box center [884, 212] width 152 height 91
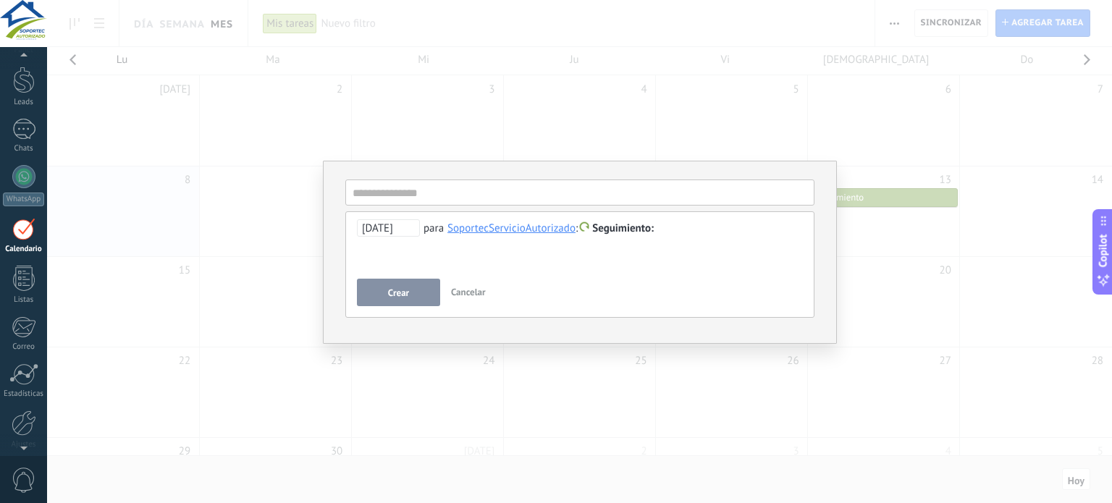
click at [537, 232] on div "SoportecServicioAutorizado" at bounding box center [512, 228] width 128 height 13
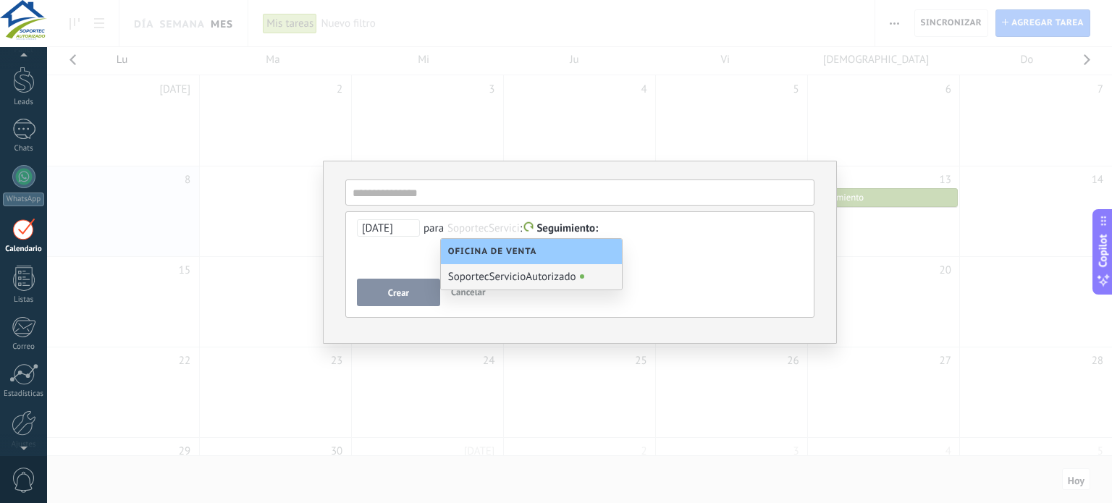
click at [566, 283] on div "SoportecServicioAutorizado" at bounding box center [531, 276] width 181 height 25
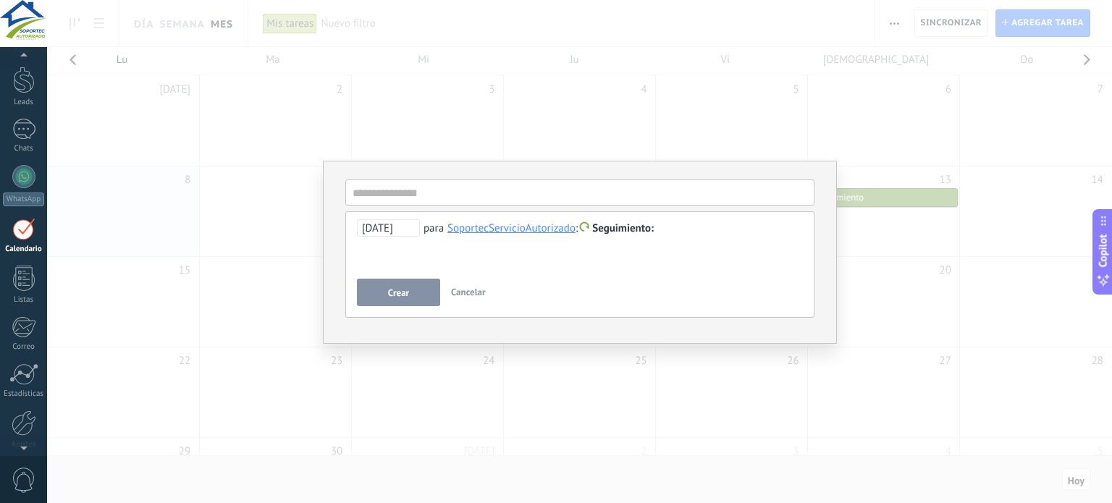
click at [610, 228] on span "Seguimiento" at bounding box center [623, 229] width 62 height 14
click at [650, 288] on label "Personalizado" at bounding box center [624, 286] width 130 height 28
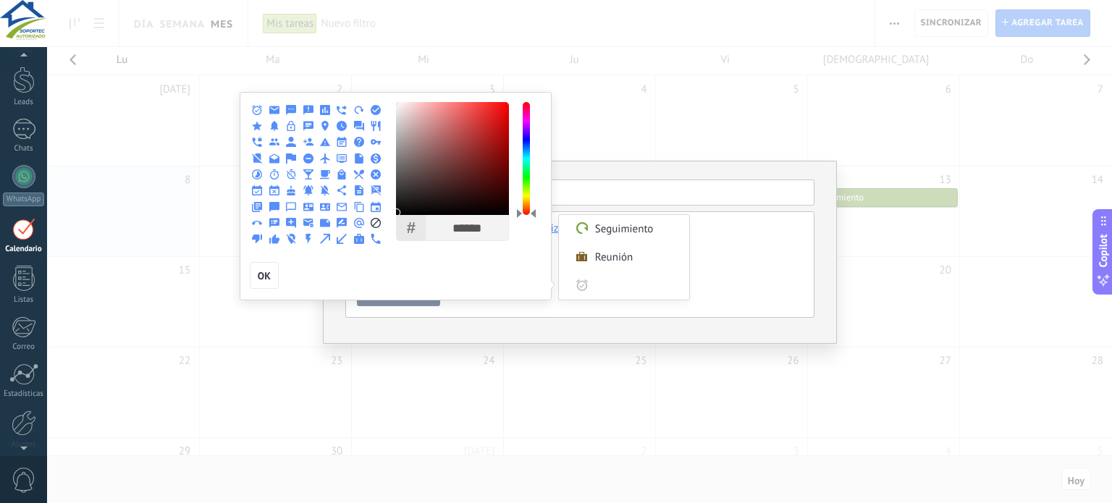
click at [377, 151] on div at bounding box center [376, 158] width 15 height 14
click at [600, 280] on input "Personalizado" at bounding box center [638, 286] width 88 height 28
type input "**********"
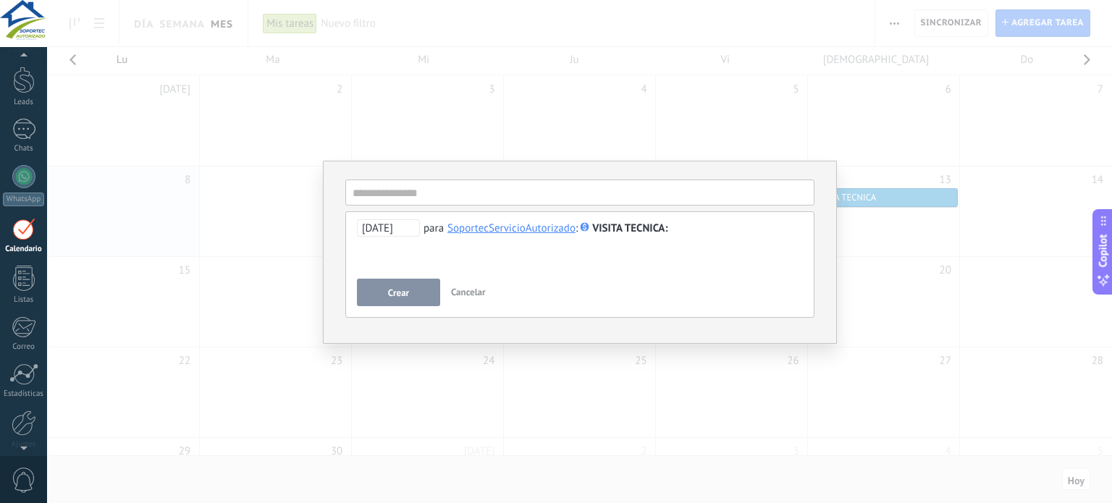
click at [477, 248] on div "**********" at bounding box center [580, 245] width 446 height 52
click at [427, 305] on button "Crear" at bounding box center [398, 293] width 83 height 28
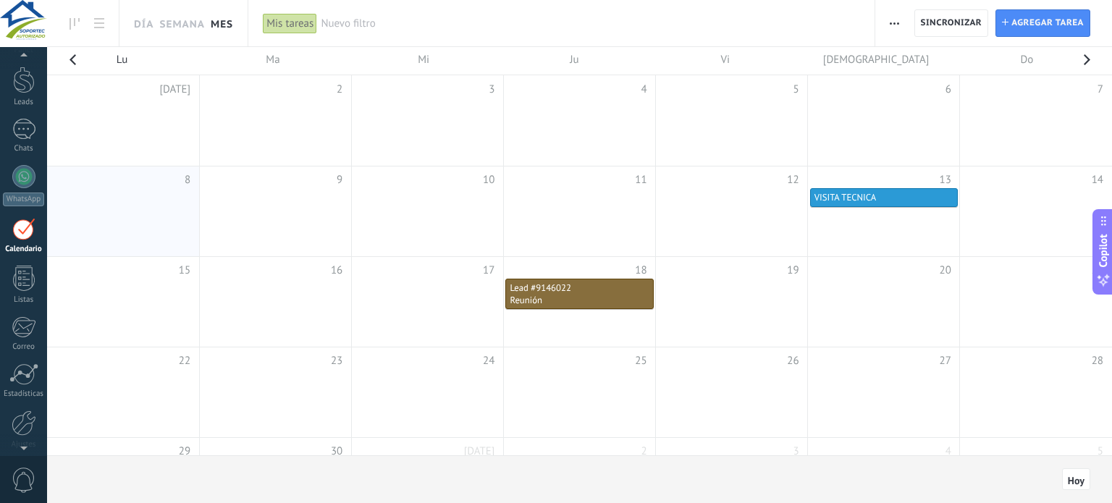
click at [850, 193] on span "VISITA TECNICA" at bounding box center [846, 197] width 62 height 12
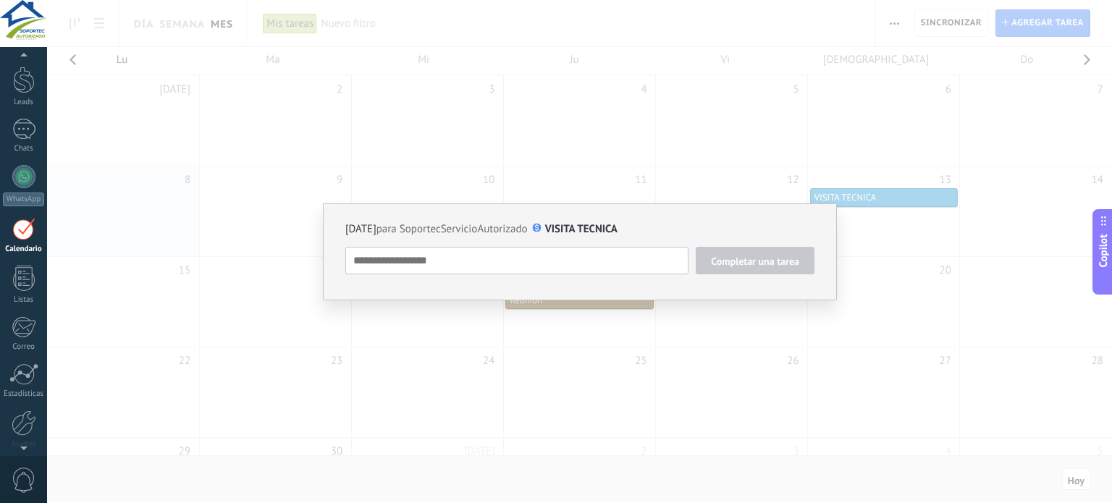
click at [850, 193] on div "13/09/2025 para SoportecServicioAutorizado VISITA TECNICA Completar una tarea V…" at bounding box center [579, 251] width 1065 height 503
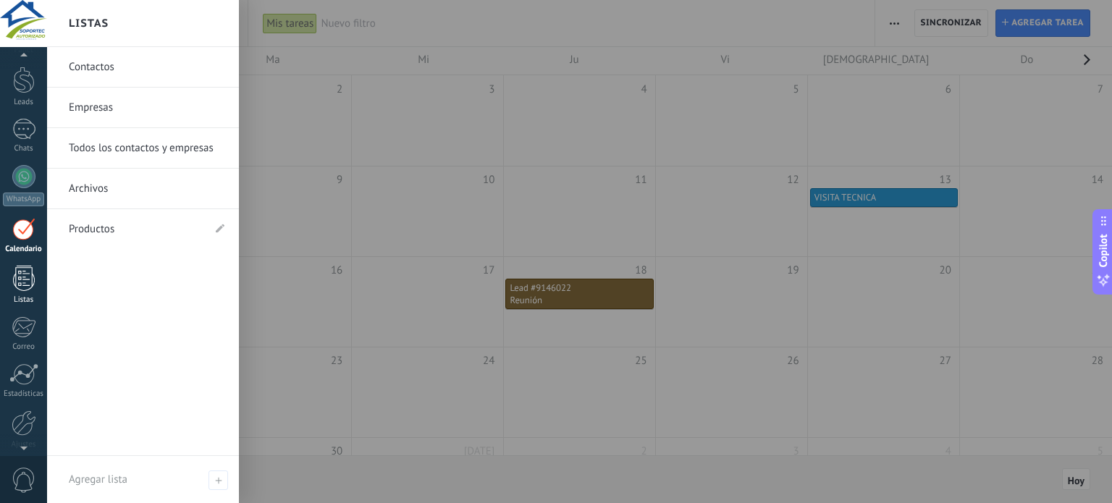
click at [18, 300] on div "Listas" at bounding box center [24, 299] width 42 height 9
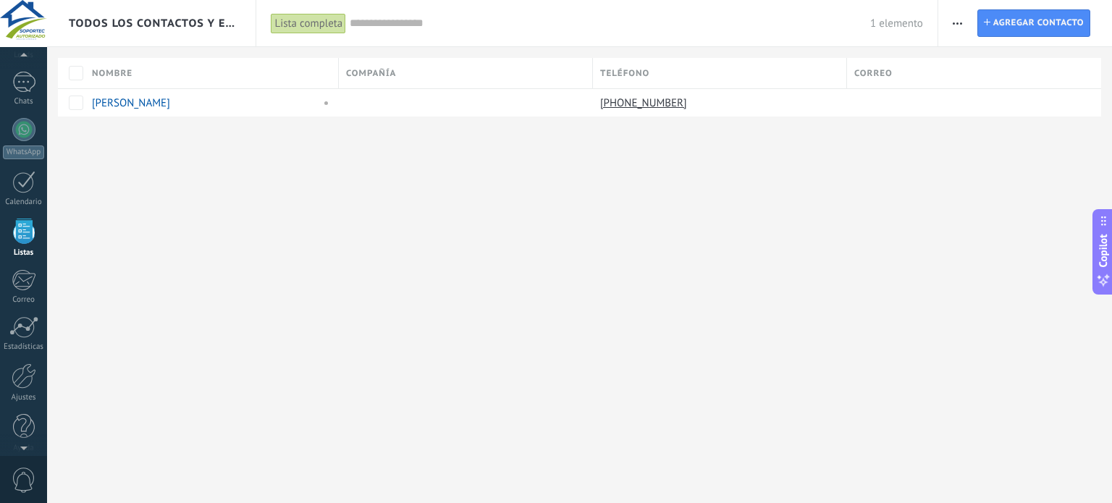
scroll to position [89, 0]
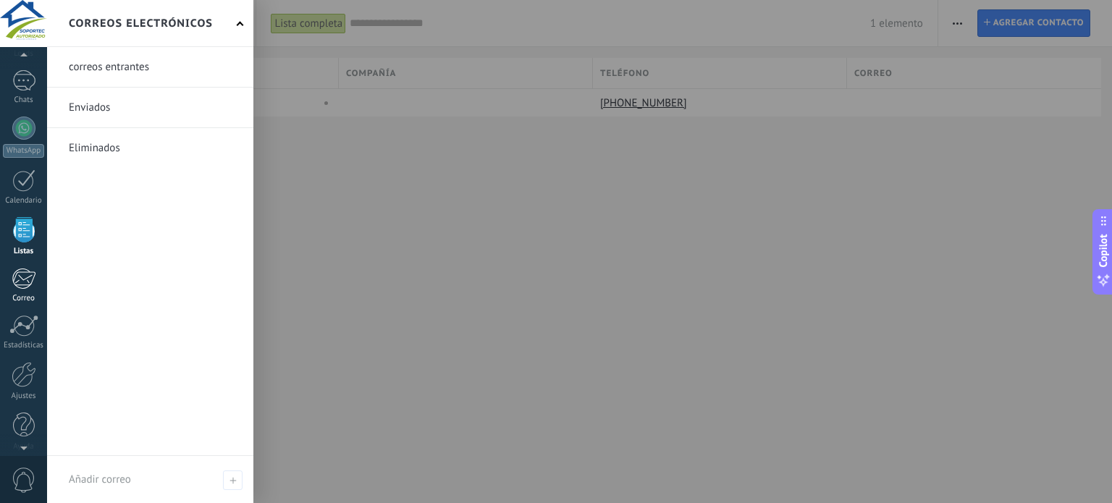
click at [20, 286] on div at bounding box center [24, 279] width 24 height 22
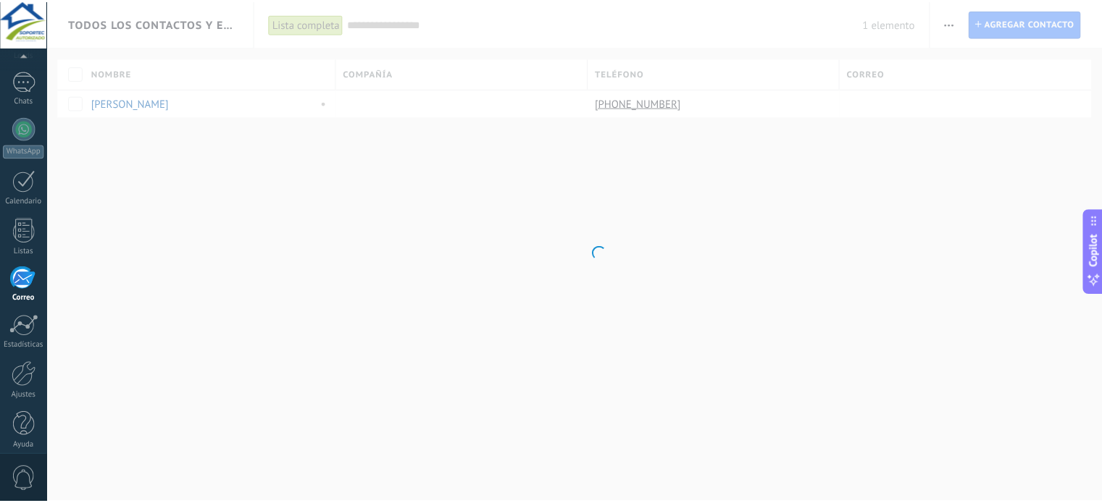
scroll to position [98, 0]
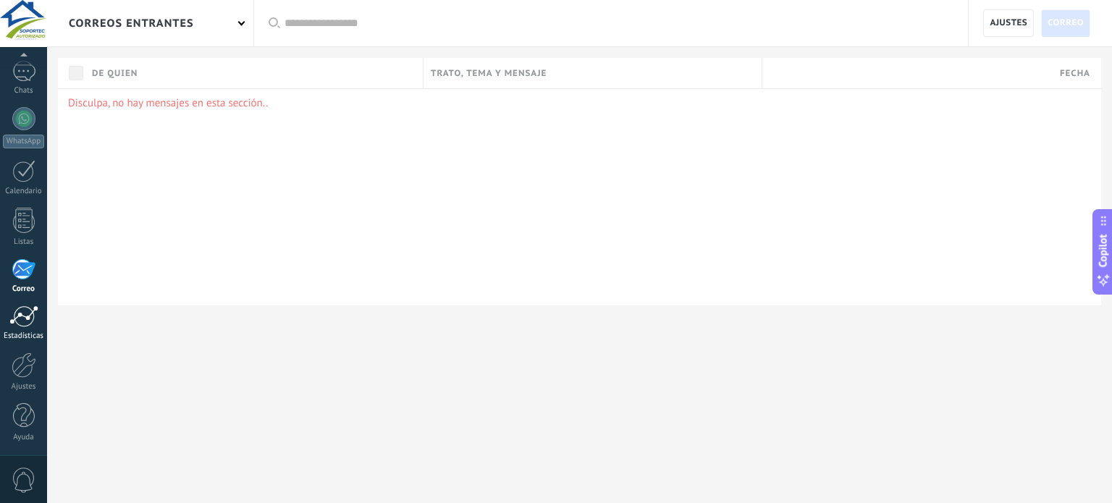
click at [20, 322] on div at bounding box center [23, 317] width 29 height 22
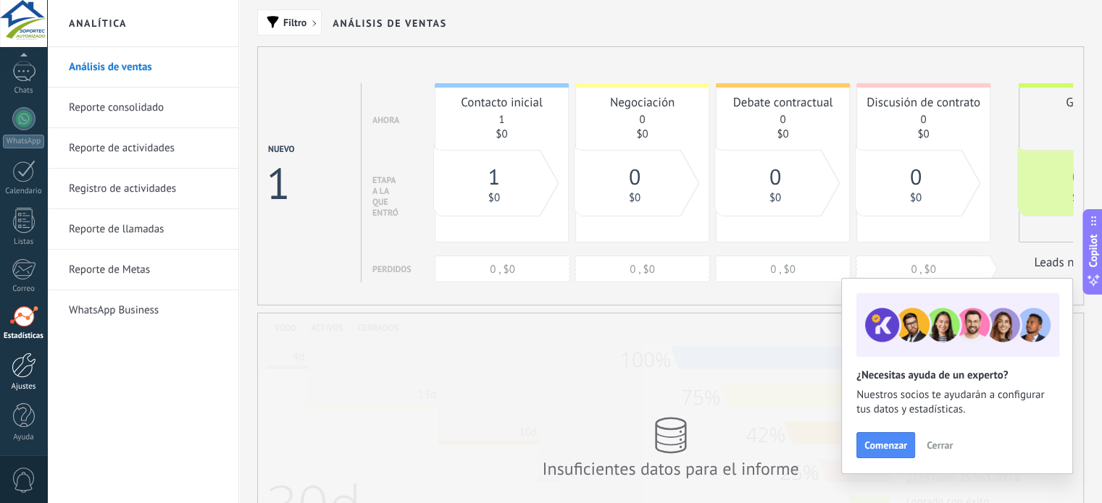
click at [41, 377] on link "Ajustes" at bounding box center [23, 372] width 47 height 39
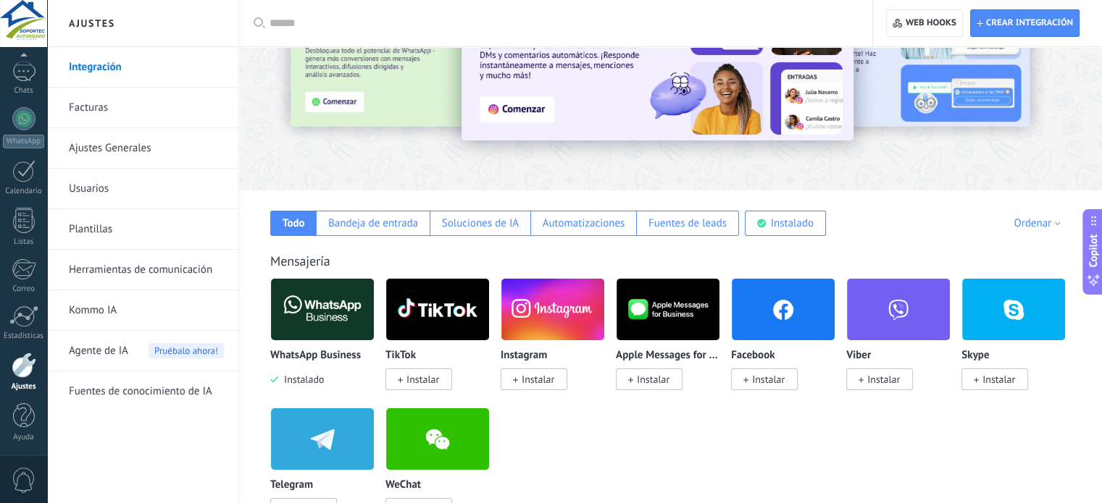
scroll to position [145, 0]
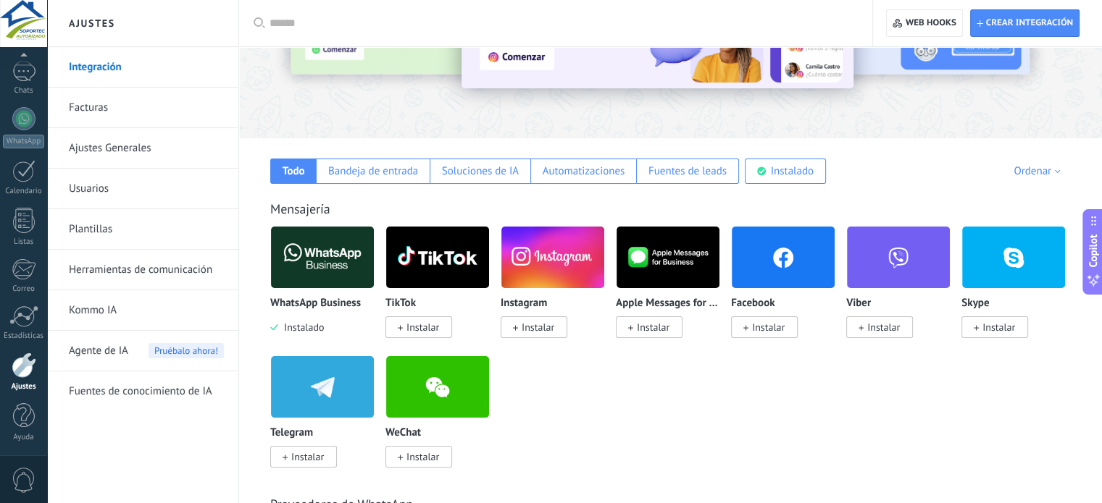
click at [86, 100] on link "Facturas" at bounding box center [146, 108] width 155 height 41
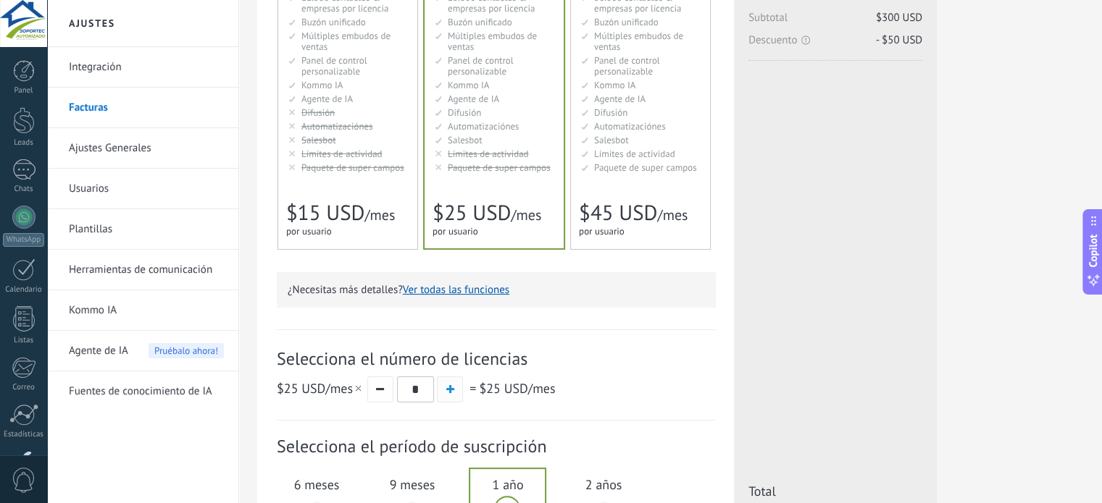
click at [448, 393] on span "button" at bounding box center [450, 389] width 8 height 8
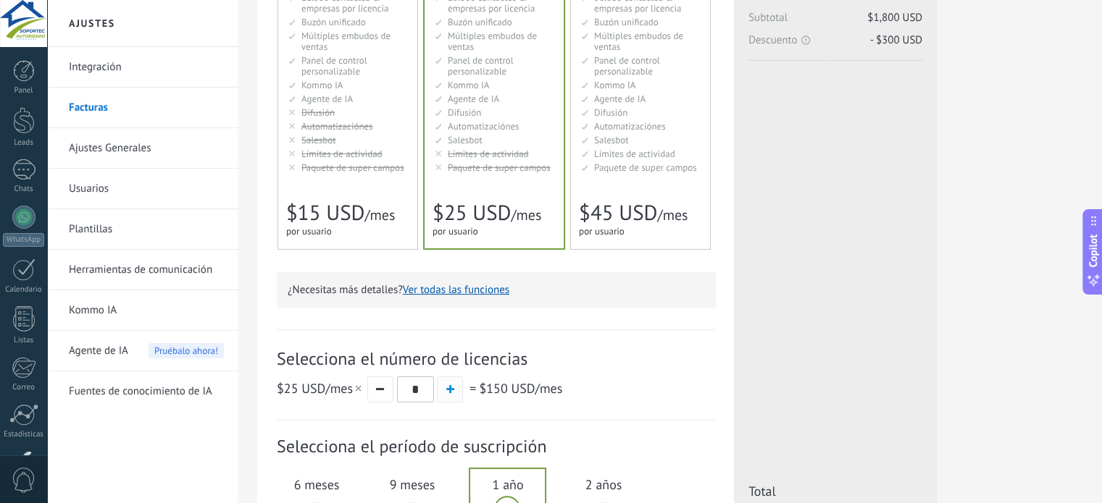
click at [448, 393] on span "button" at bounding box center [450, 389] width 8 height 8
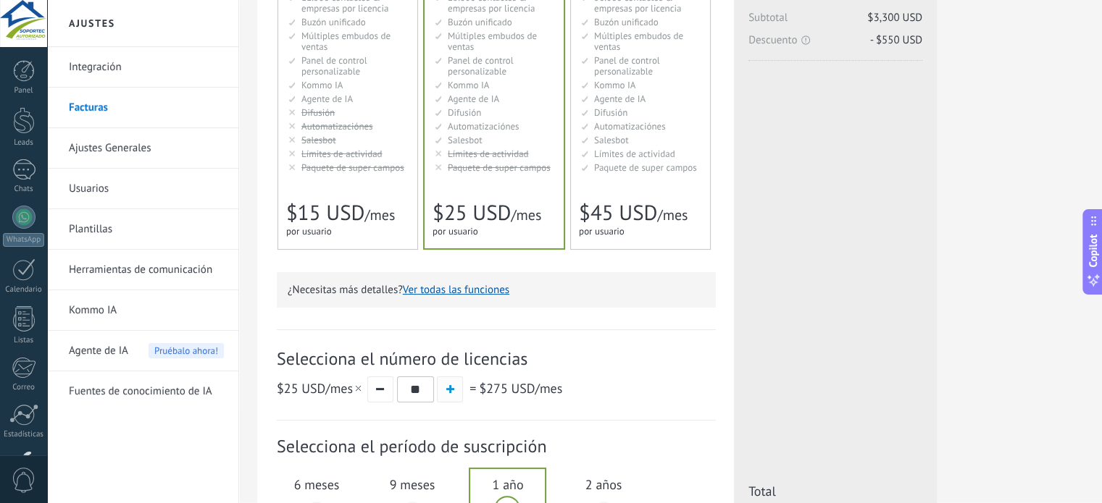
click at [448, 393] on span "button" at bounding box center [450, 389] width 8 height 8
click at [446, 392] on span "button" at bounding box center [450, 389] width 8 height 8
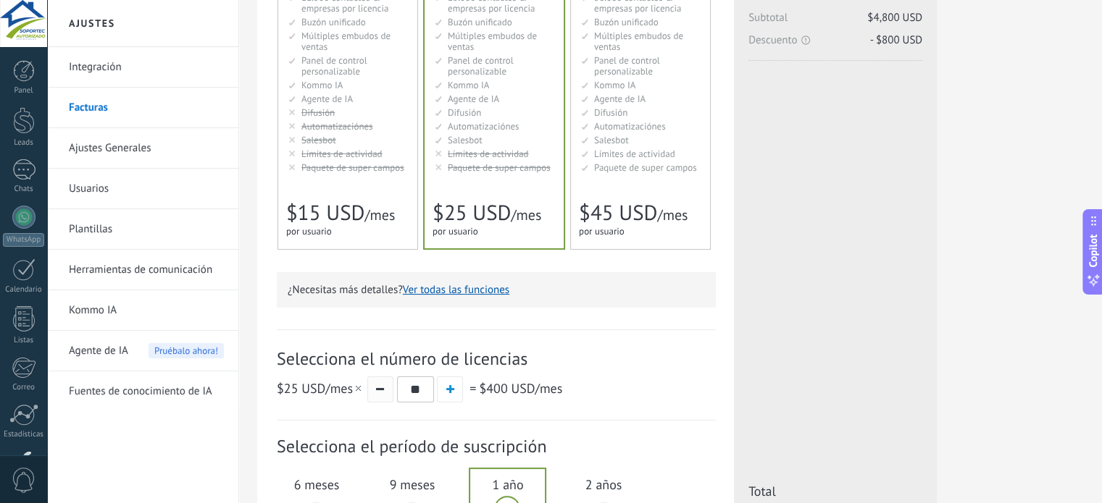
click at [377, 387] on button "button" at bounding box center [380, 390] width 26 height 26
click at [378, 389] on button "button" at bounding box center [380, 390] width 26 height 26
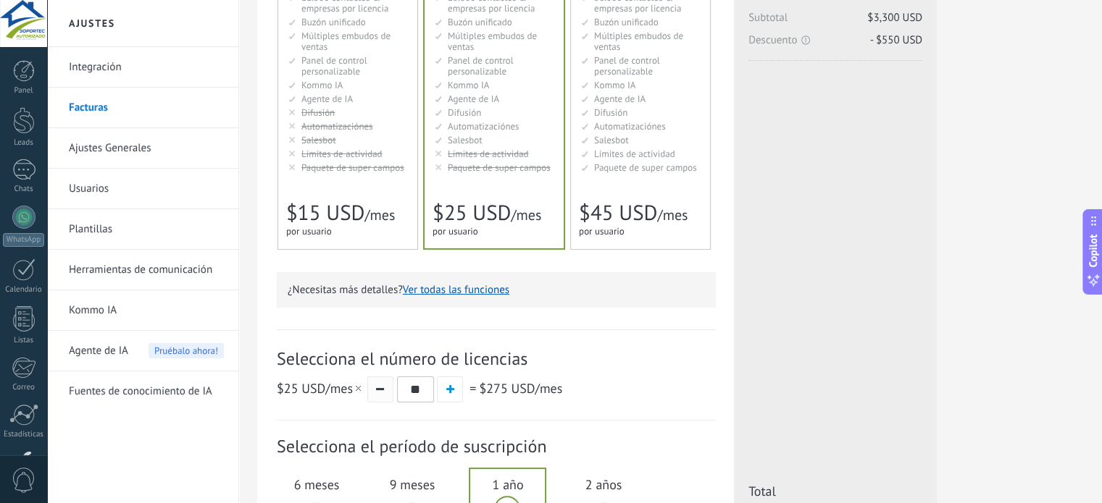
click at [378, 388] on button "button" at bounding box center [380, 390] width 26 height 26
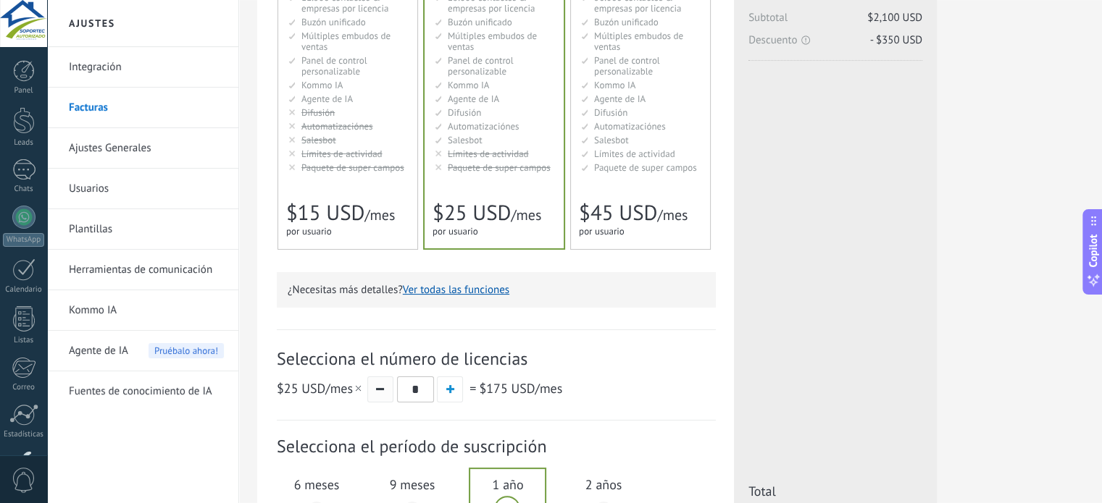
click at [378, 388] on button "button" at bounding box center [380, 390] width 26 height 26
click at [377, 388] on button "button" at bounding box center [380, 390] width 26 height 26
click at [378, 388] on button "button" at bounding box center [380, 390] width 26 height 26
click at [379, 387] on button "button" at bounding box center [380, 390] width 26 height 26
click at [380, 387] on button "button" at bounding box center [380, 390] width 26 height 26
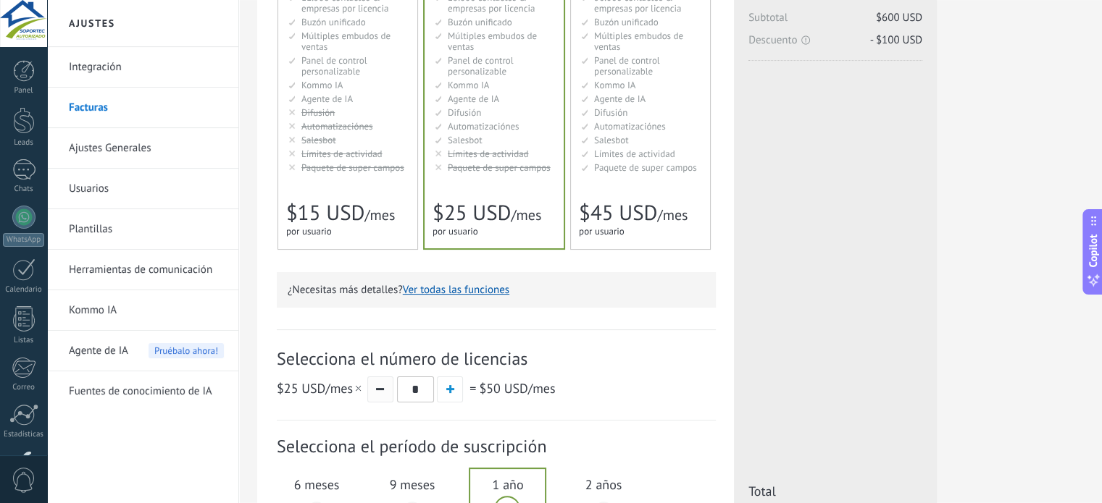
type input "*"
click at [380, 387] on button "button" at bounding box center [380, 390] width 26 height 26
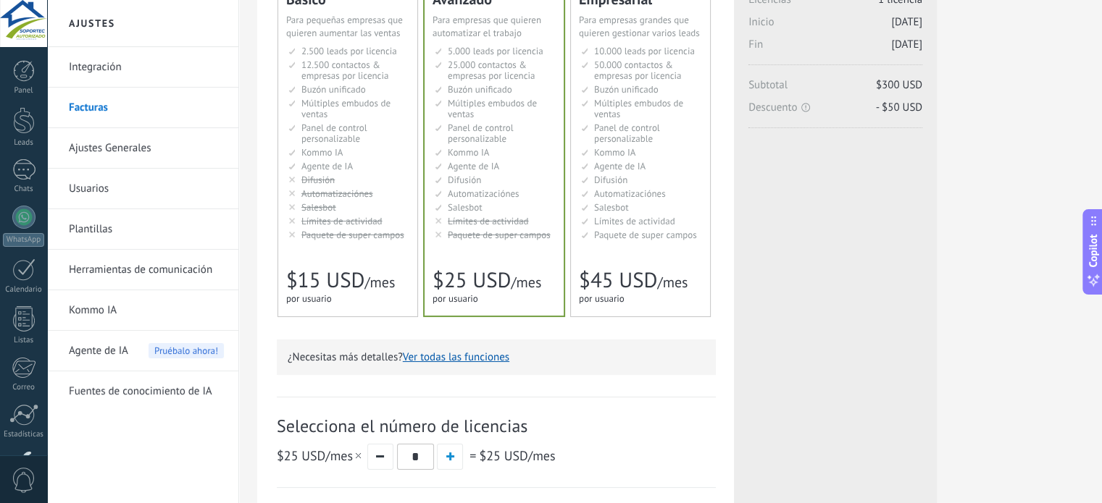
scroll to position [135, 0]
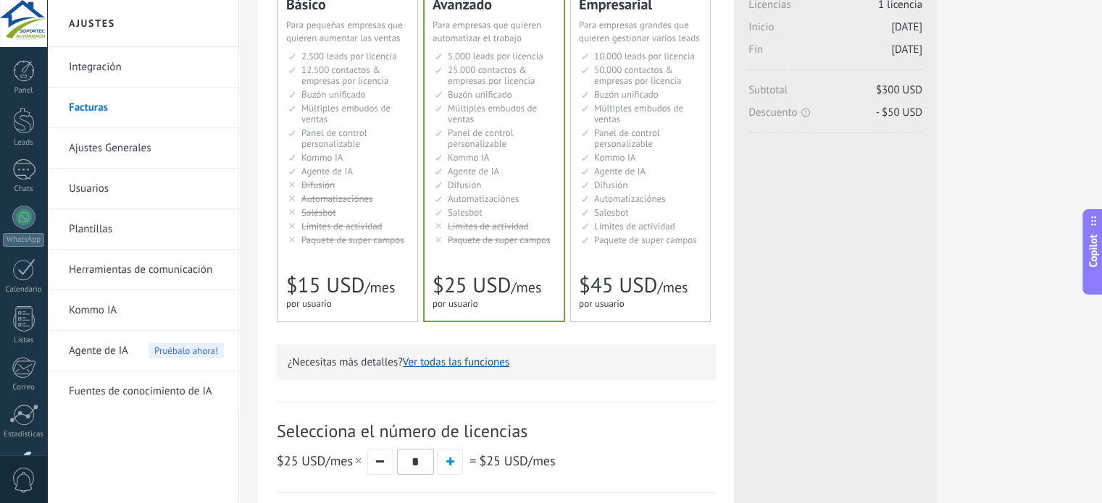
click at [489, 362] on button "Ver todas las funciones" at bounding box center [456, 363] width 106 height 14
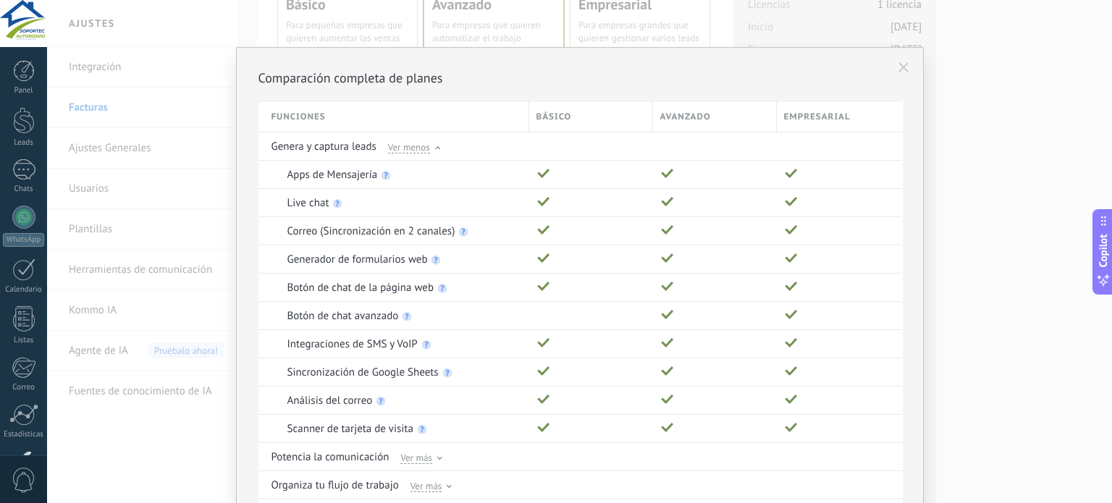
click at [899, 64] on icon at bounding box center [904, 67] width 10 height 10
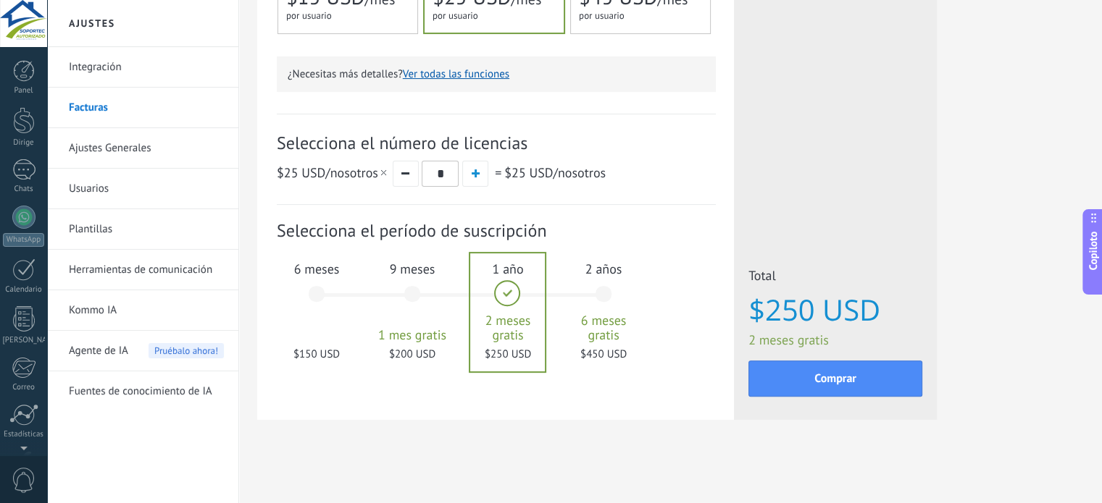
scroll to position [98, 0]
click at [322, 295] on div "6 meses $150 USD" at bounding box center [316, 301] width 78 height 102
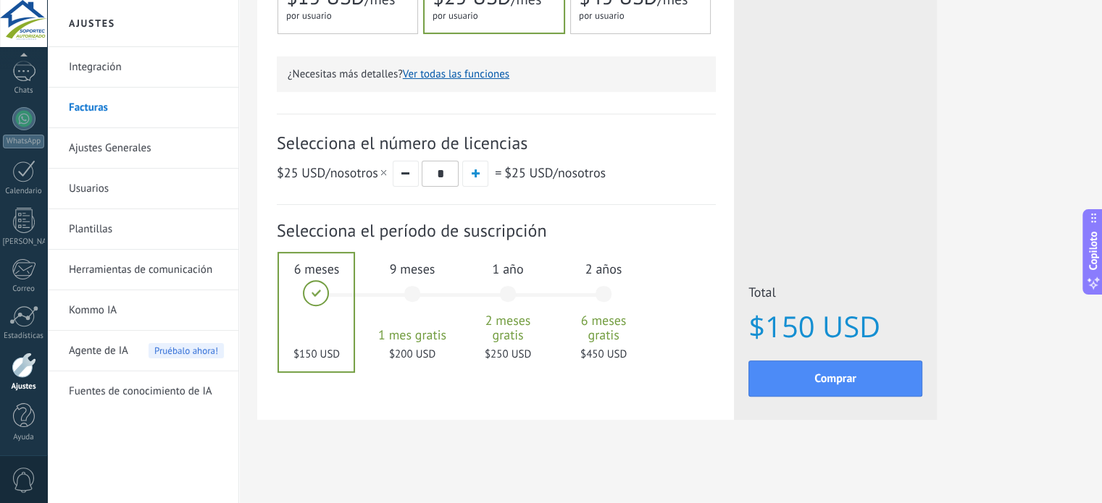
scroll to position [135, 0]
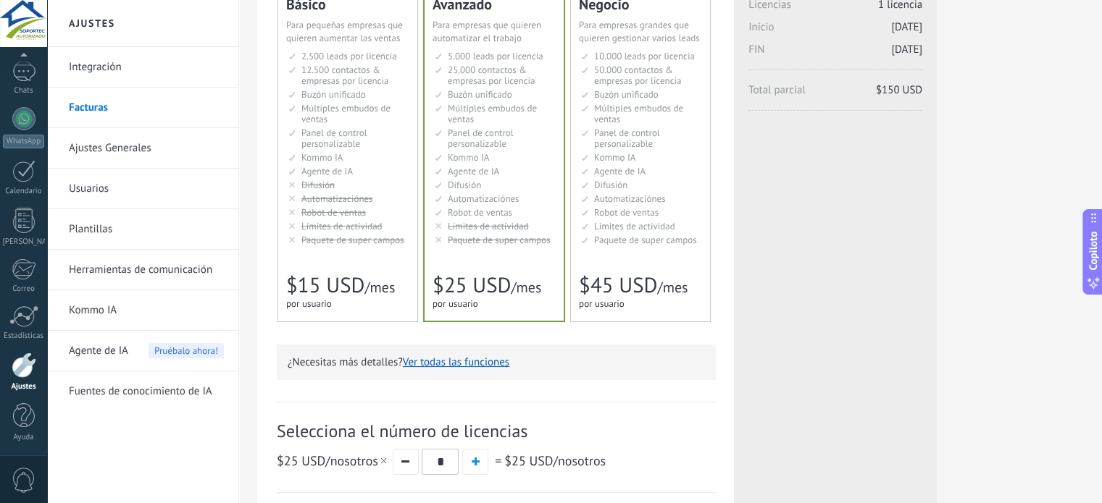
click at [353, 306] on div "para 1 usuario para 1 usuario por usuario Para 1 usuario para 1 usuario para 1 …" at bounding box center [340, 304] width 109 height 14
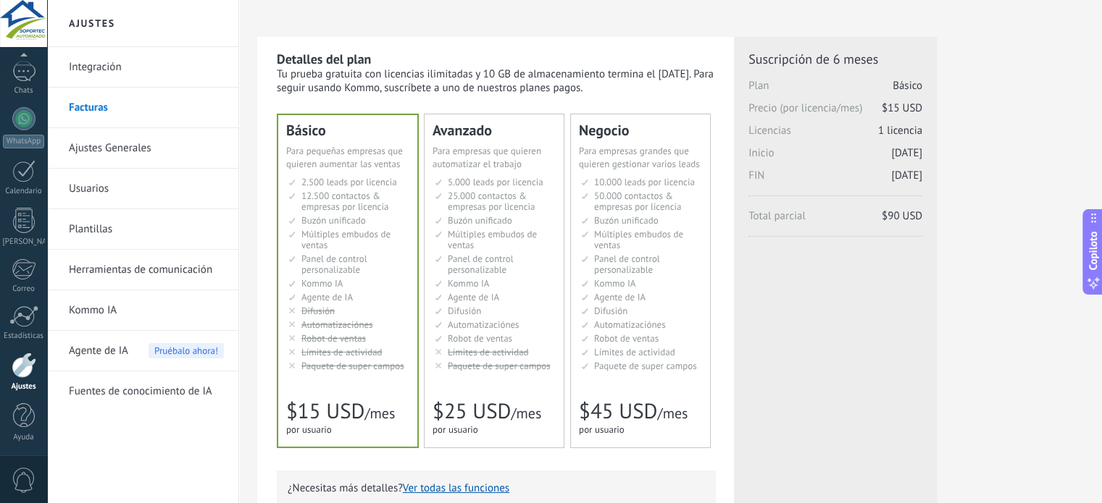
scroll to position [0, 0]
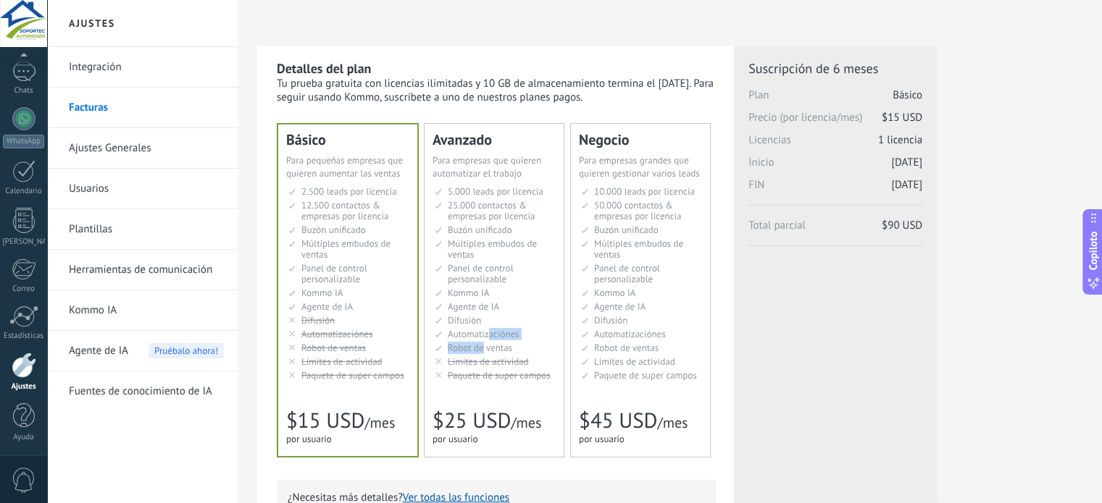
click at [481, 348] on ul "5.000 transacciones por lugar 5.000 clientes potenciales por puesto 5.000 leads…" at bounding box center [495, 283] width 121 height 195
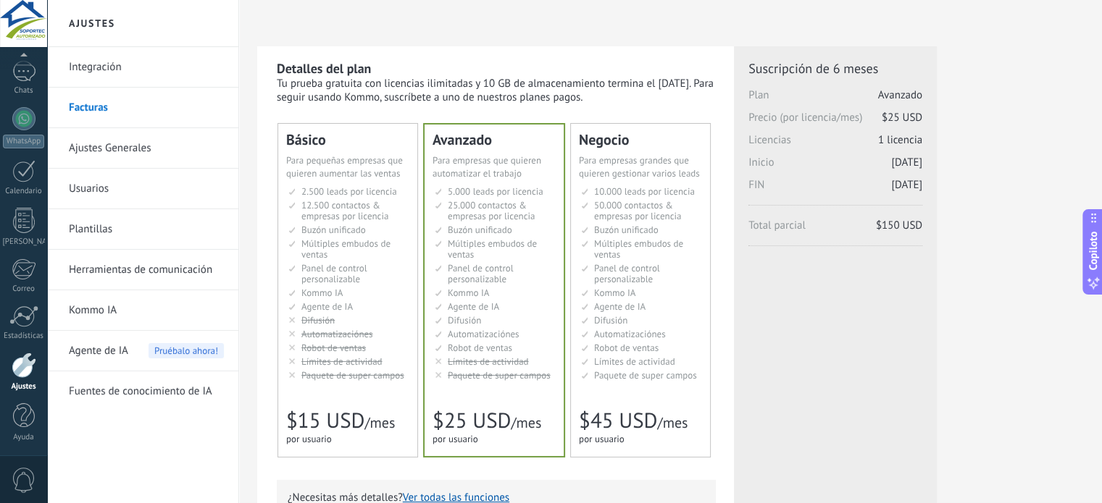
click at [510, 438] on div "para 1 usuario para 1 usuario por usuario Para 1 usuario para 1 usuario para 1 …" at bounding box center [486, 439] width 109 height 14
click at [509, 438] on div "para 1 usuario para 1 usuario por usuario Para 1 usuario para 1 usuario para 1 …" at bounding box center [486, 439] width 109 height 14
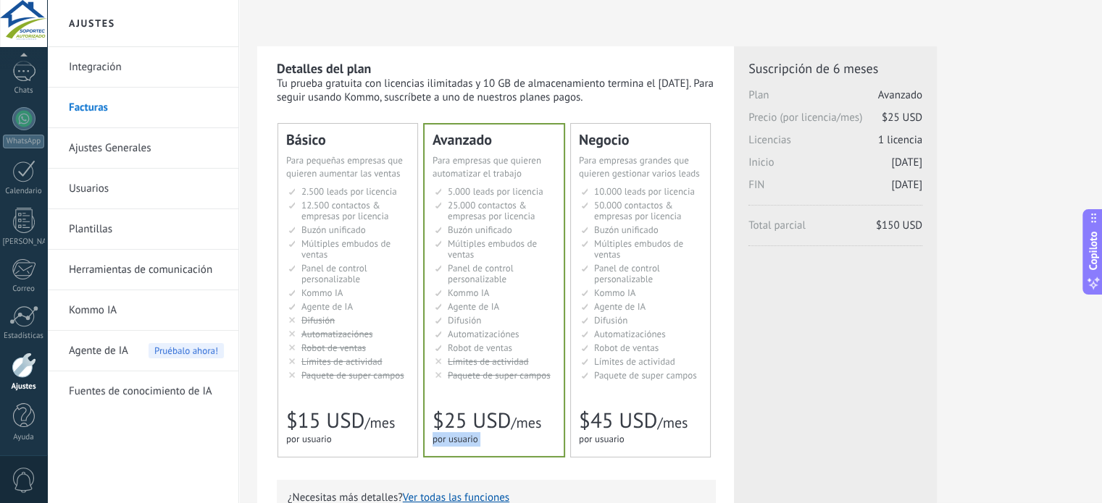
click at [510, 436] on div "para 1 usuario para 1 usuario por usuario Para 1 usuario para 1 usuario para 1 …" at bounding box center [486, 439] width 109 height 14
click at [606, 387] on div "Negocio Para optimizar procesos en una gran corporación Para grandes empresas q…" at bounding box center [640, 290] width 139 height 333
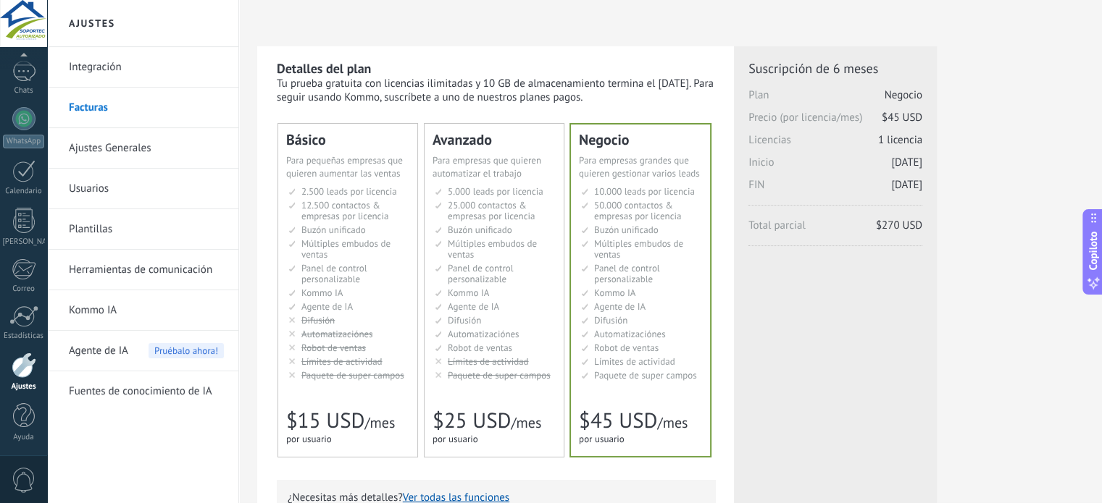
click at [319, 162] on span "Para pequeñas empresas que quieren aumentar las ventas" at bounding box center [344, 166] width 117 height 25
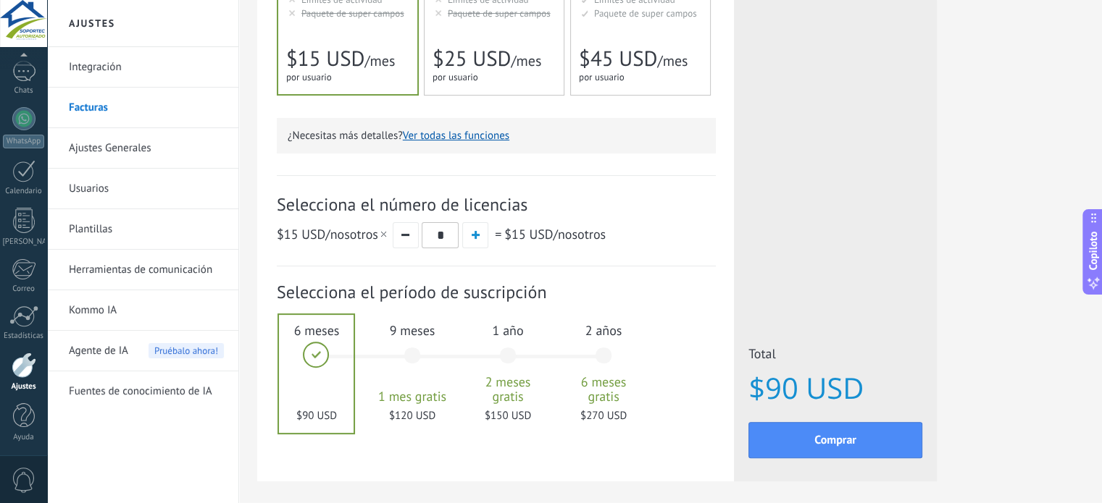
scroll to position [145, 0]
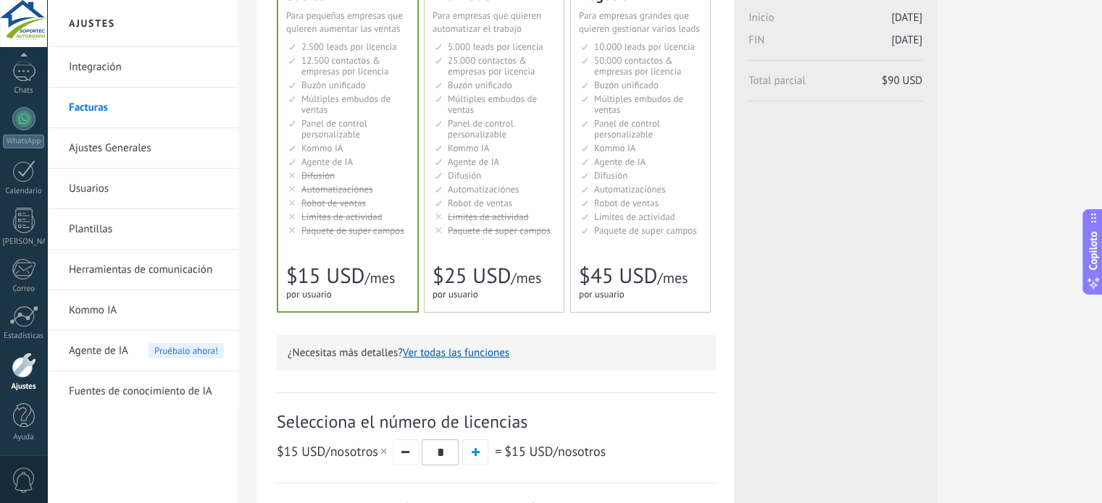
click at [472, 256] on div "Avanzado Para automatizar transacciones en una empresa en crecimiento Para empr…" at bounding box center [493, 145] width 139 height 333
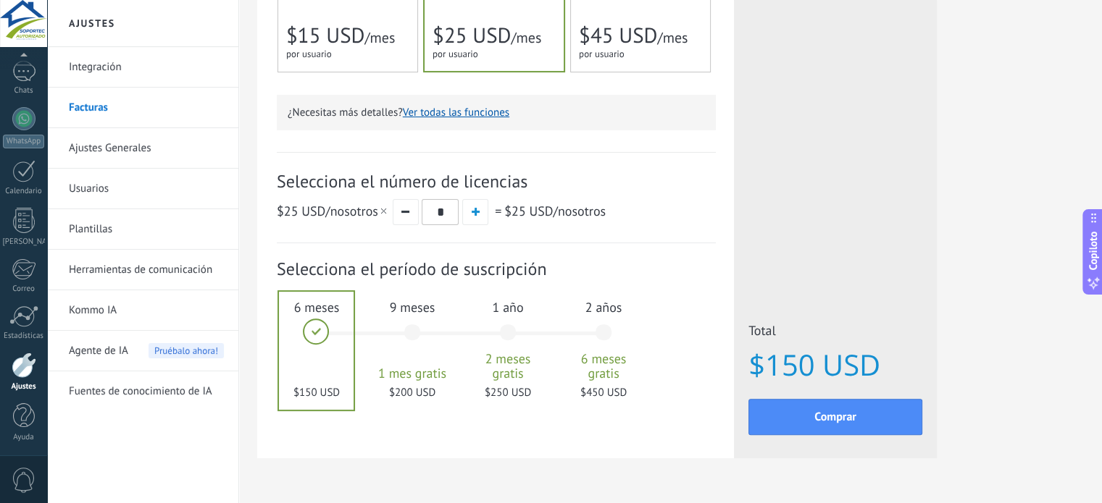
scroll to position [425, 0]
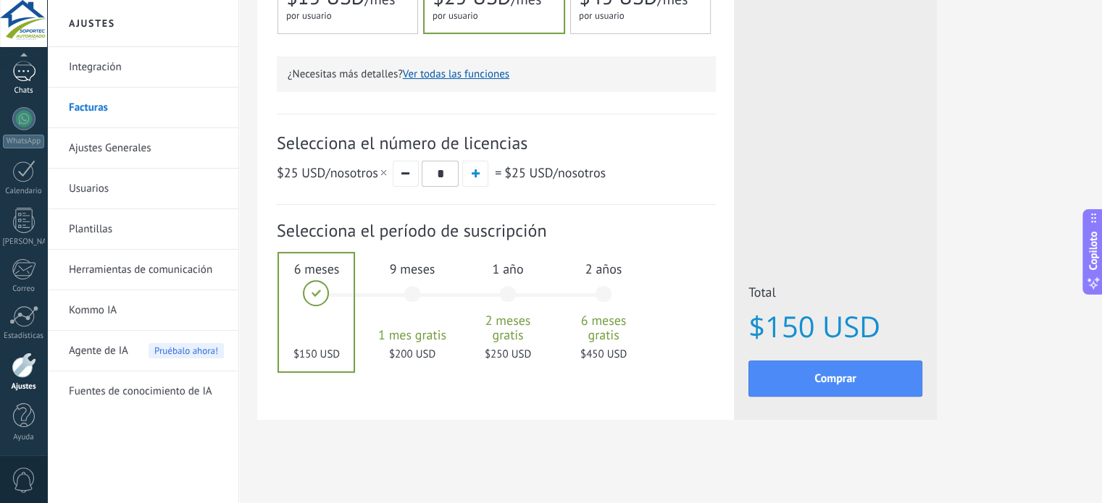
click at [25, 80] on div at bounding box center [23, 71] width 23 height 21
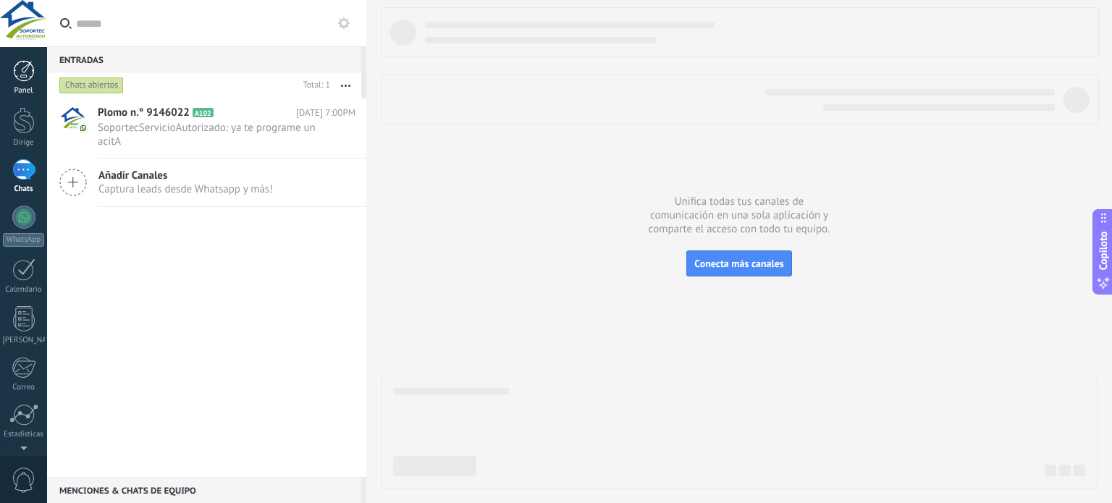
click at [25, 73] on div at bounding box center [24, 71] width 22 height 22
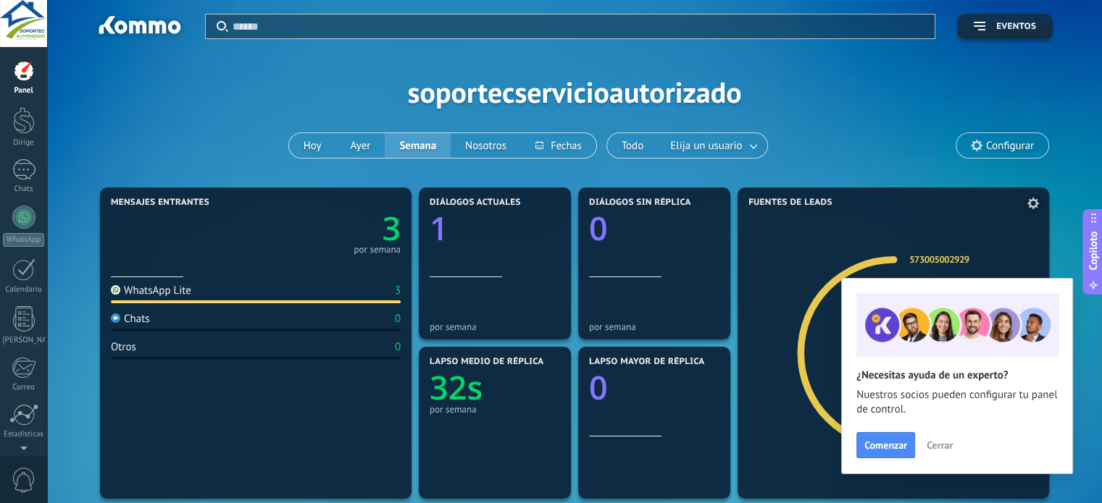
click at [939, 447] on span "Cerrar" at bounding box center [939, 445] width 26 height 10
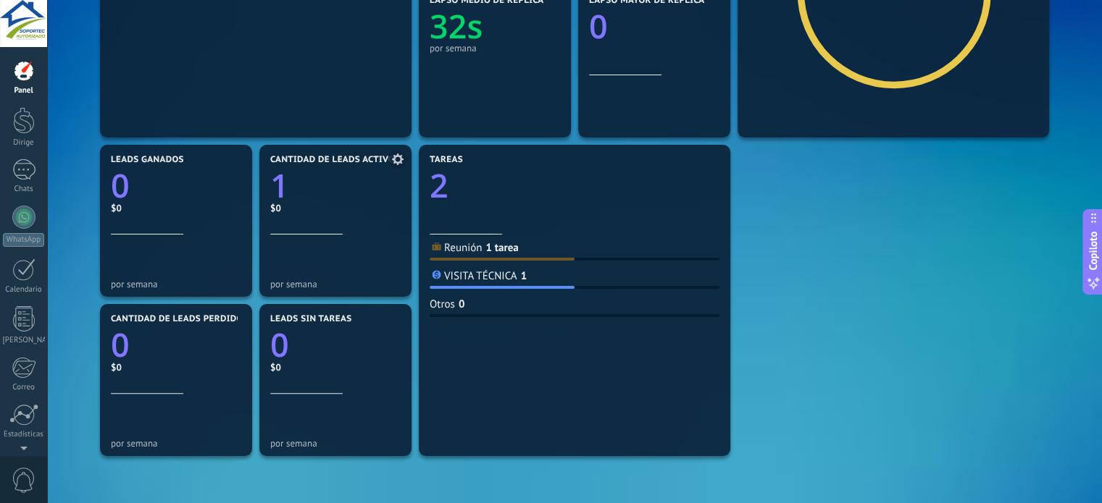
scroll to position [362, 0]
click at [720, 159] on use at bounding box center [716, 159] width 12 height 12
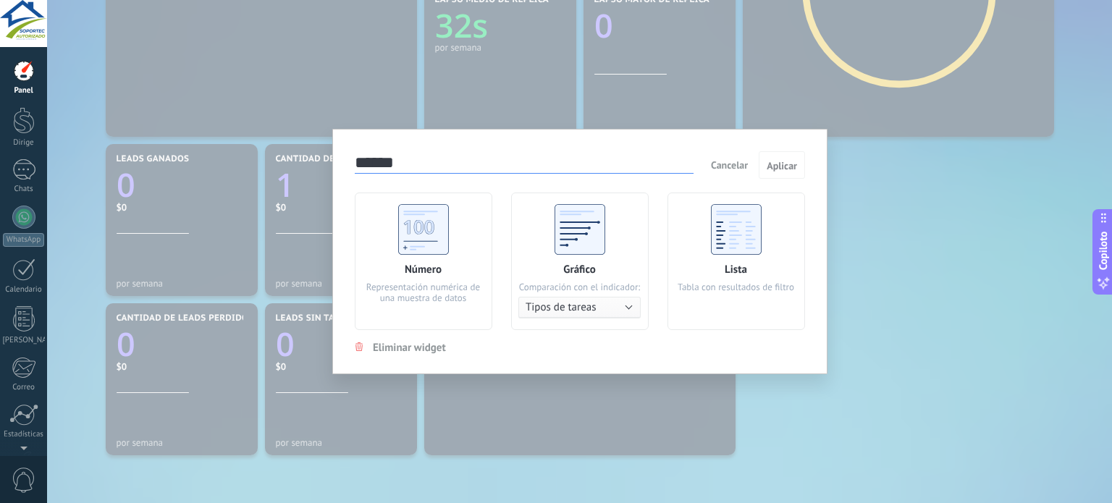
click at [476, 246] on div "Número Representación numérica de una muestra de datos" at bounding box center [424, 262] width 138 height 138
click at [794, 159] on button "Aplicar" at bounding box center [782, 165] width 46 height 28
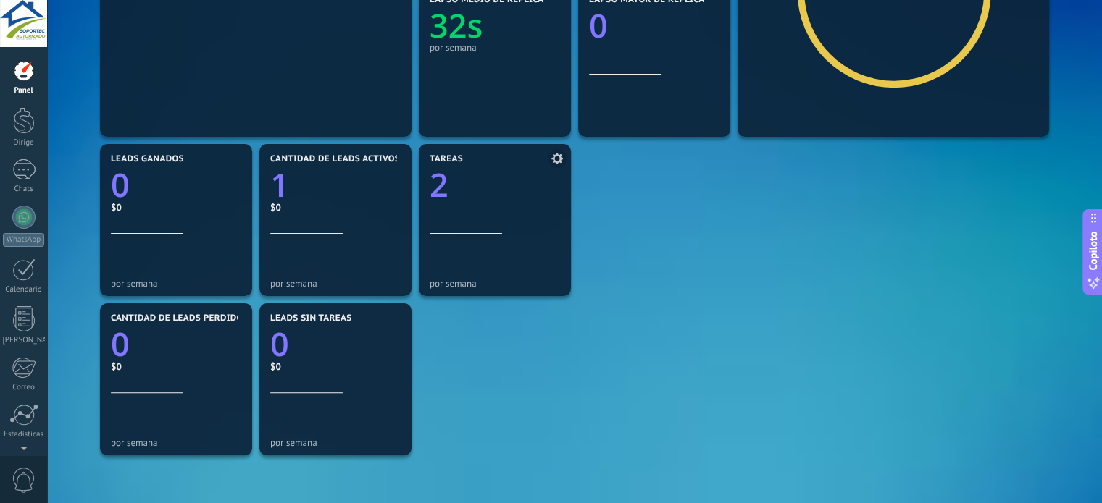
click at [554, 156] on use at bounding box center [557, 159] width 12 height 12
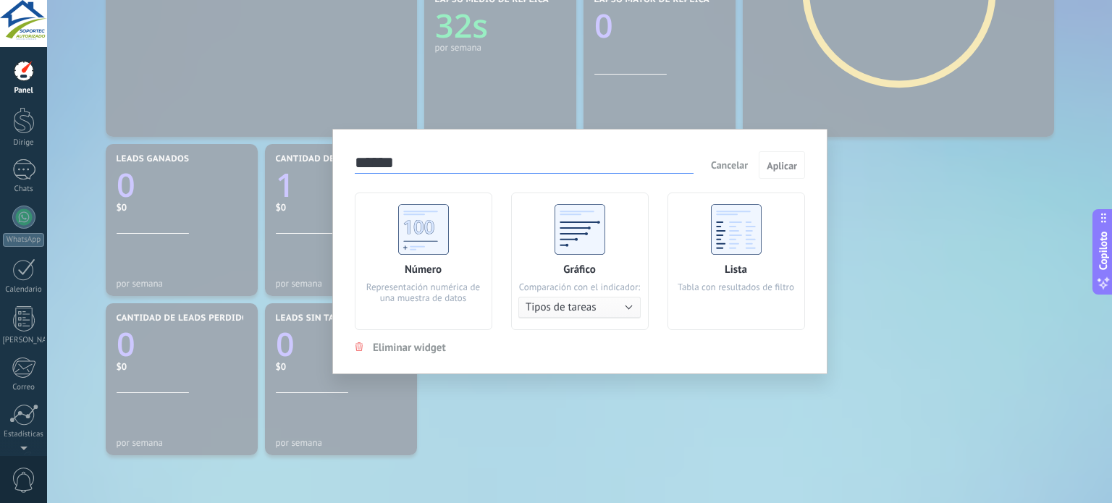
click at [713, 252] on use at bounding box center [736, 229] width 51 height 51
click at [769, 167] on font "Aplicar" at bounding box center [782, 165] width 30 height 13
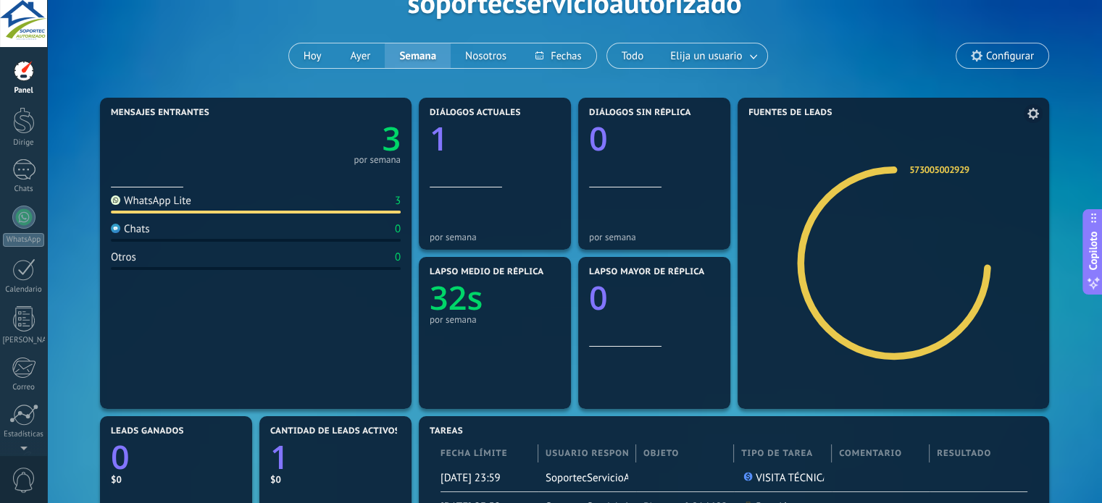
scroll to position [72, 0]
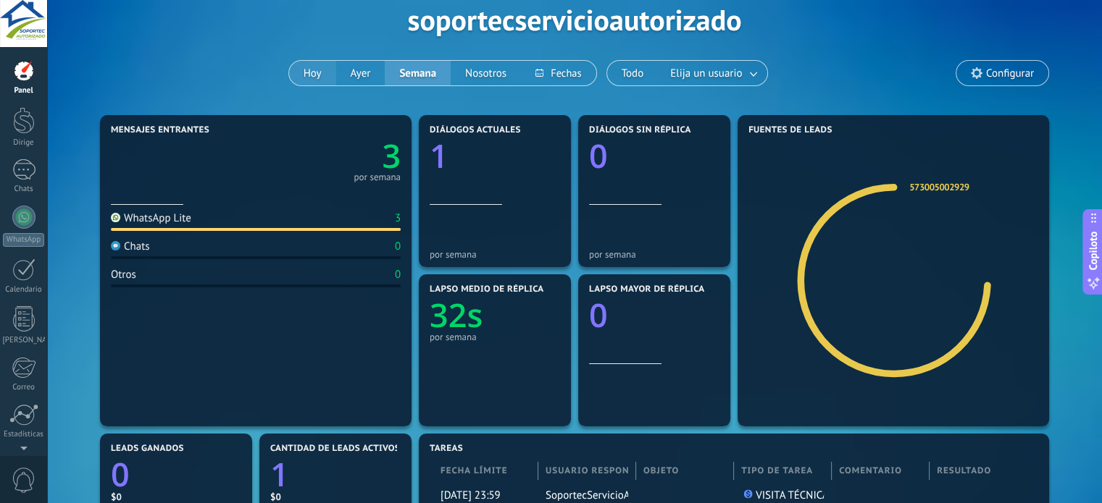
click at [327, 77] on button "Hoy" at bounding box center [312, 73] width 47 height 25
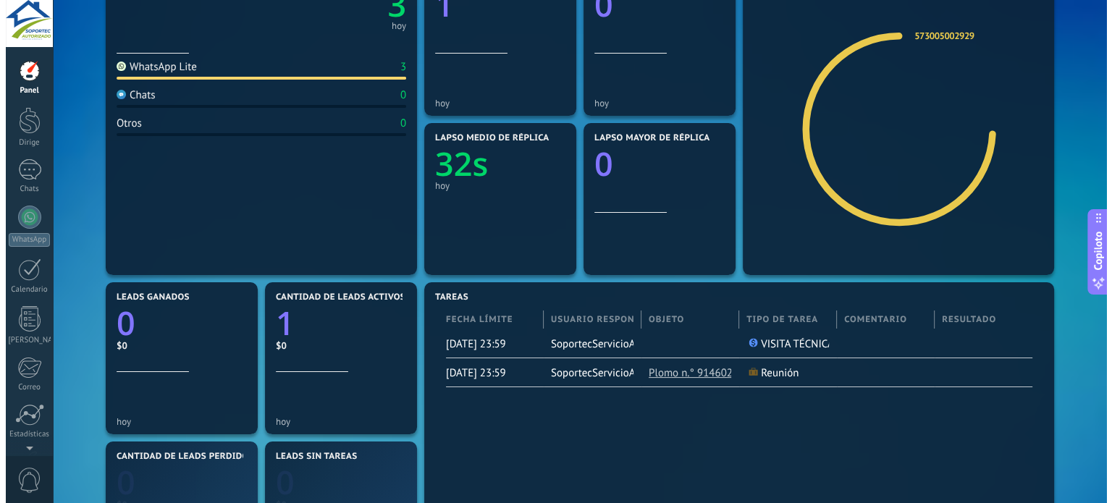
scroll to position [362, 0]
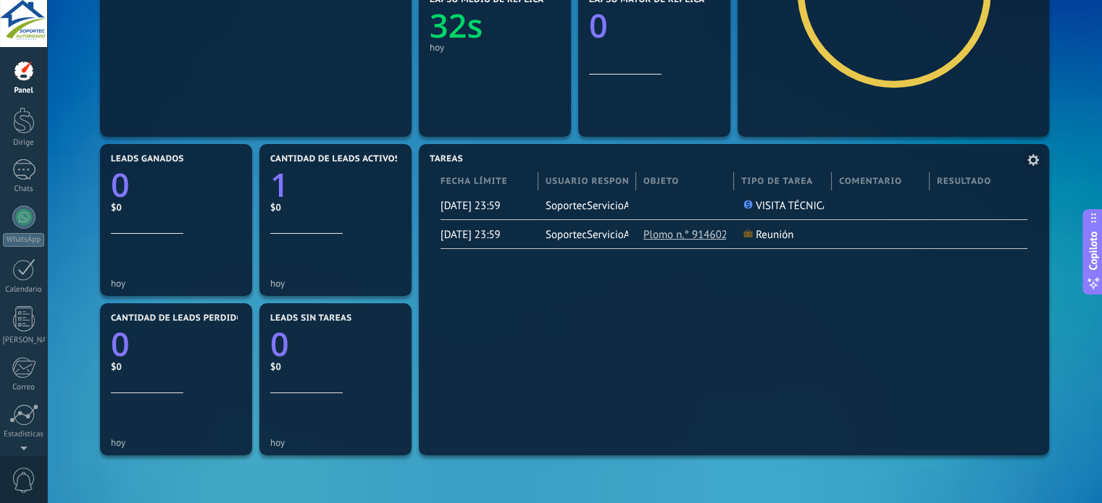
click at [686, 232] on font "Plomo n.° 9146022" at bounding box center [688, 235] width 90 height 14
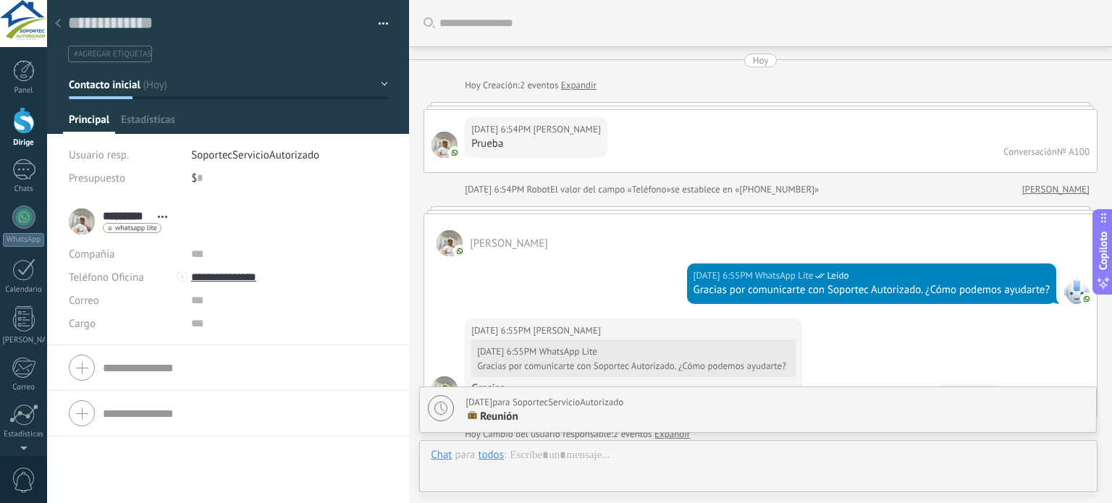
scroll to position [1030, 0]
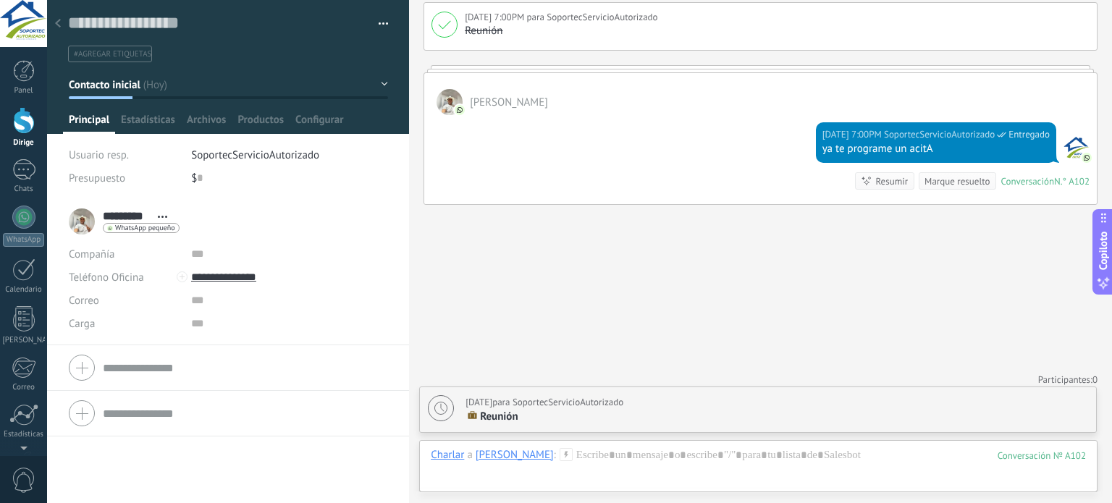
click at [624, 419] on p "Reunión" at bounding box center [777, 417] width 623 height 14
type textarea "**********"
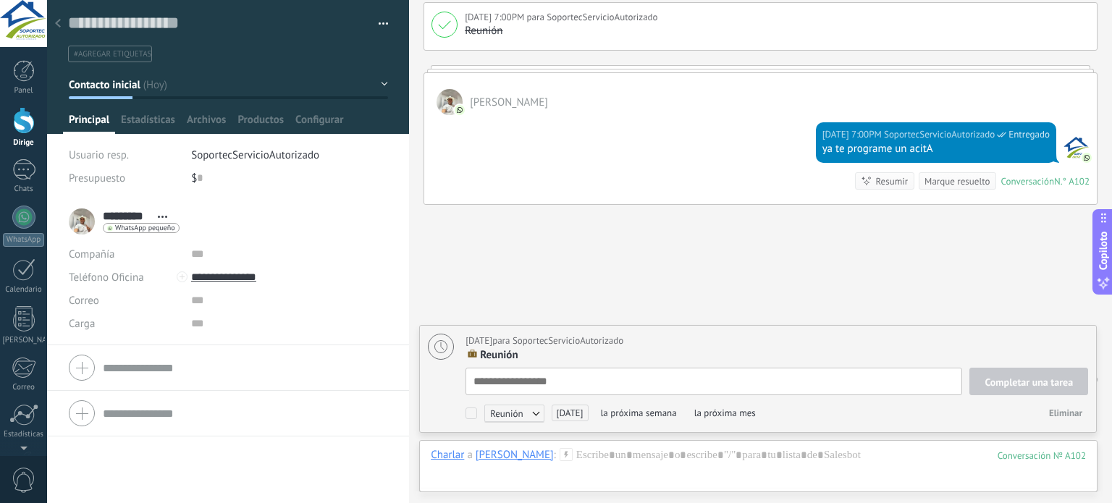
scroll to position [14, 0]
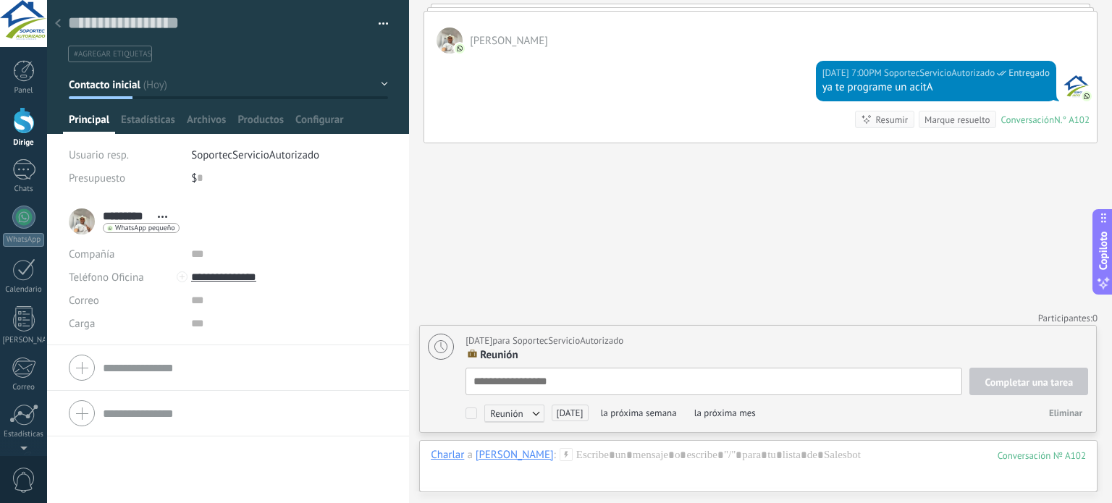
click at [620, 366] on div "[DATE] para SoportecServicioAutorizado Reunión Completar una tarea Reunión Segu…" at bounding box center [758, 379] width 676 height 106
click at [1063, 414] on font "Eliminar" at bounding box center [1065, 413] width 33 height 12
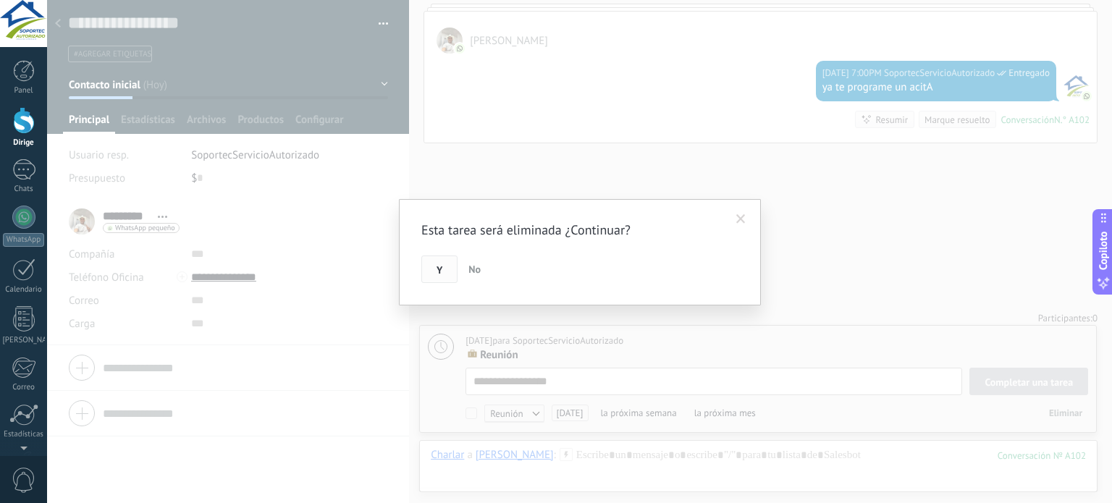
click at [438, 270] on font "Y" at bounding box center [440, 270] width 6 height 13
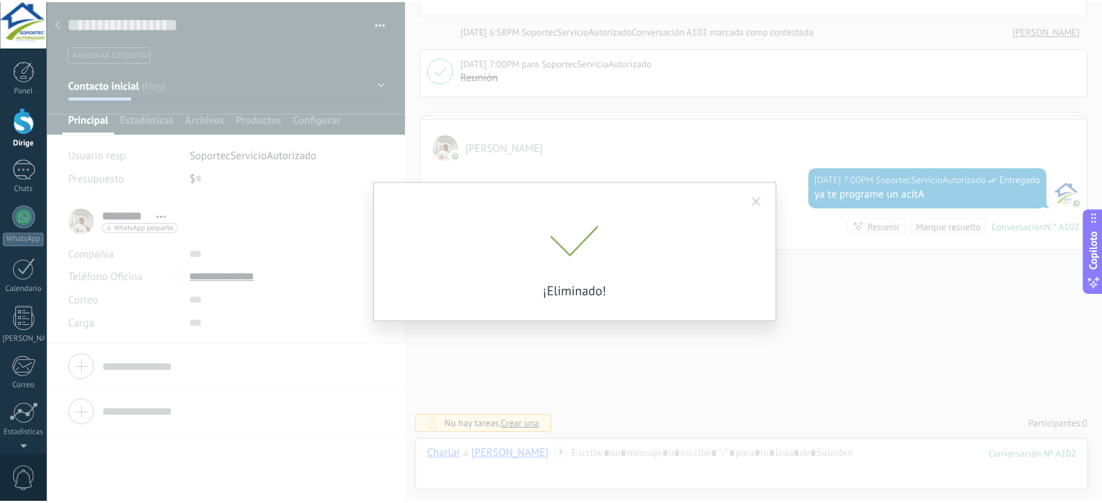
scroll to position [980, 0]
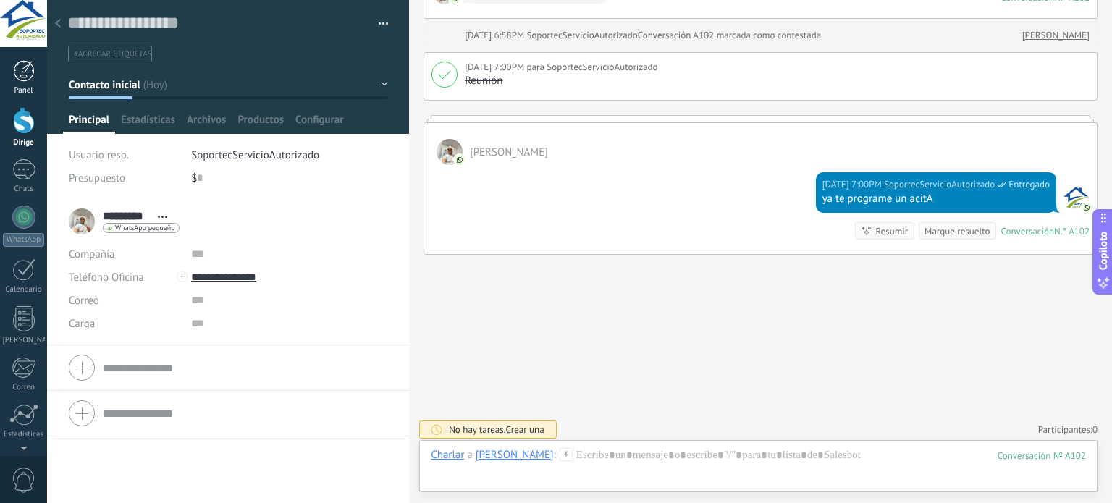
click at [22, 74] on div at bounding box center [24, 71] width 22 height 22
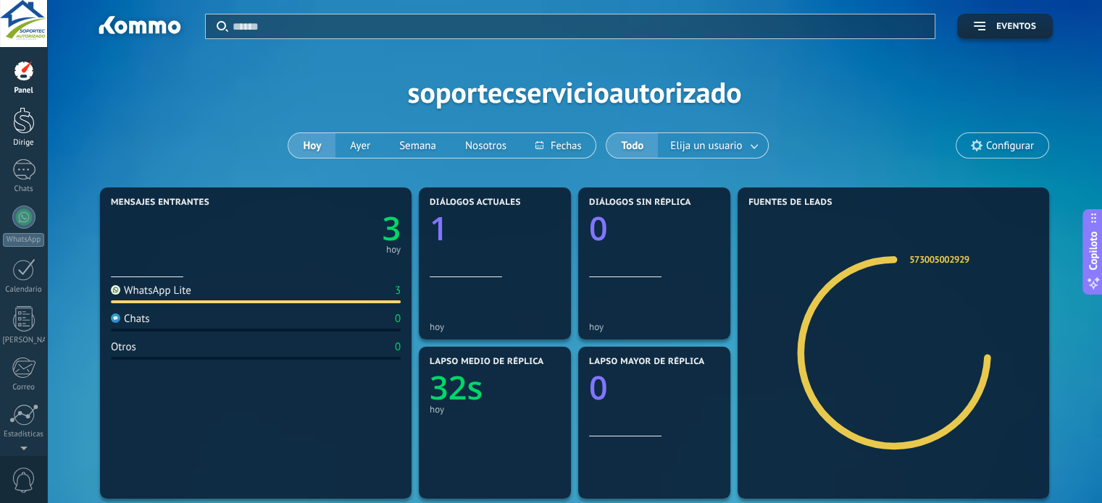
click at [38, 123] on link "Dirige" at bounding box center [23, 127] width 47 height 41
